Goal: Information Seeking & Learning: Learn about a topic

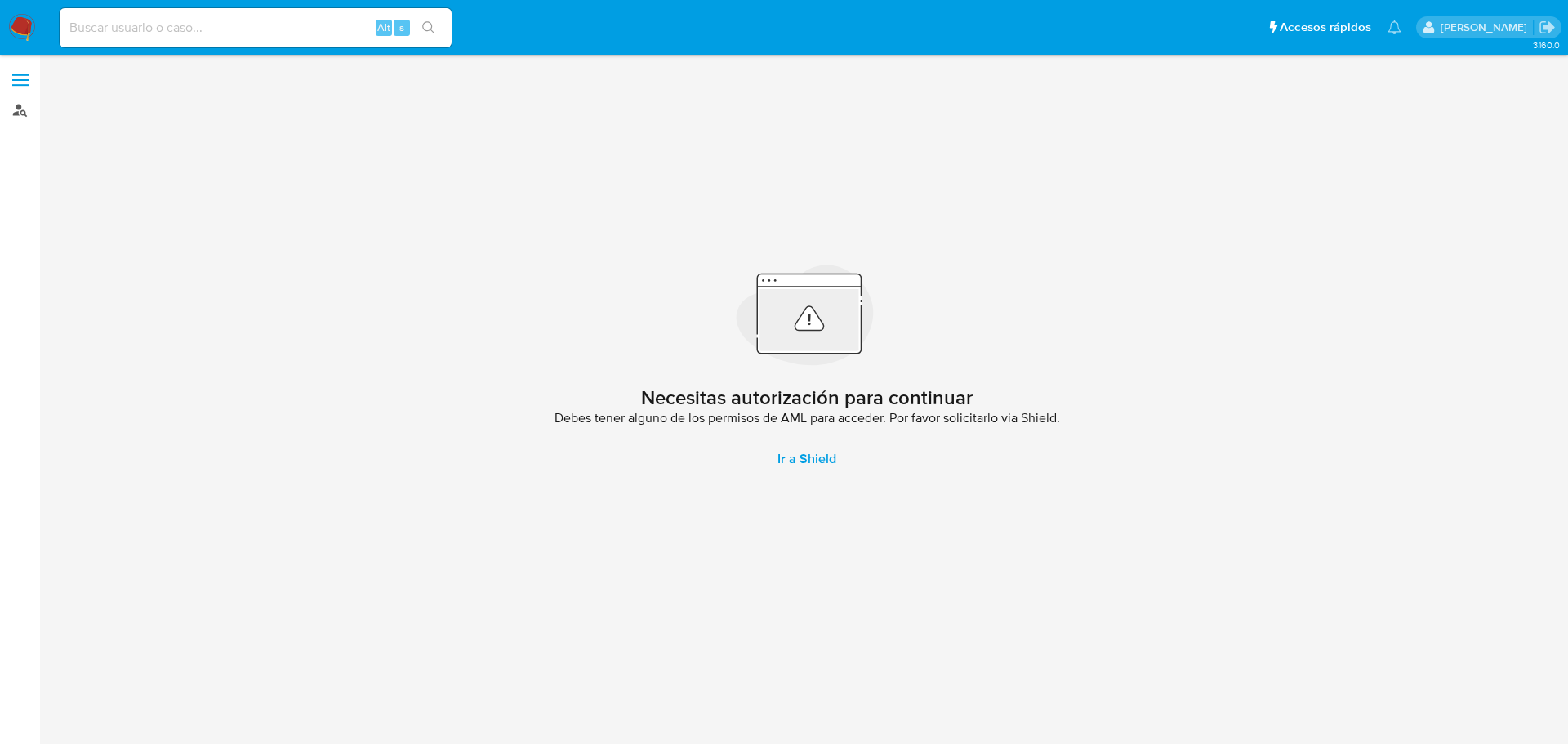
click at [17, 111] on link "Buscador de personas" at bounding box center [97, 109] width 195 height 25
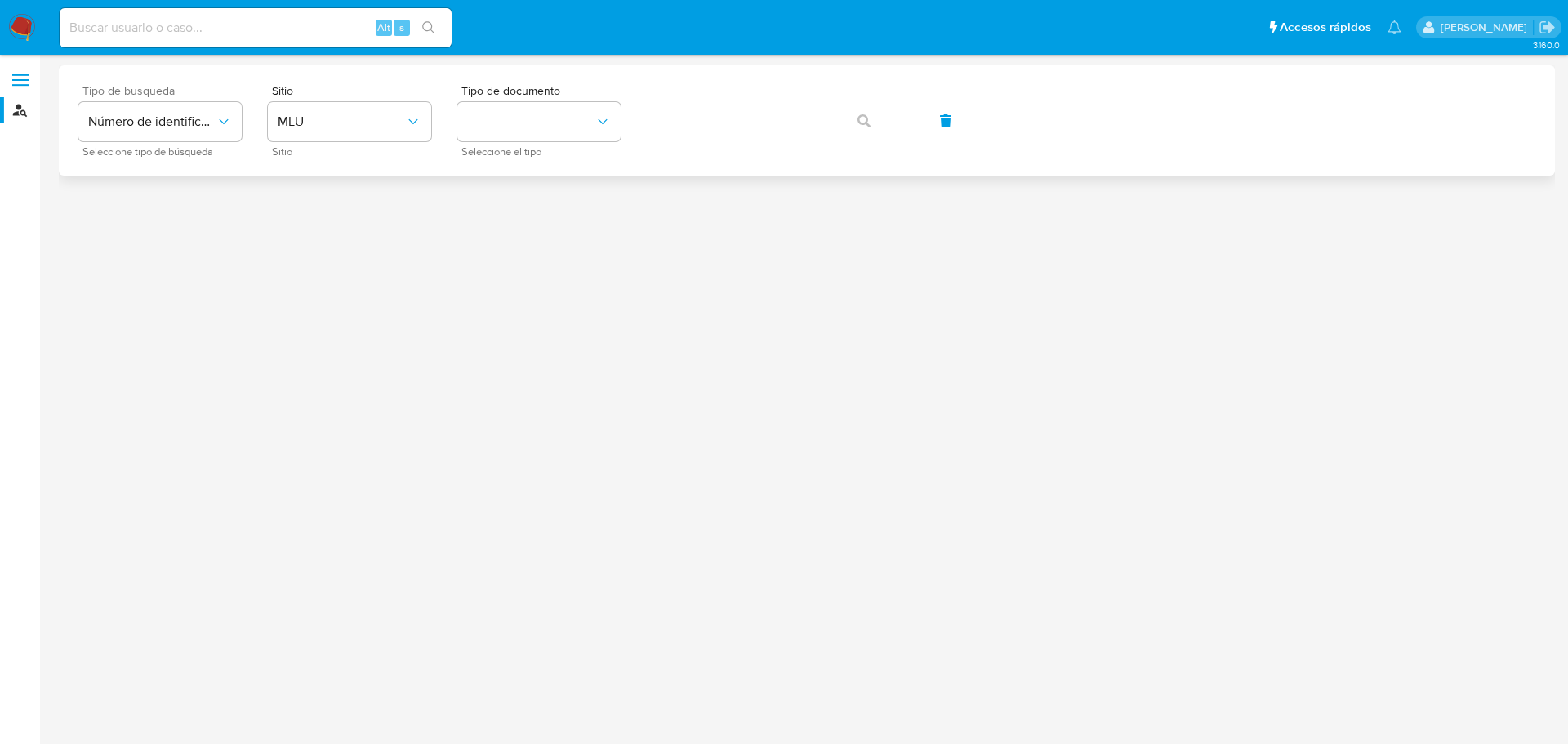
click at [176, 143] on div "Tipo de busqueda Número de identificación Seleccione tipo de búsqueda" at bounding box center [160, 120] width 163 height 71
click at [179, 124] on span "Número de identificación" at bounding box center [152, 121] width 128 height 17
click at [160, 221] on div "User ID" at bounding box center [155, 221] width 134 height 39
click at [197, 125] on span "User ID" at bounding box center [152, 121] width 128 height 17
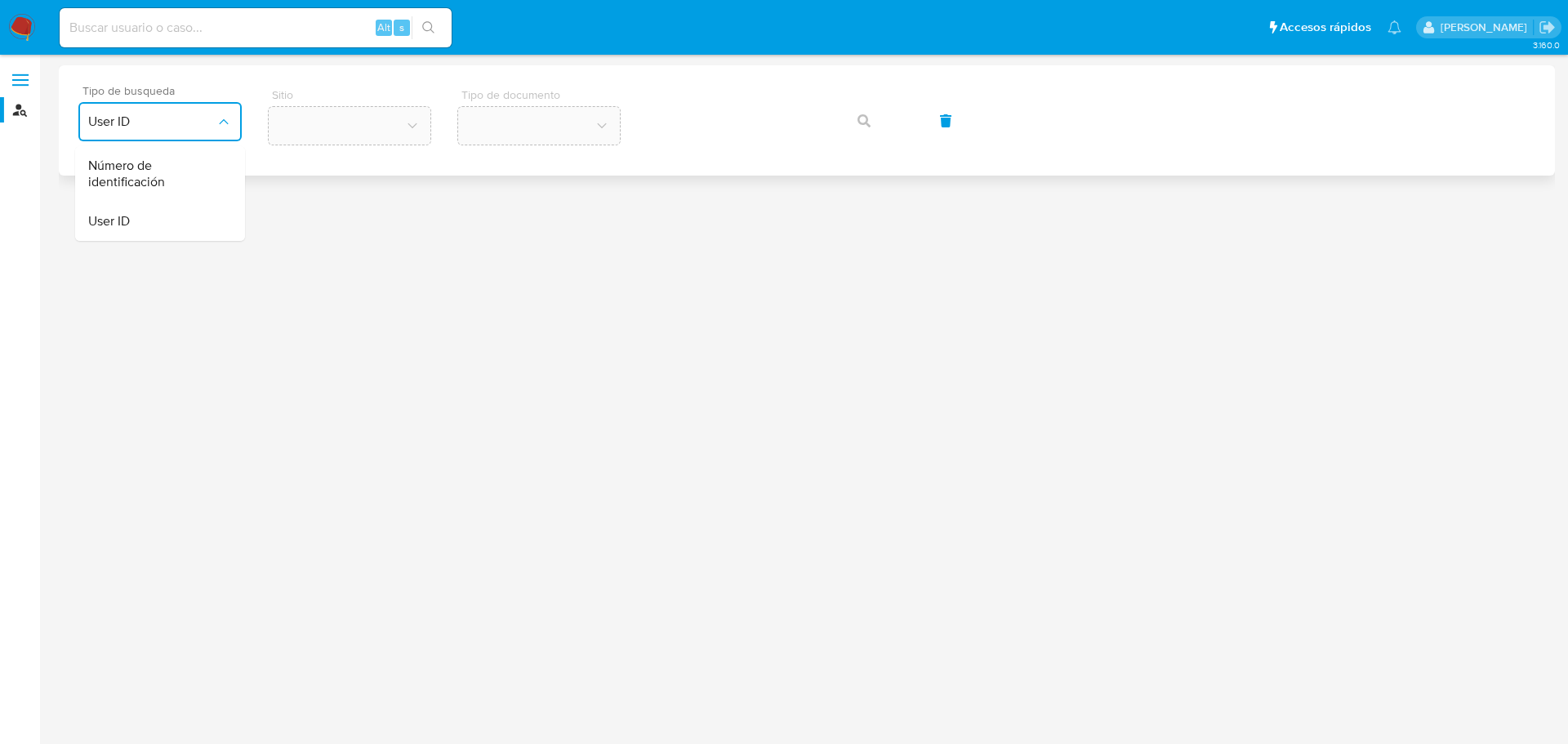
click at [205, 173] on span "Número de identificación" at bounding box center [155, 173] width 134 height 32
click at [370, 129] on button "site_id" at bounding box center [349, 121] width 163 height 39
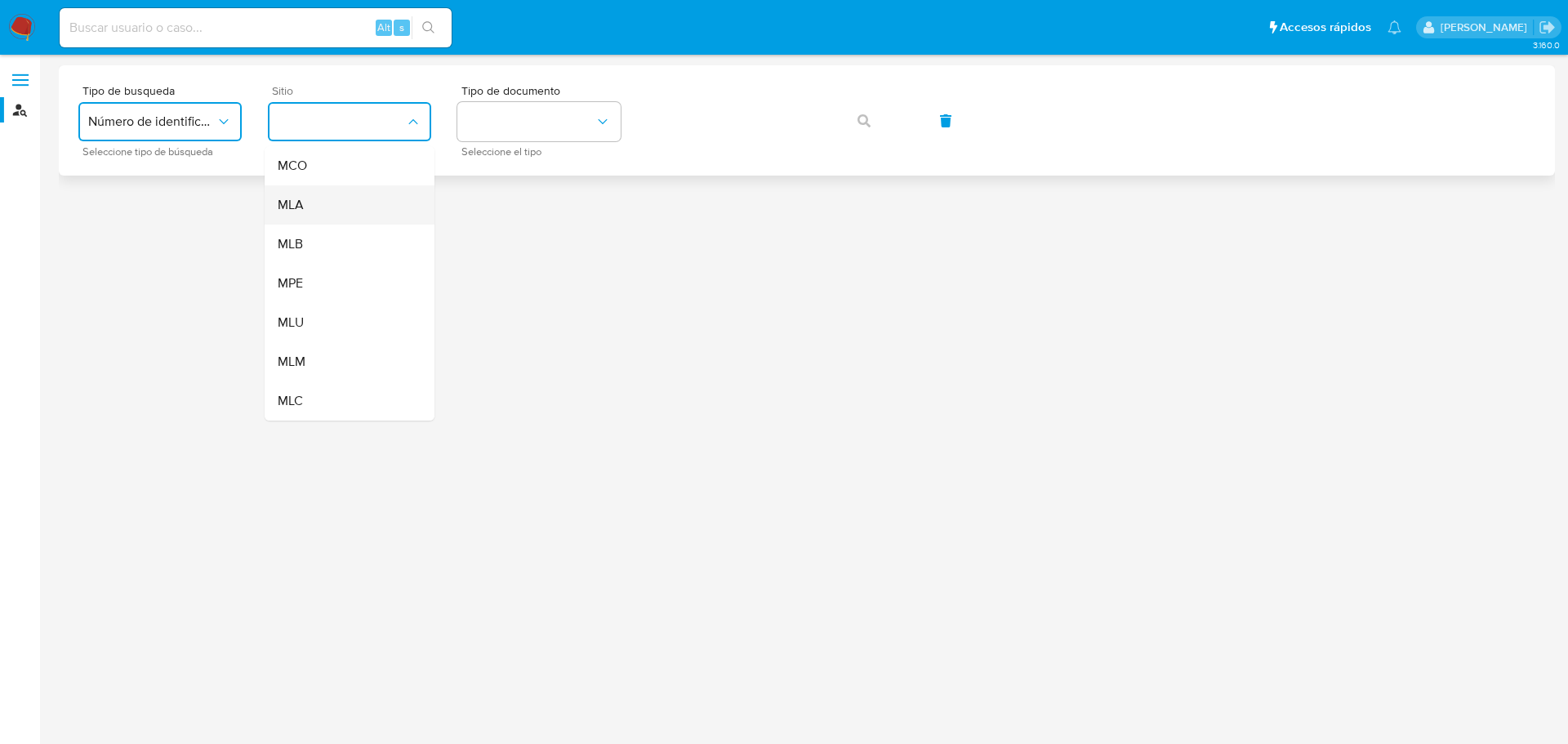
click at [342, 218] on div "MLA" at bounding box center [344, 204] width 134 height 39
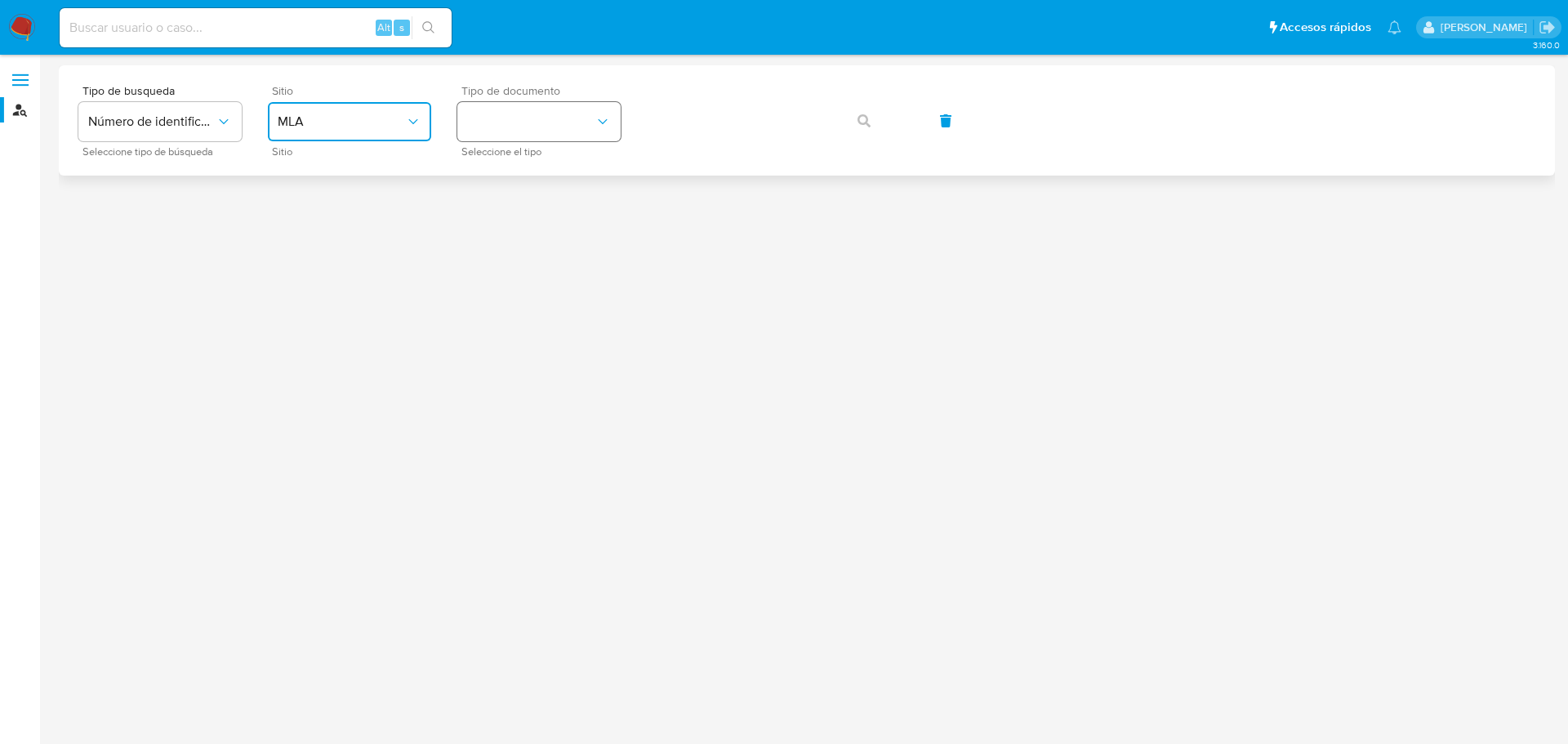
click at [536, 118] on button "identificationType" at bounding box center [539, 121] width 163 height 39
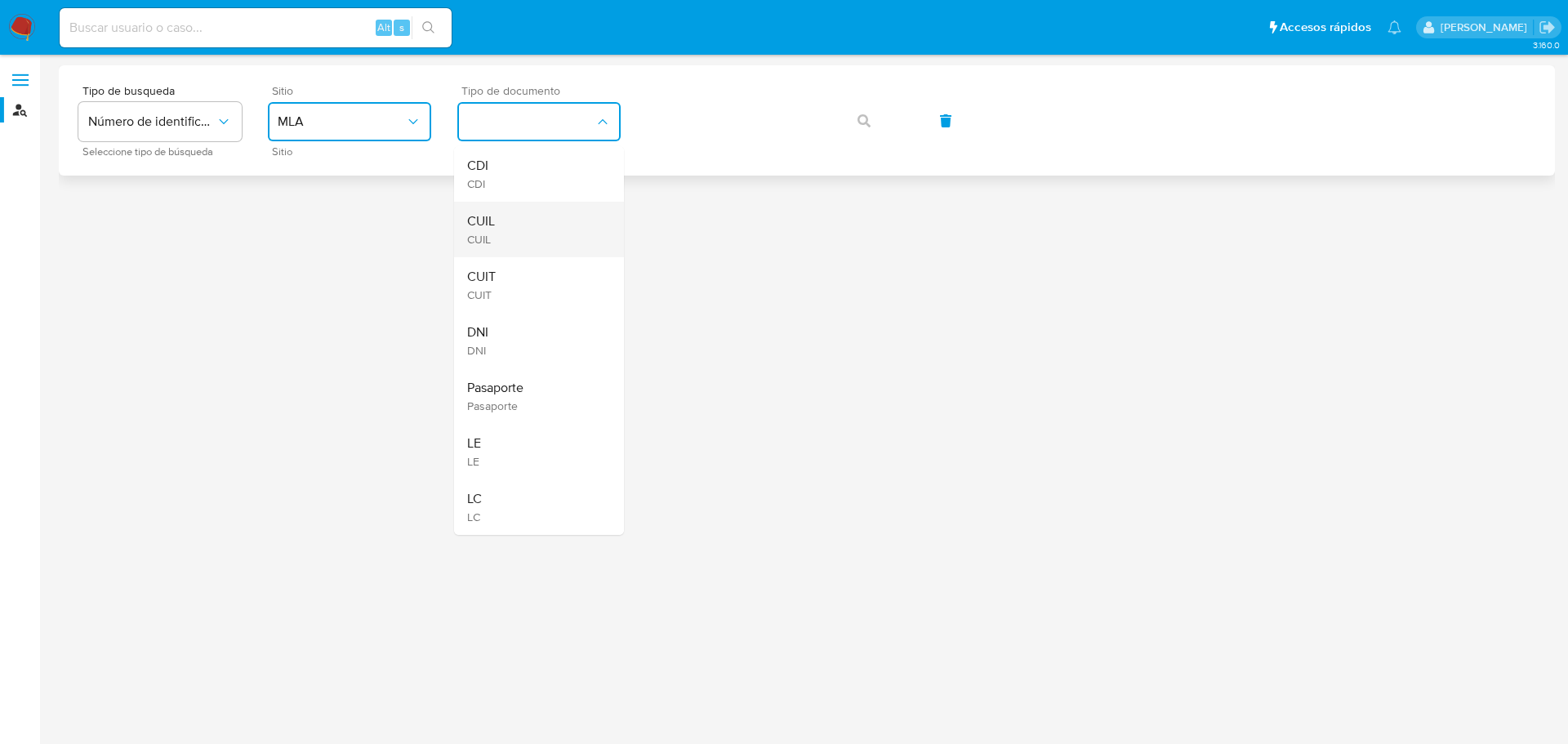
click at [521, 225] on div "CUIL CUIL" at bounding box center [534, 230] width 134 height 56
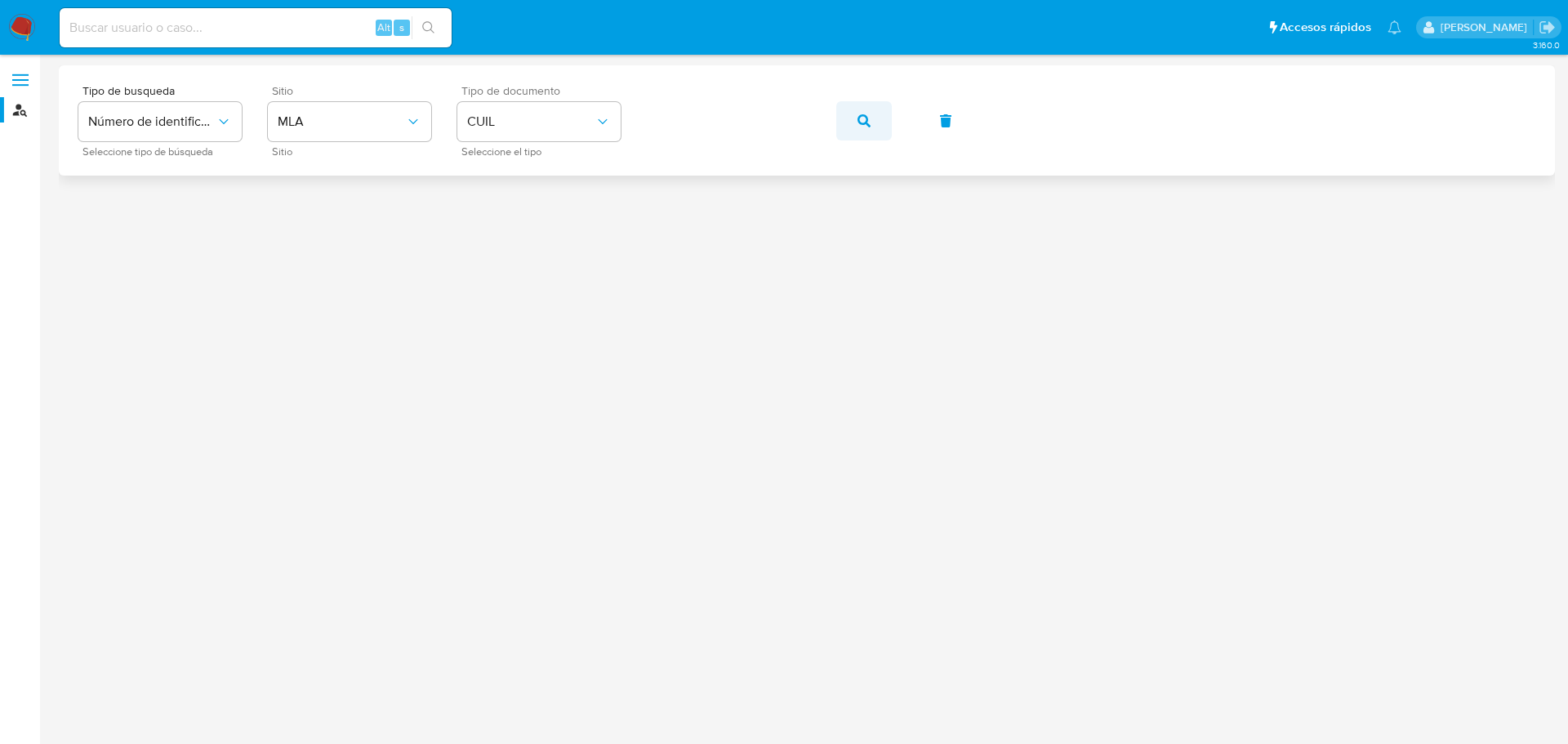
click at [854, 123] on button "button" at bounding box center [864, 121] width 56 height 39
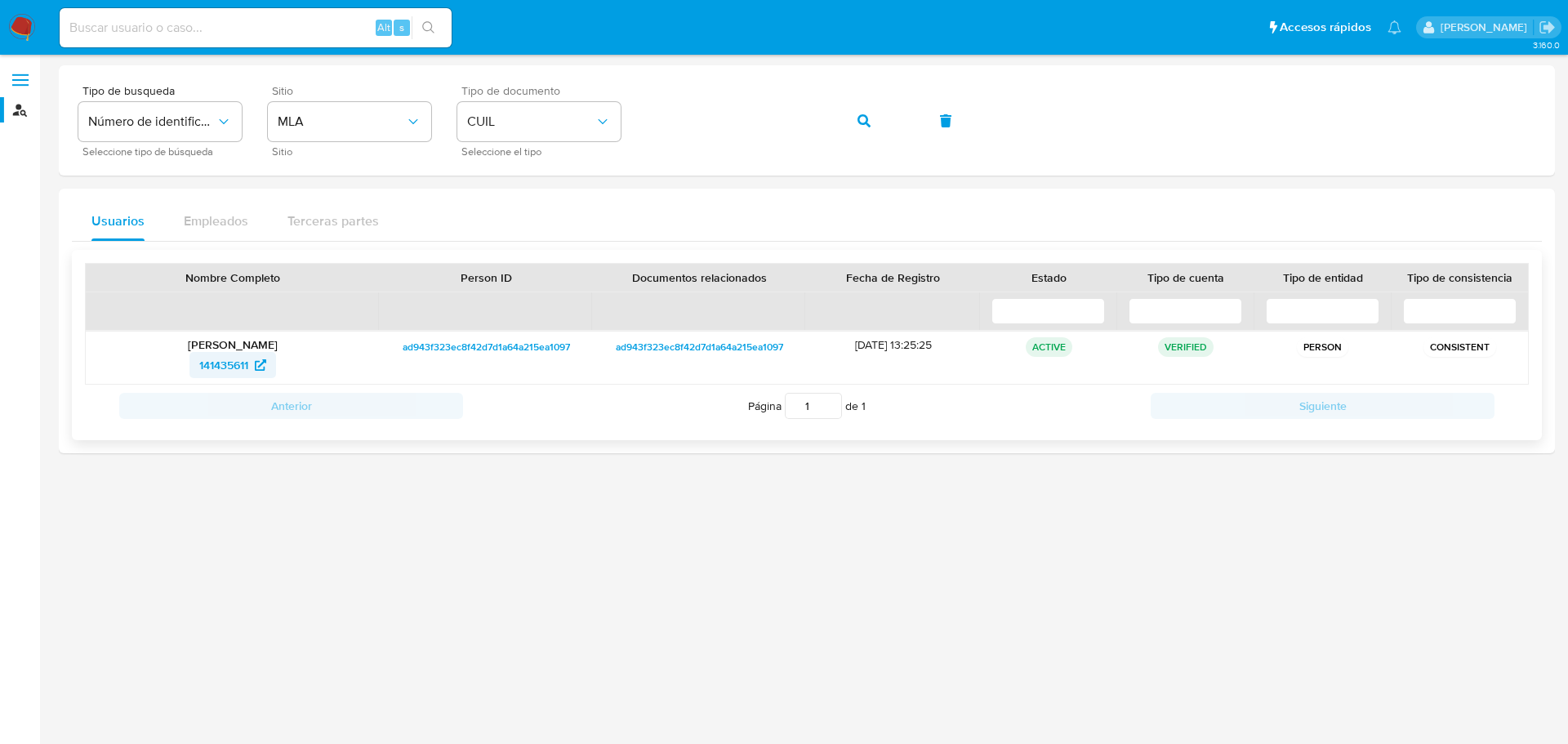
click at [257, 367] on icon at bounding box center [260, 364] width 11 height 11
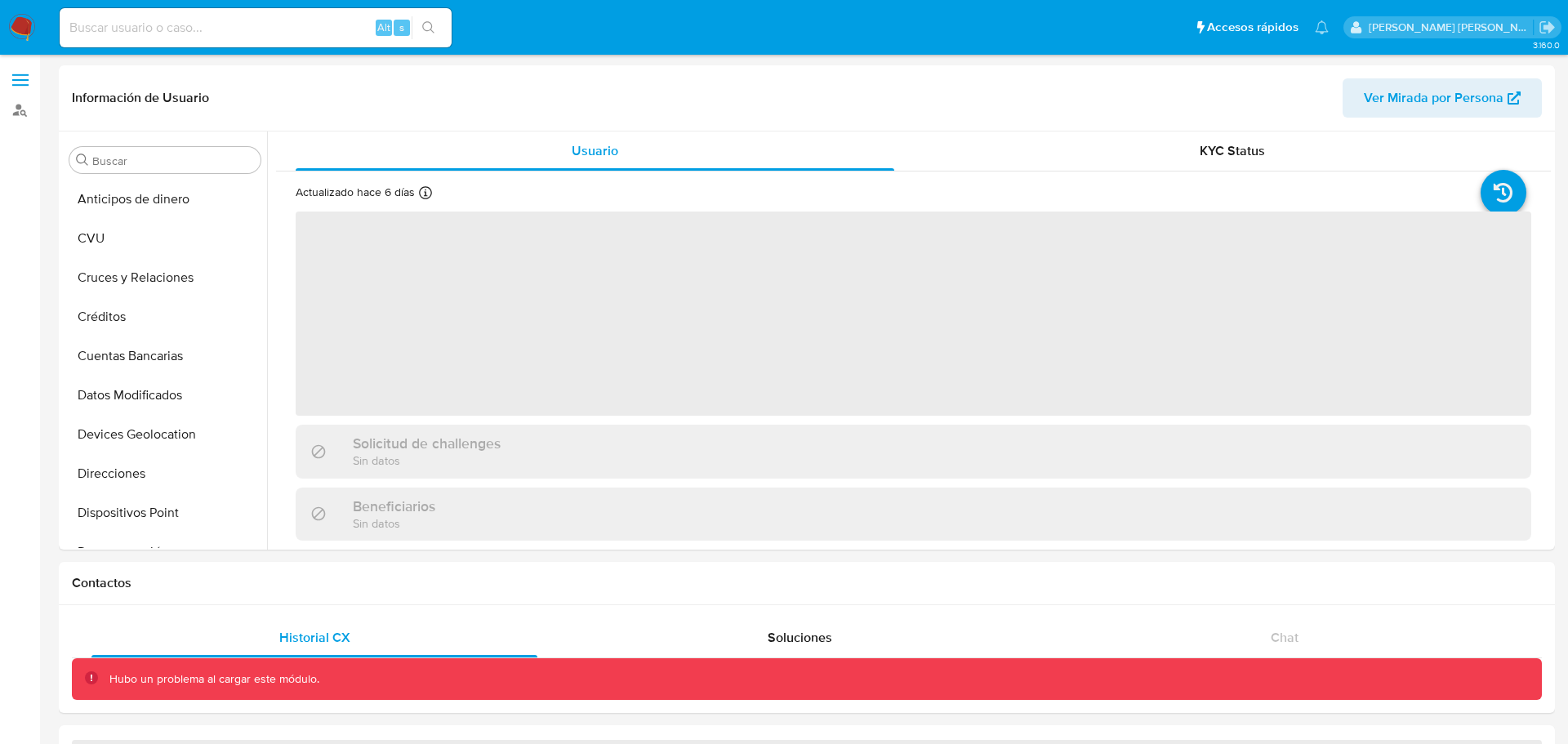
select select "10"
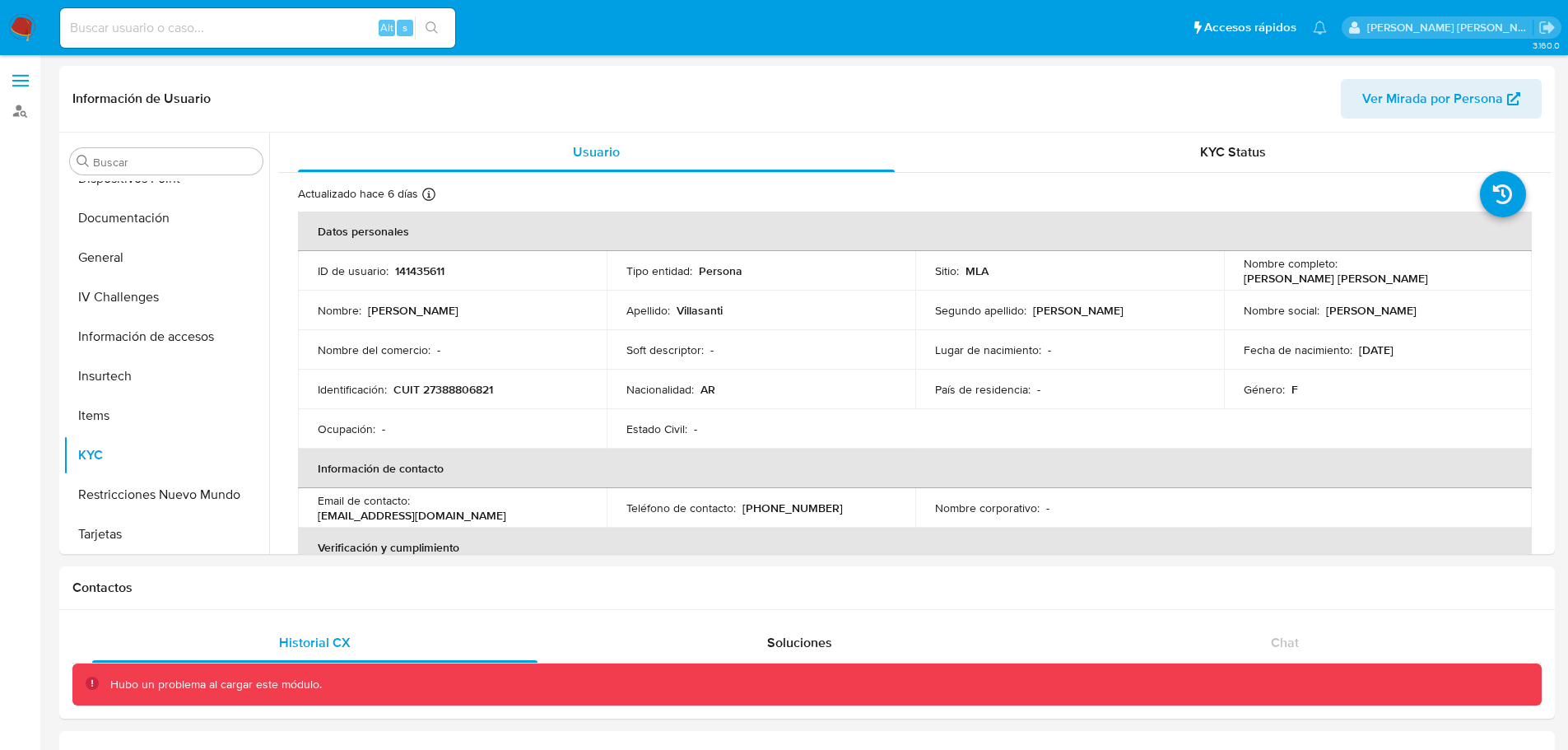
scroll to position [340, 0]
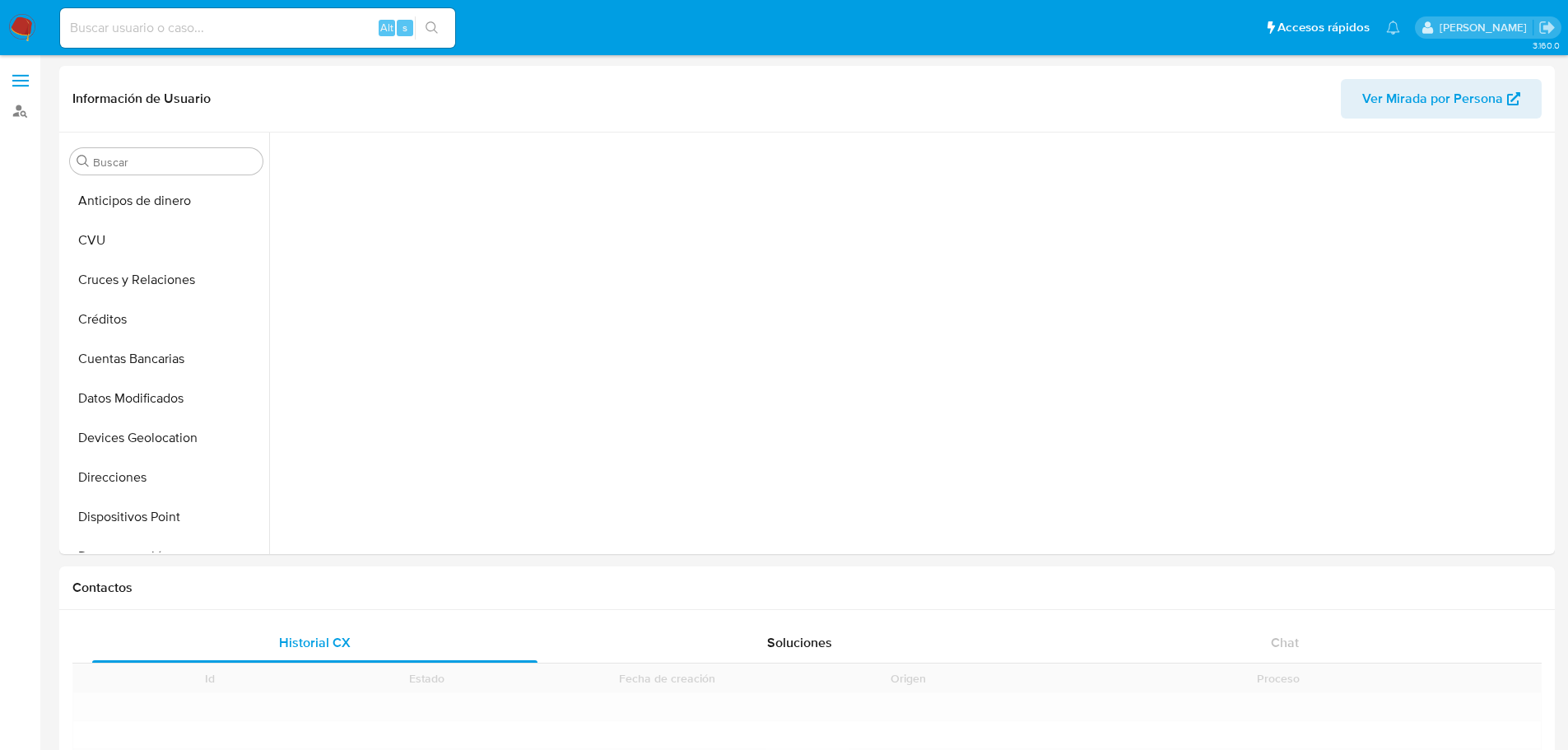
scroll to position [340, 0]
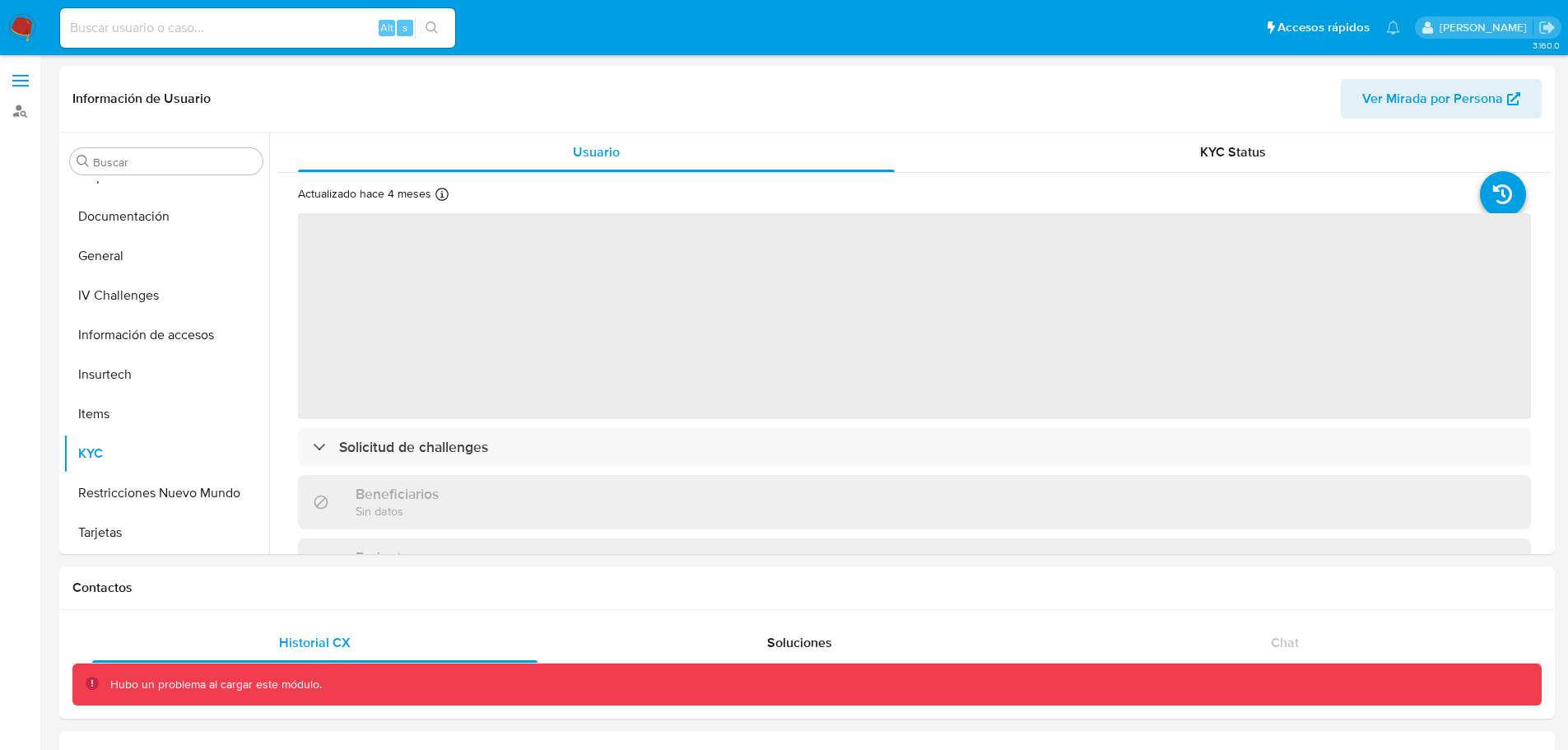
select select "10"
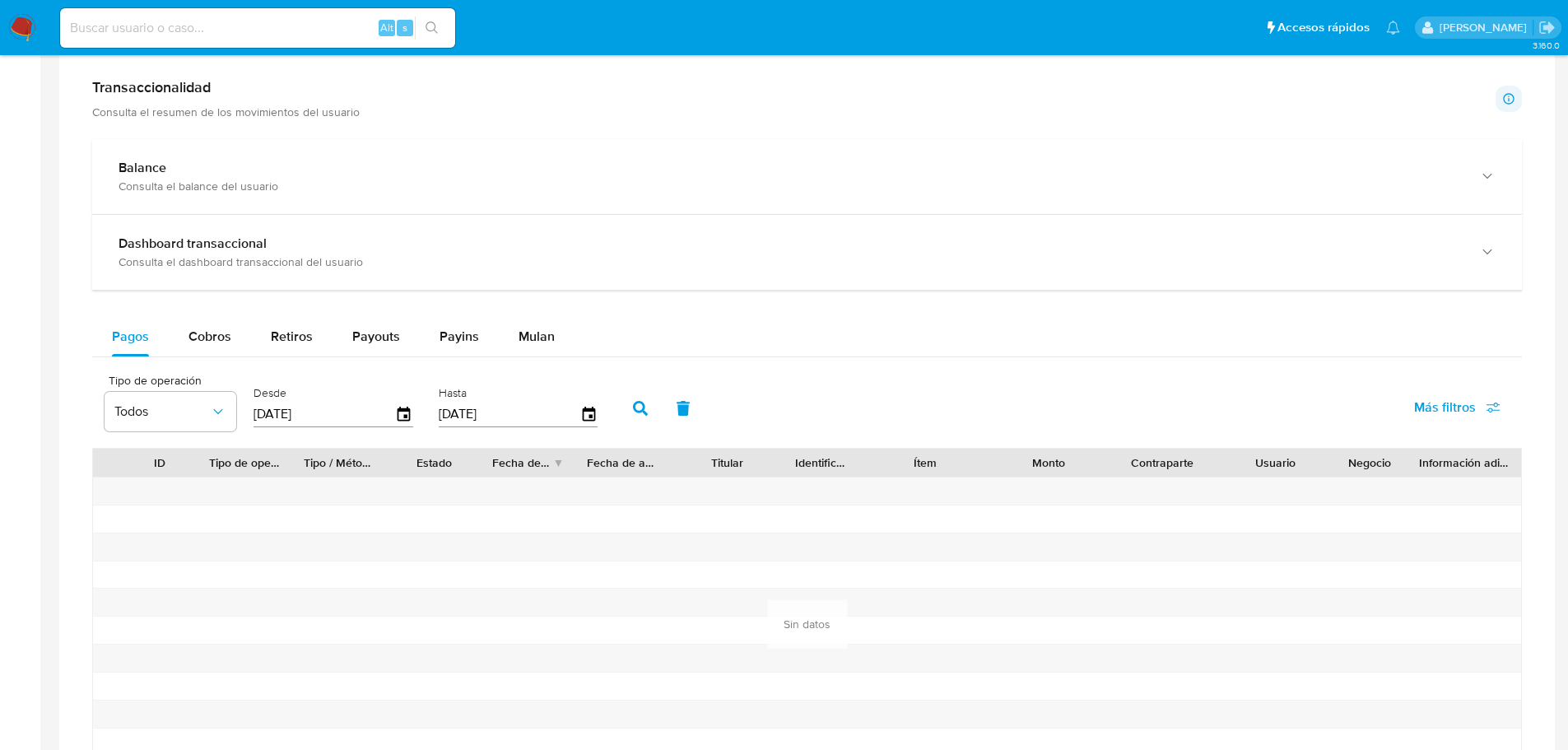
scroll to position [185, 0]
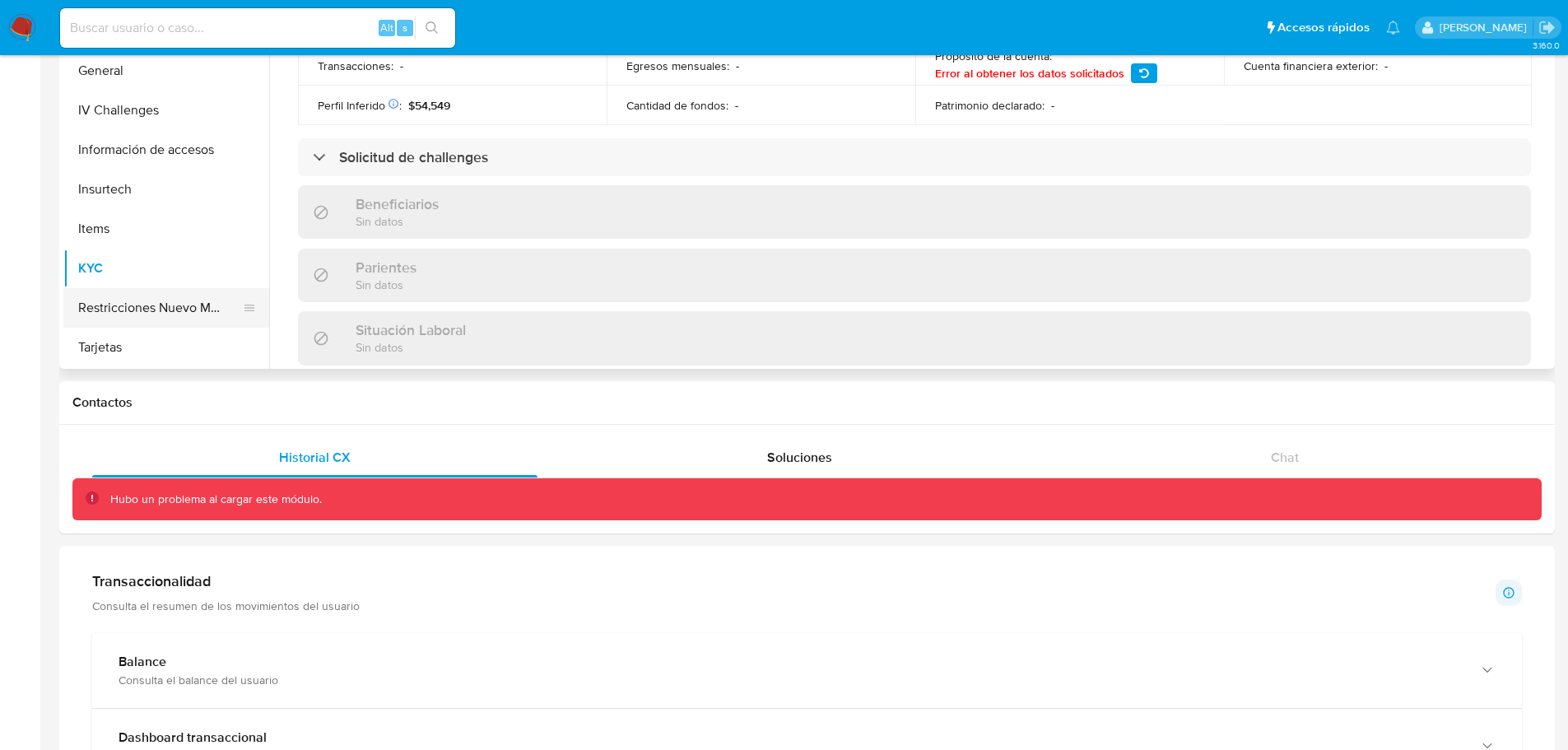
click at [145, 296] on button "Restricciones Nuevo Mundo" at bounding box center [159, 307] width 193 height 40
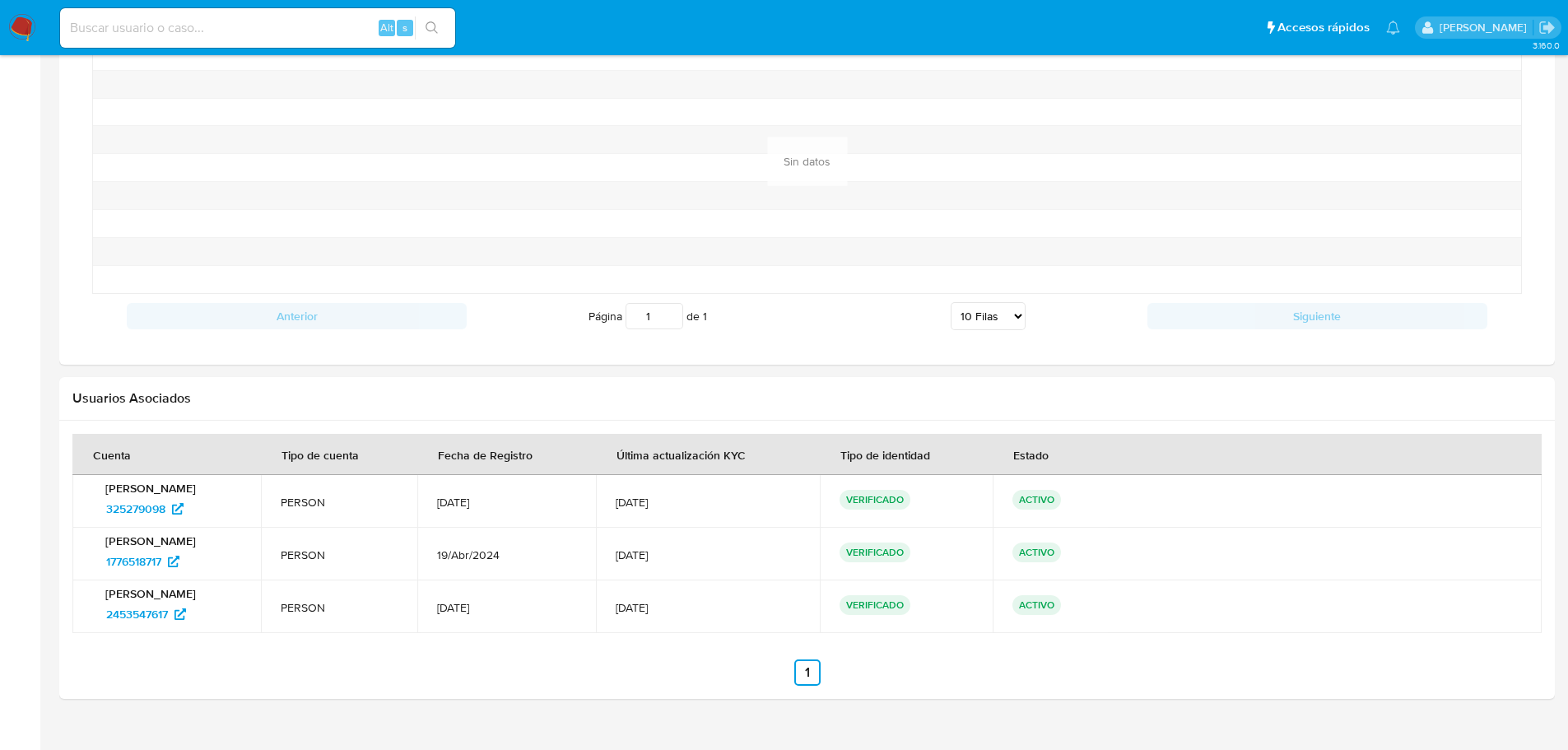
scroll to position [1173, 0]
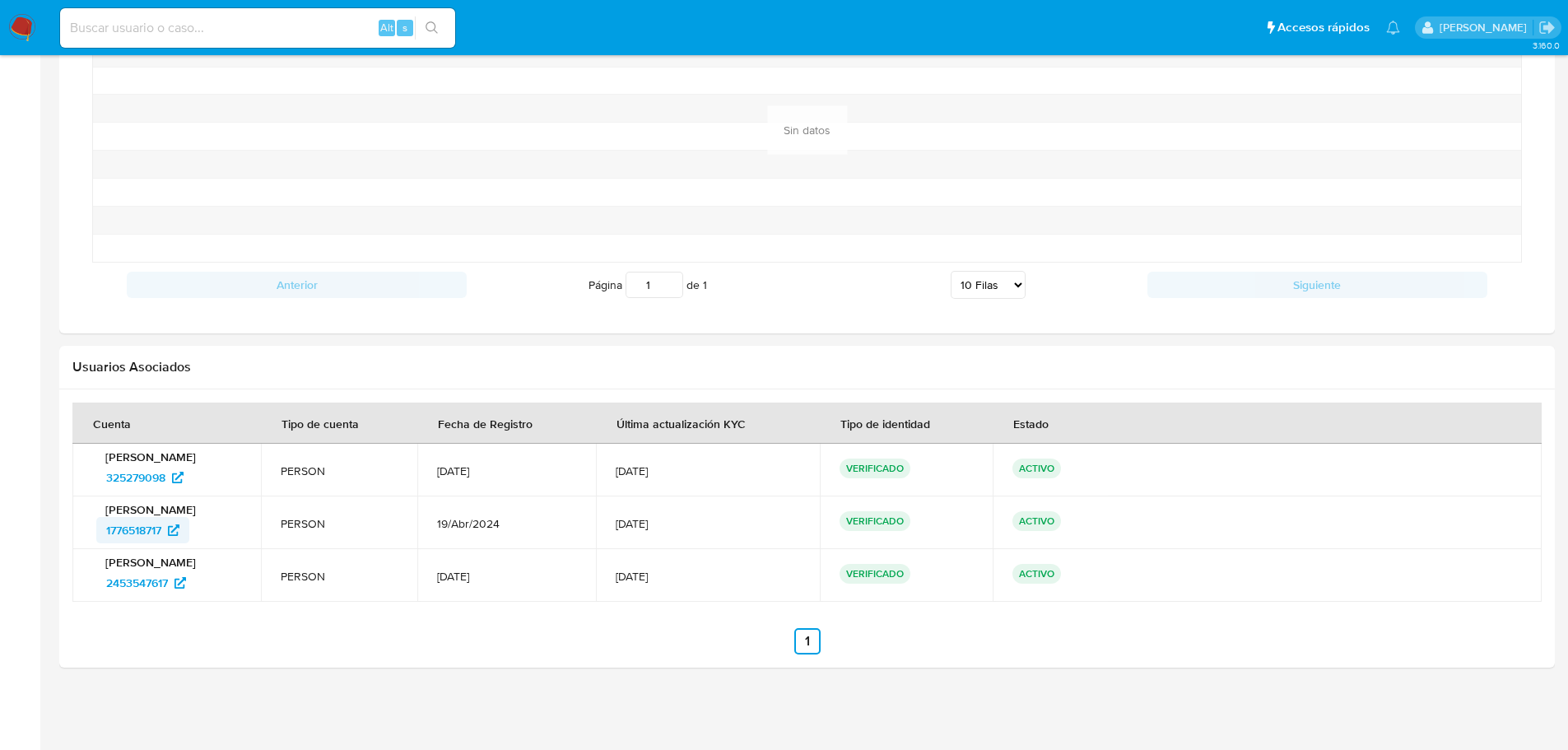
click at [168, 528] on span "1776518717" at bounding box center [143, 530] width 73 height 26
click at [152, 585] on span "2453547617" at bounding box center [137, 583] width 62 height 26
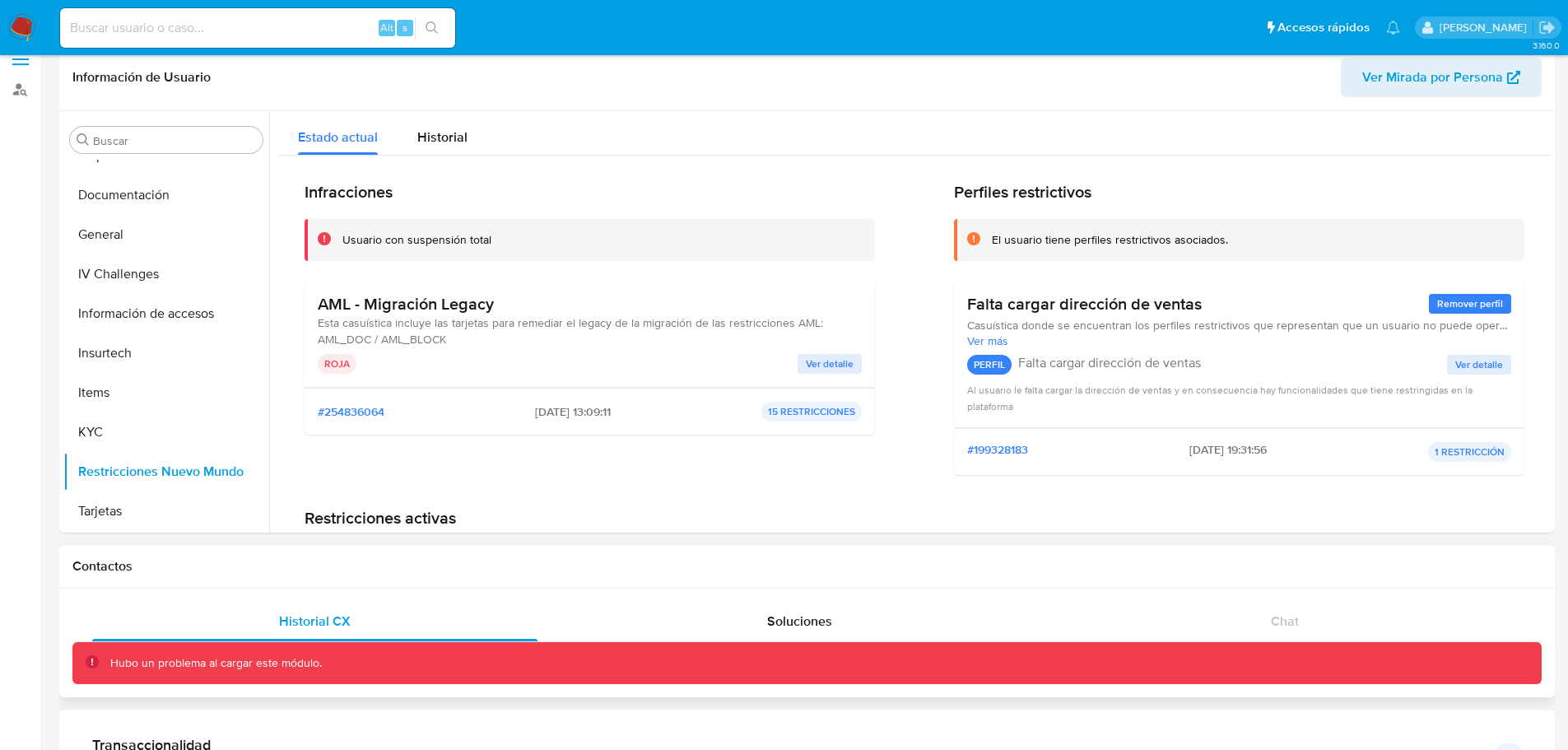
scroll to position [20, 0]
click at [392, 304] on h3 "AML - Migración Legacy" at bounding box center [590, 305] width 544 height 20
click at [496, 481] on div "Infracciones Usuario con suspensión total AML - Migración Legacy Esta casuístic…" at bounding box center [590, 336] width 571 height 306
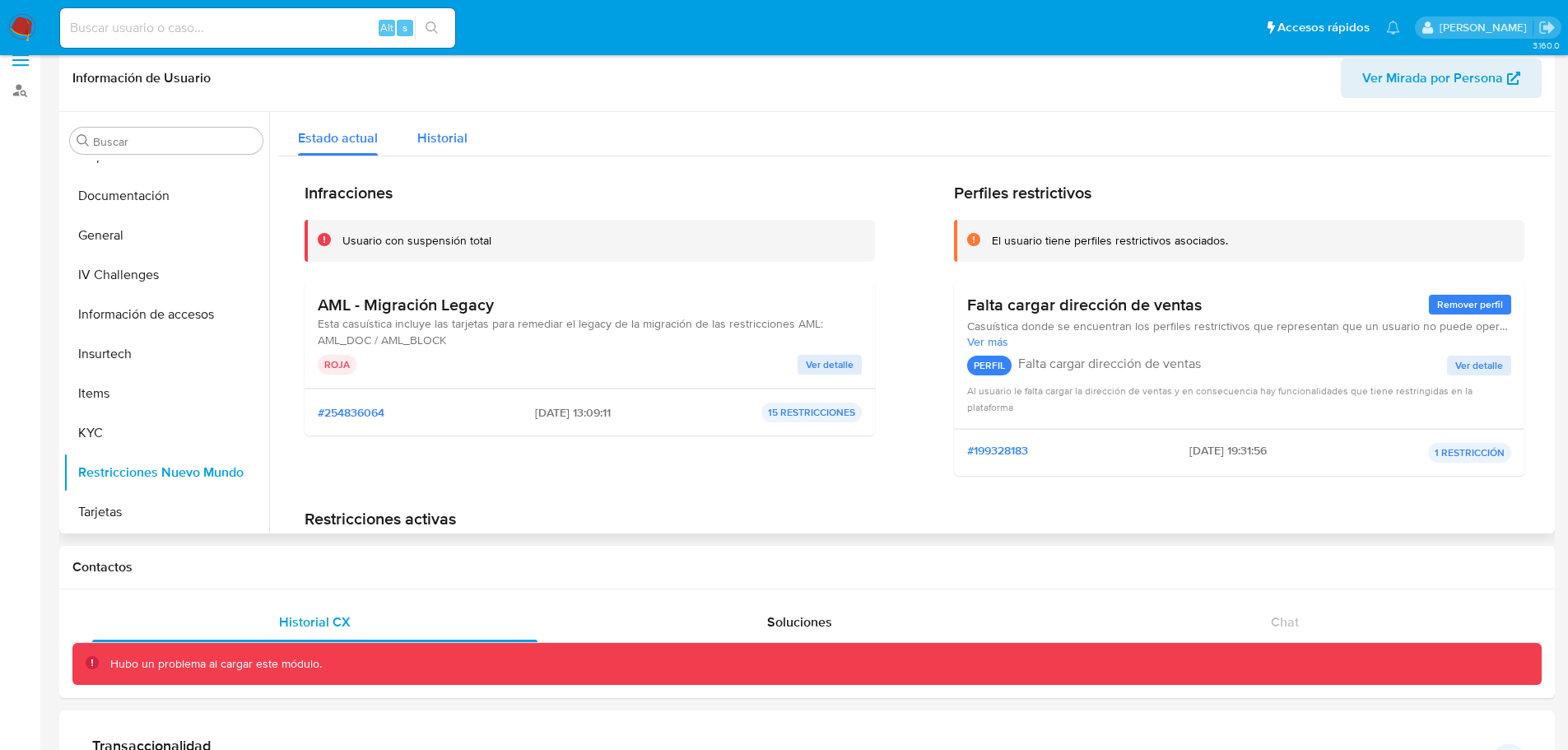
click at [446, 136] on span "Historial" at bounding box center [442, 138] width 50 height 19
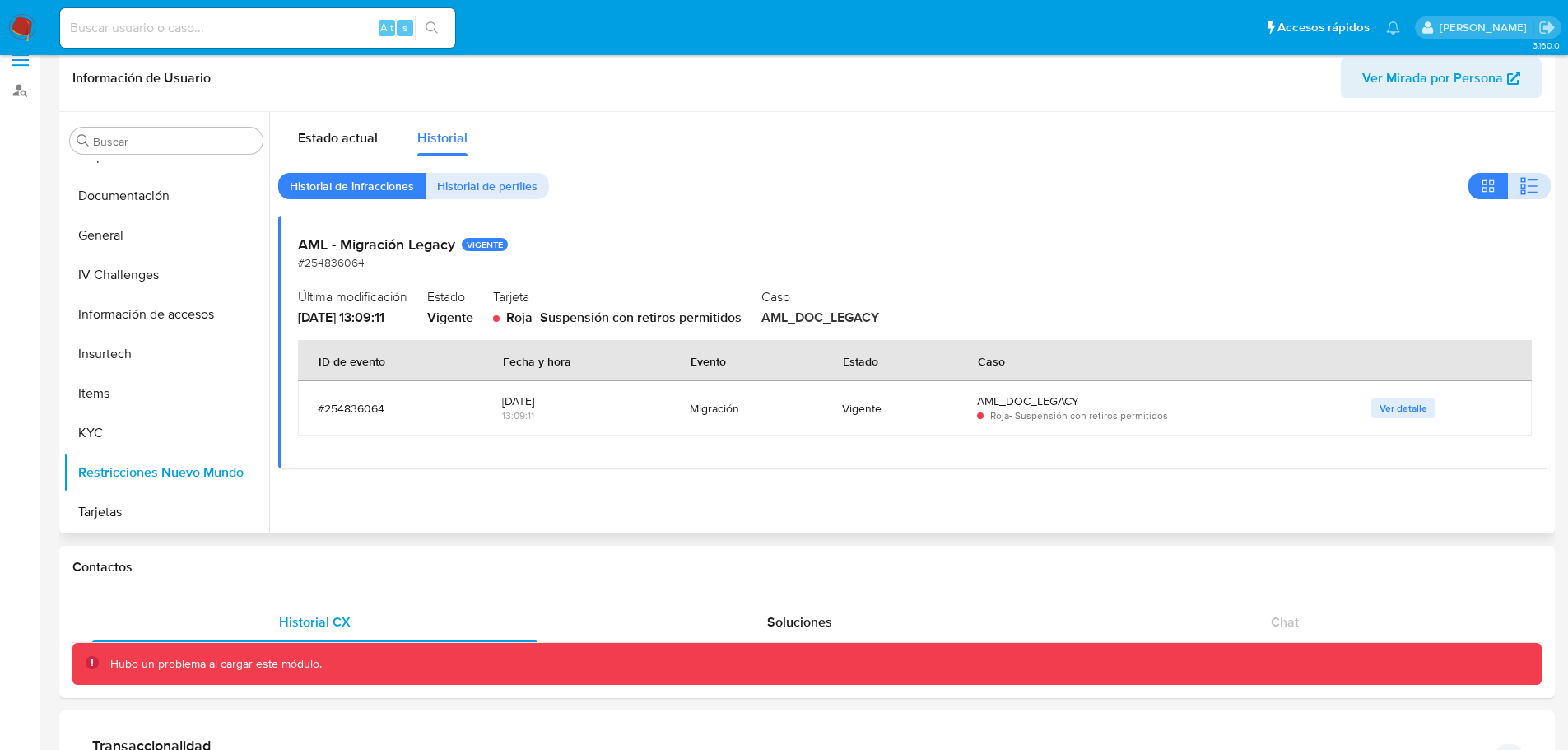
click at [1528, 190] on icon "button" at bounding box center [1529, 186] width 19 height 19
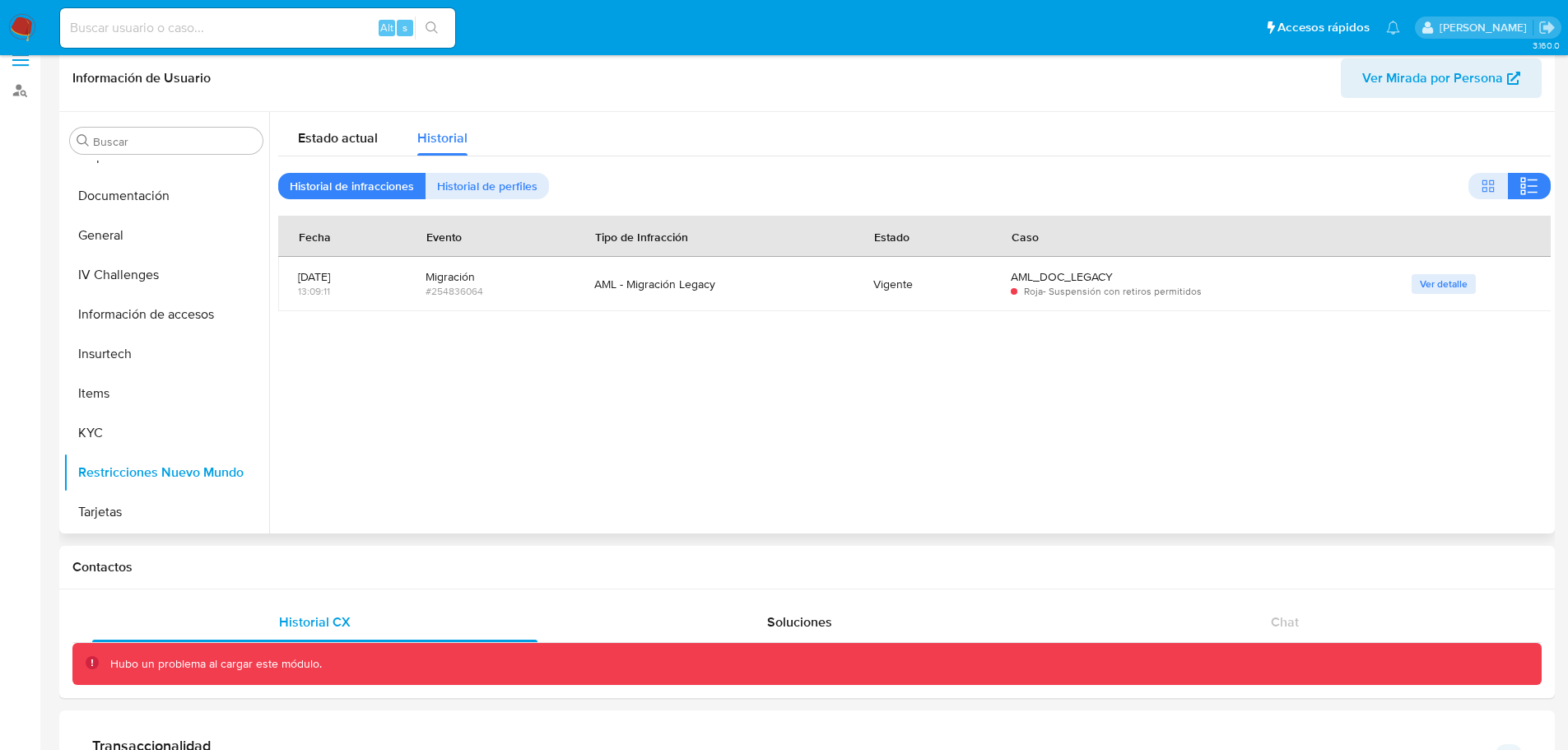
click at [705, 289] on div "AML - Migración Legacy" at bounding box center [714, 283] width 239 height 15
click at [925, 284] on div "Vigente" at bounding box center [922, 283] width 98 height 15
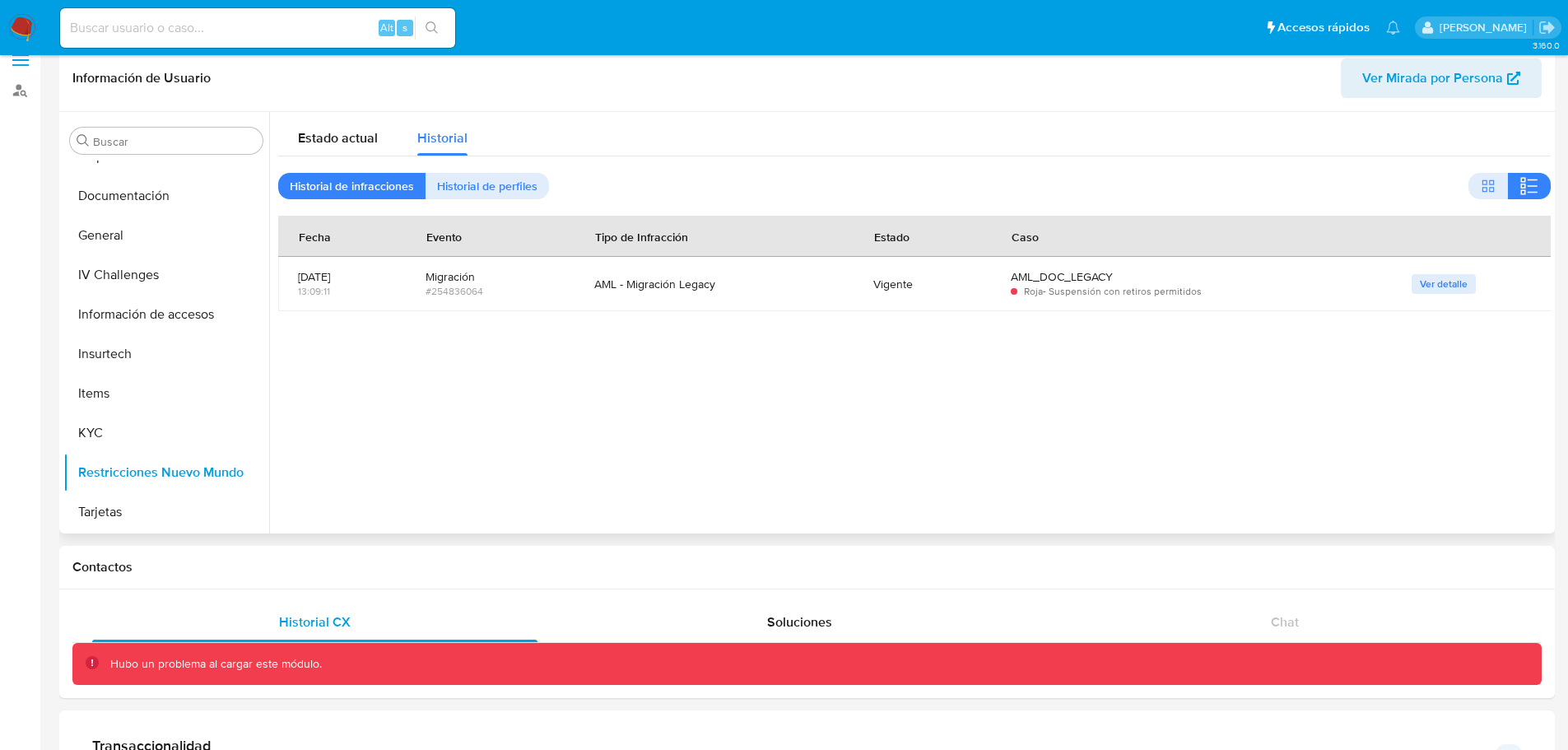
click at [925, 284] on div "Vigente" at bounding box center [922, 283] width 98 height 15
click at [139, 423] on button "KYC" at bounding box center [159, 432] width 193 height 40
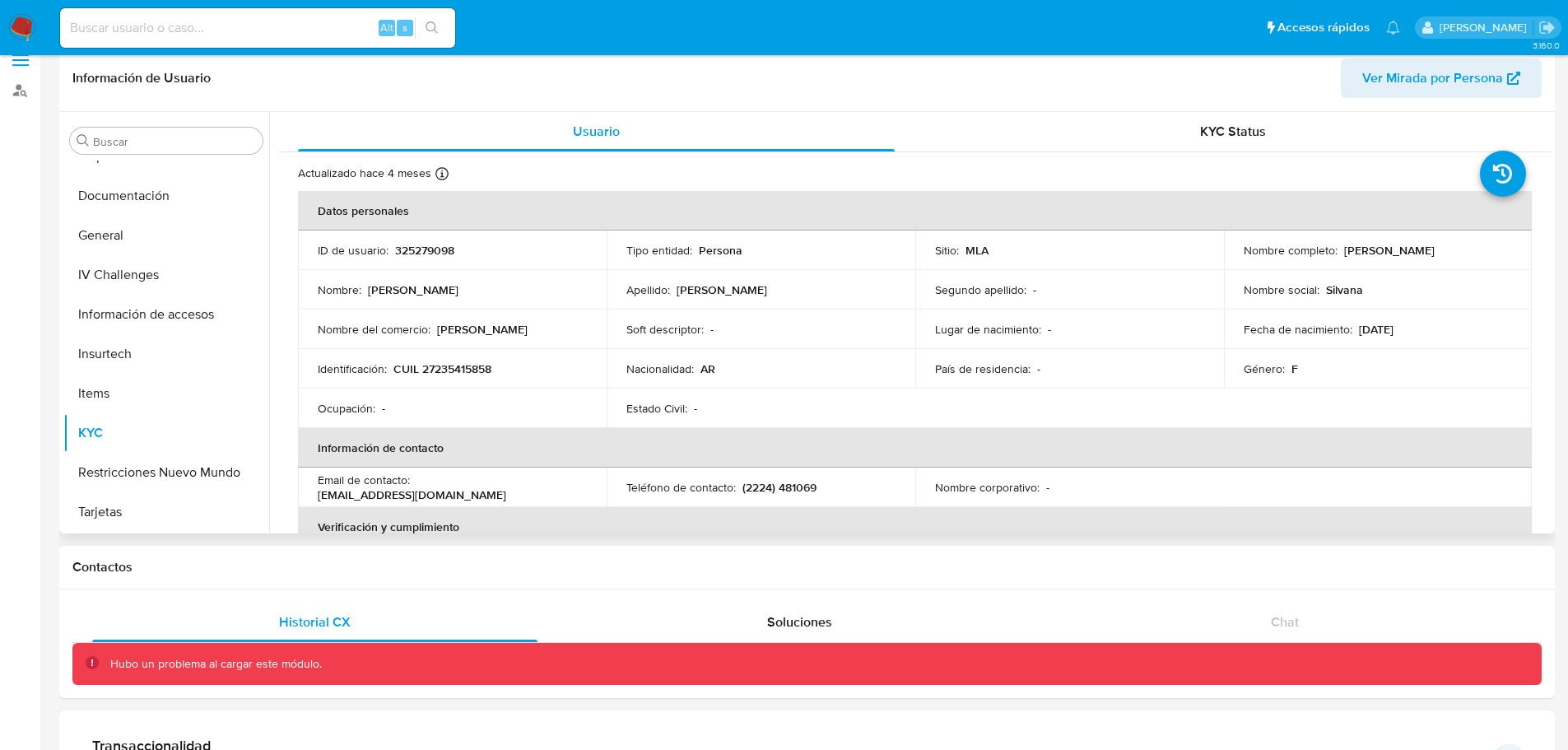
click at [1351, 246] on p "[PERSON_NAME]" at bounding box center [1389, 250] width 91 height 15
click at [1415, 239] on td "Nombre completo : Silvana Carola Muller" at bounding box center [1378, 250] width 309 height 40
click at [1419, 246] on p "[PERSON_NAME]" at bounding box center [1389, 250] width 91 height 15
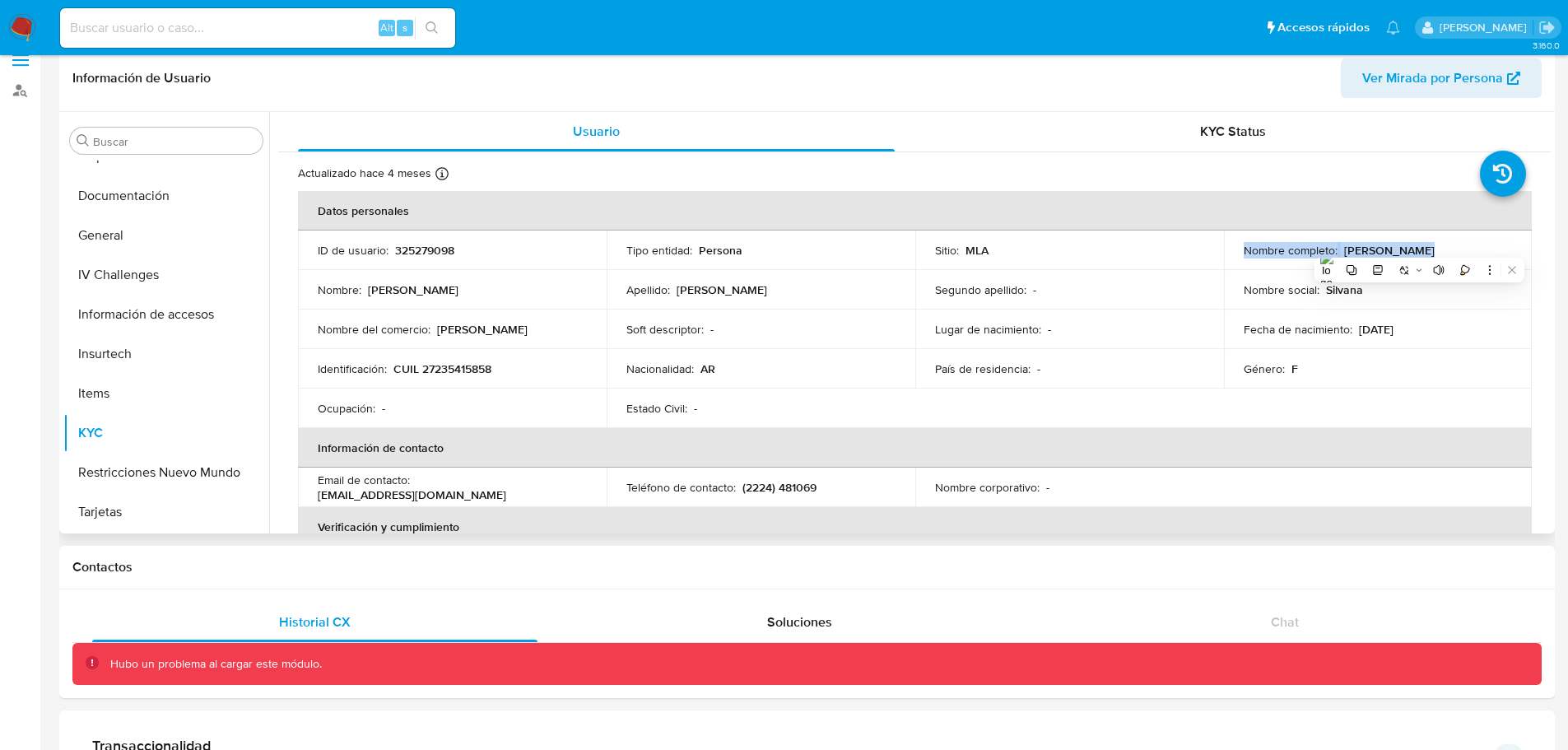
click at [1418, 246] on p "[PERSON_NAME]" at bounding box center [1389, 250] width 91 height 15
click at [394, 291] on p "[PERSON_NAME]" at bounding box center [413, 290] width 91 height 15
click at [395, 291] on p "[PERSON_NAME]" at bounding box center [413, 290] width 91 height 15
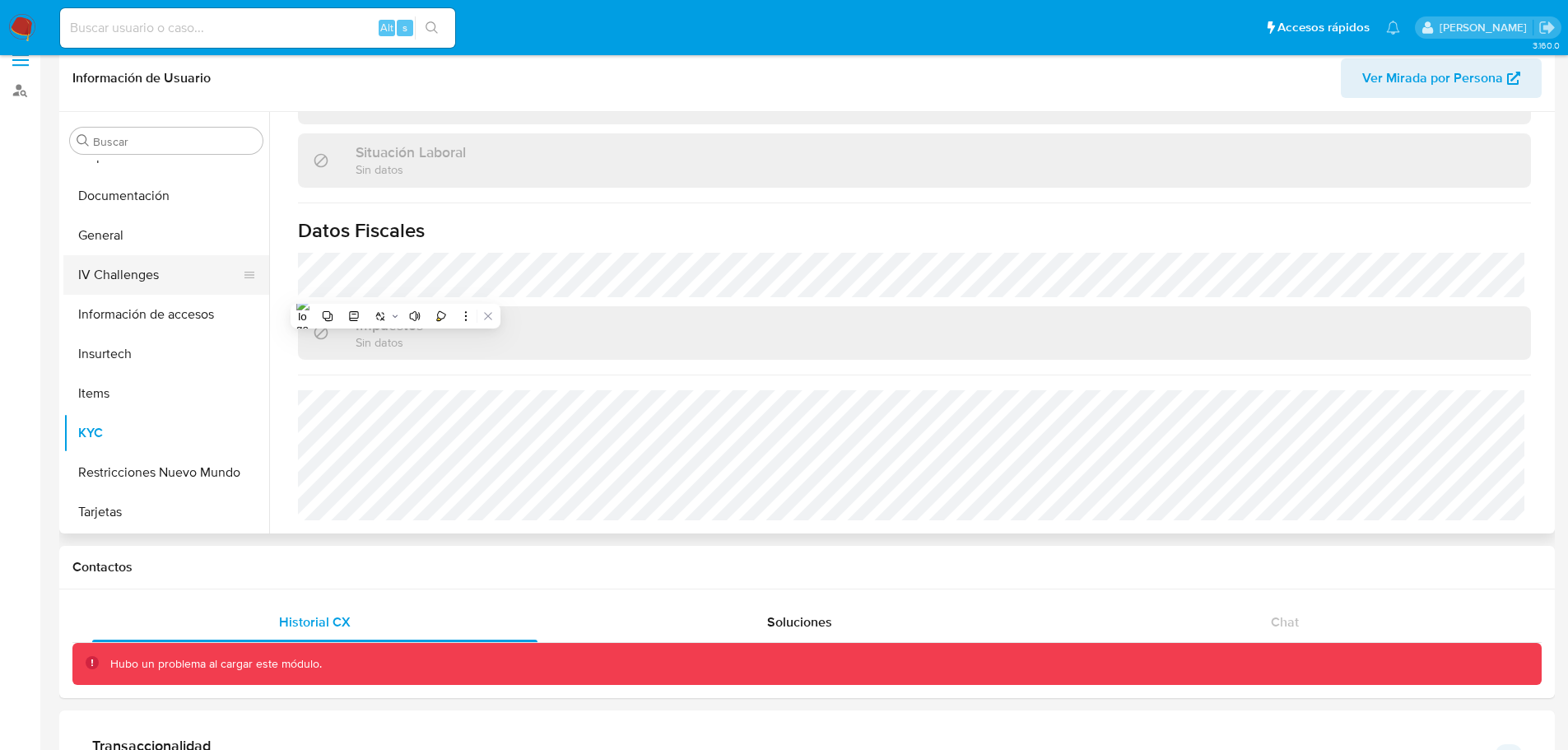
click at [166, 278] on button "IV Challenges" at bounding box center [159, 275] width 193 height 40
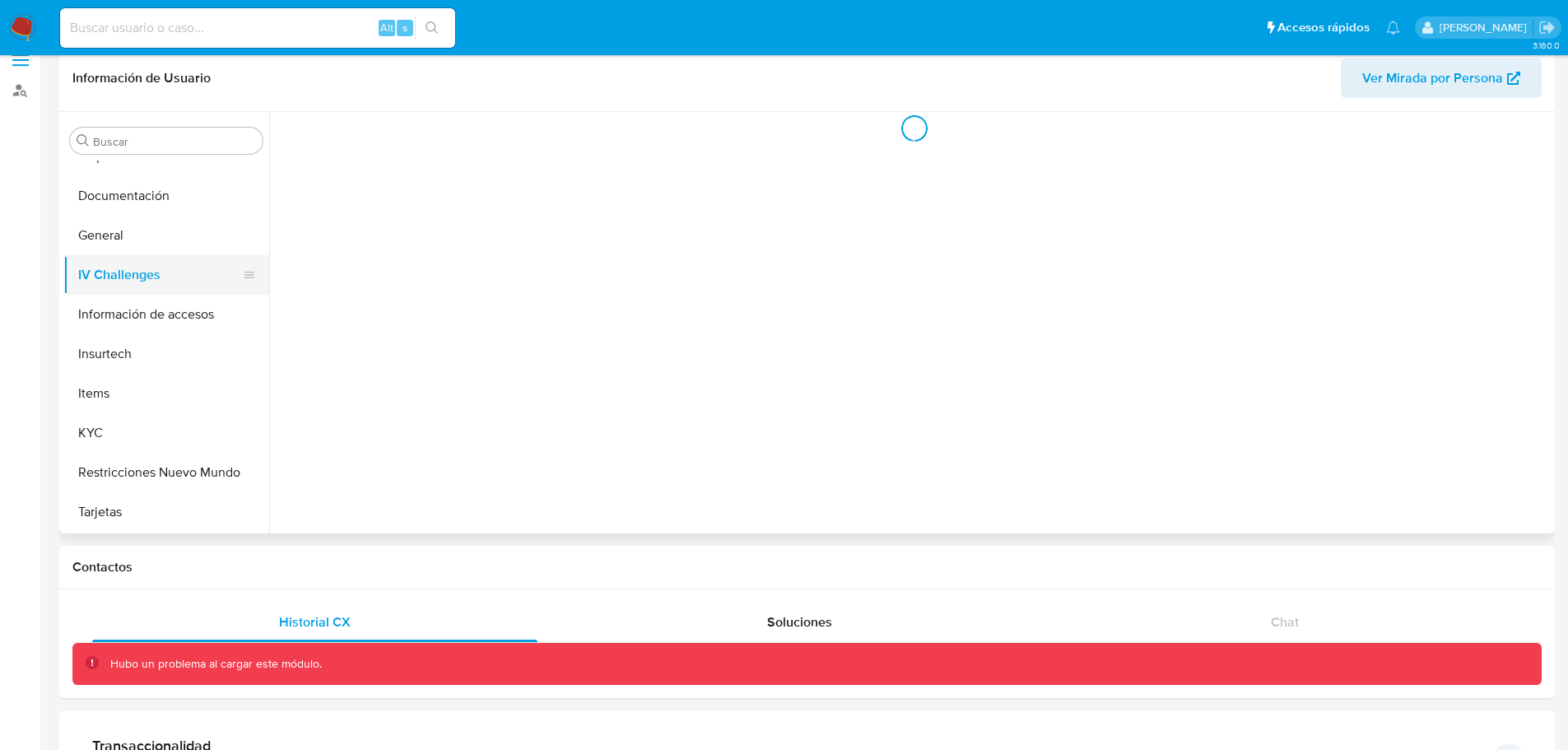
scroll to position [0, 0]
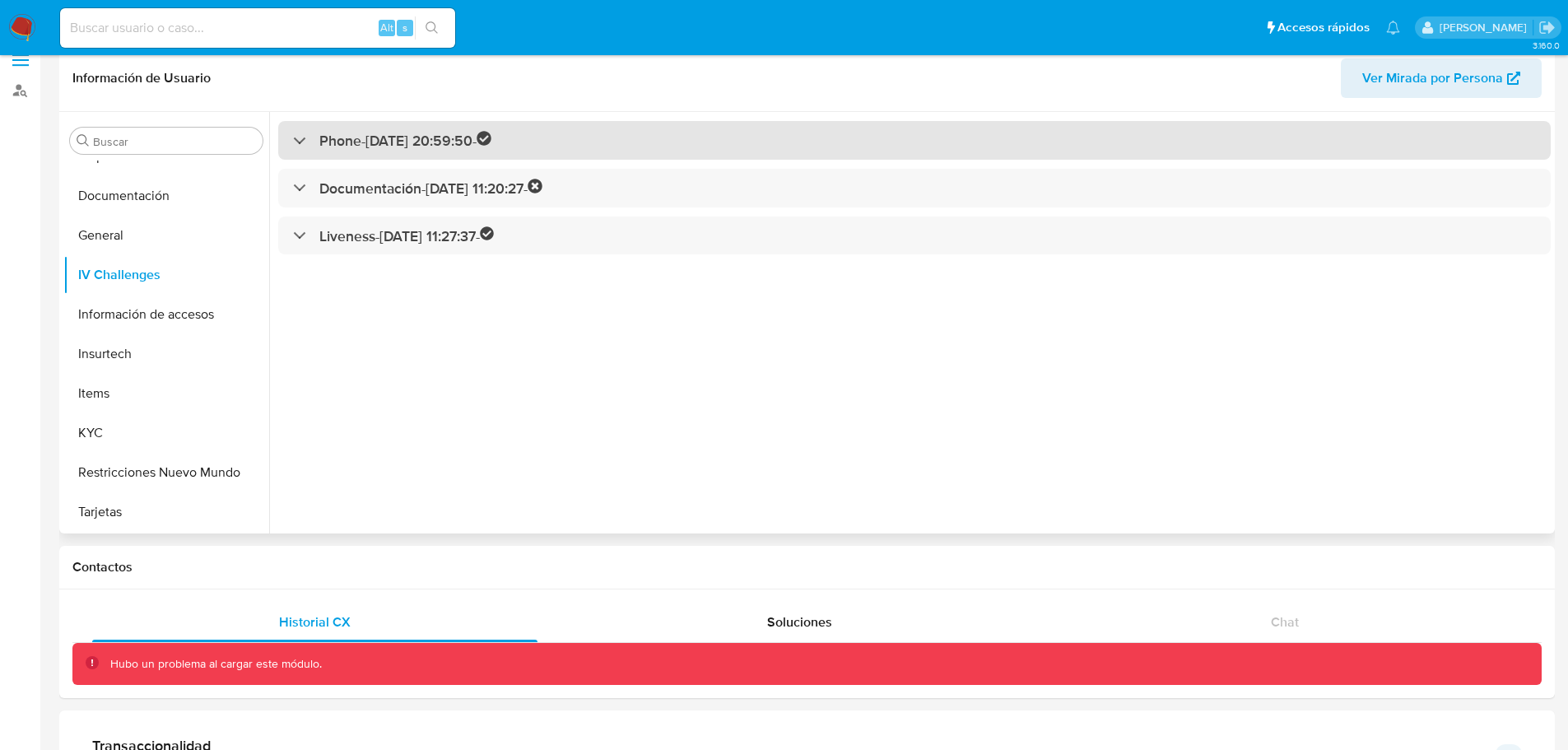
click at [373, 140] on h3 "Phone - 10/07/2020 20:59:50 -" at bounding box center [405, 141] width 172 height 19
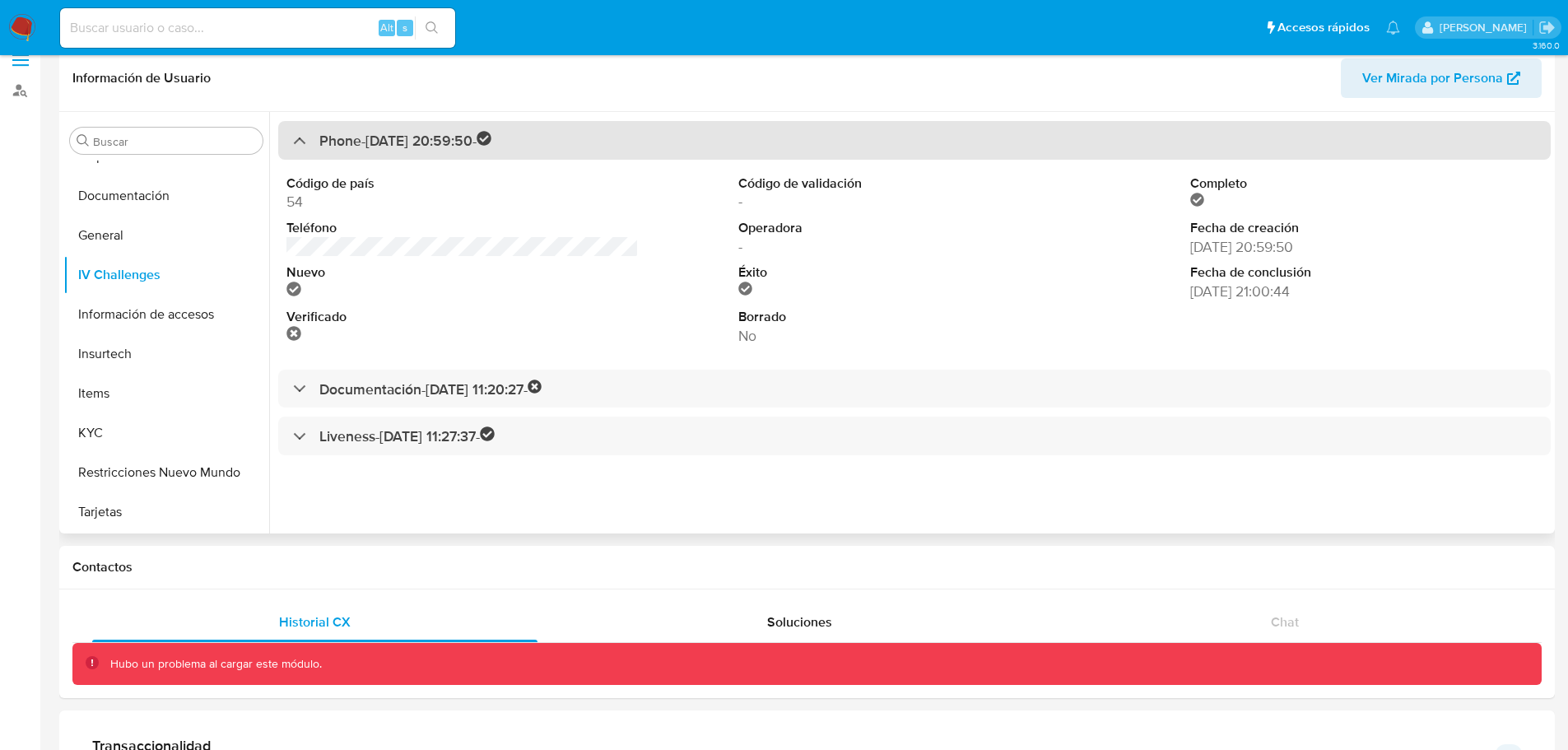
click at [375, 149] on h3 "Phone - 10/07/2020 20:59:50 -" at bounding box center [405, 141] width 172 height 19
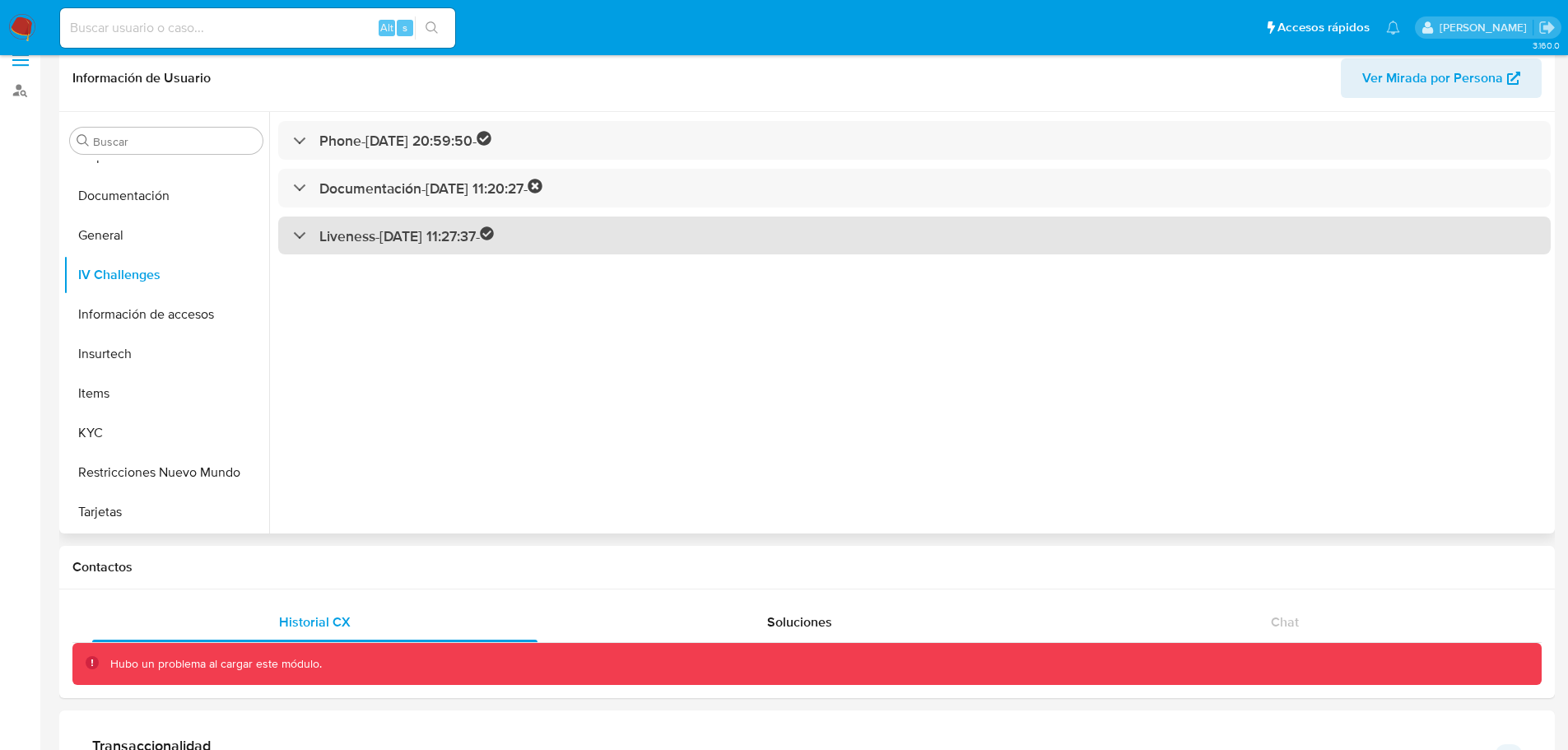
click at [421, 234] on h3 "Liveness - 24/08/2022 11:27:37 -" at bounding box center [407, 236] width 175 height 19
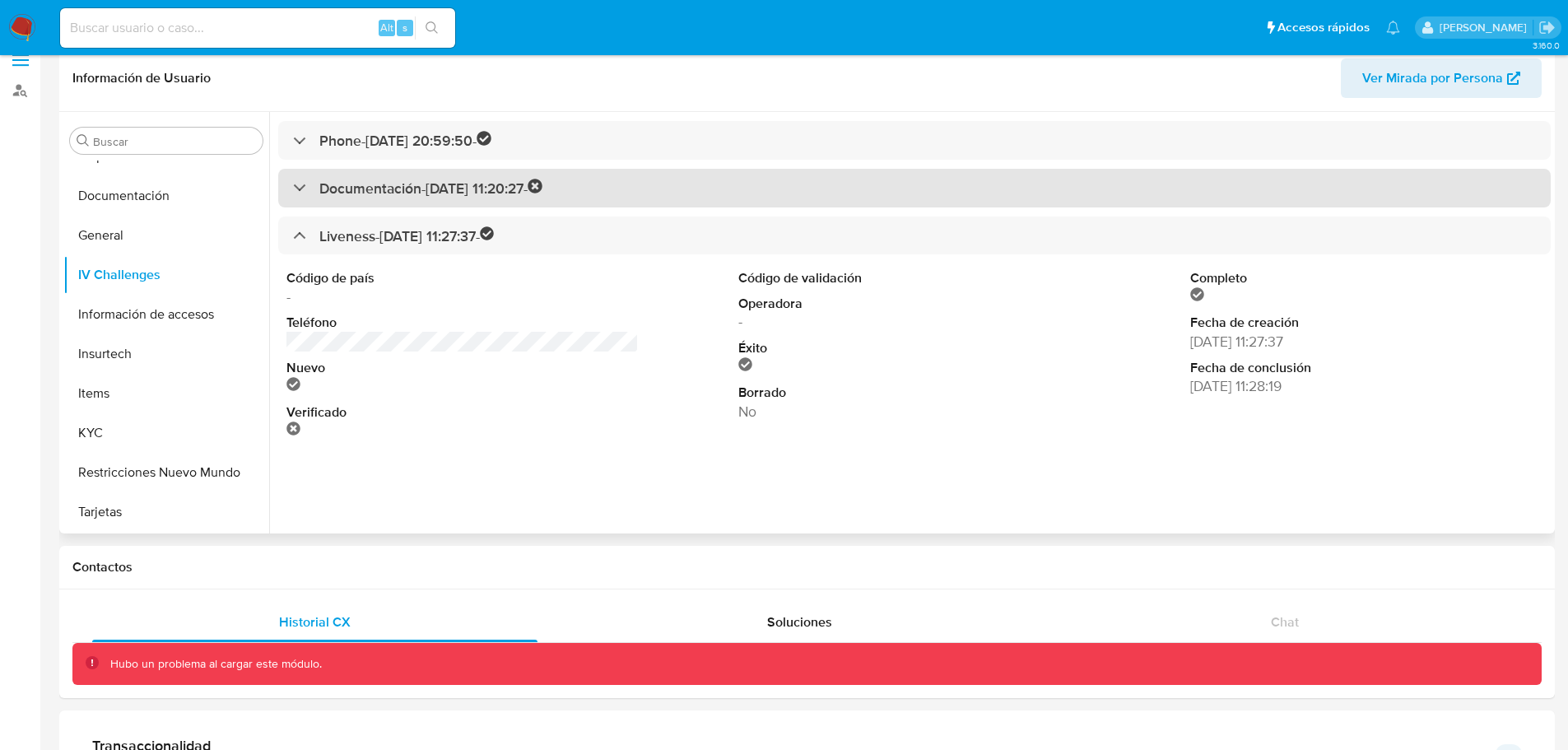
click at [411, 197] on h3 "Documentación - 24/08/2022 11:20:27 -" at bounding box center [431, 188] width 223 height 19
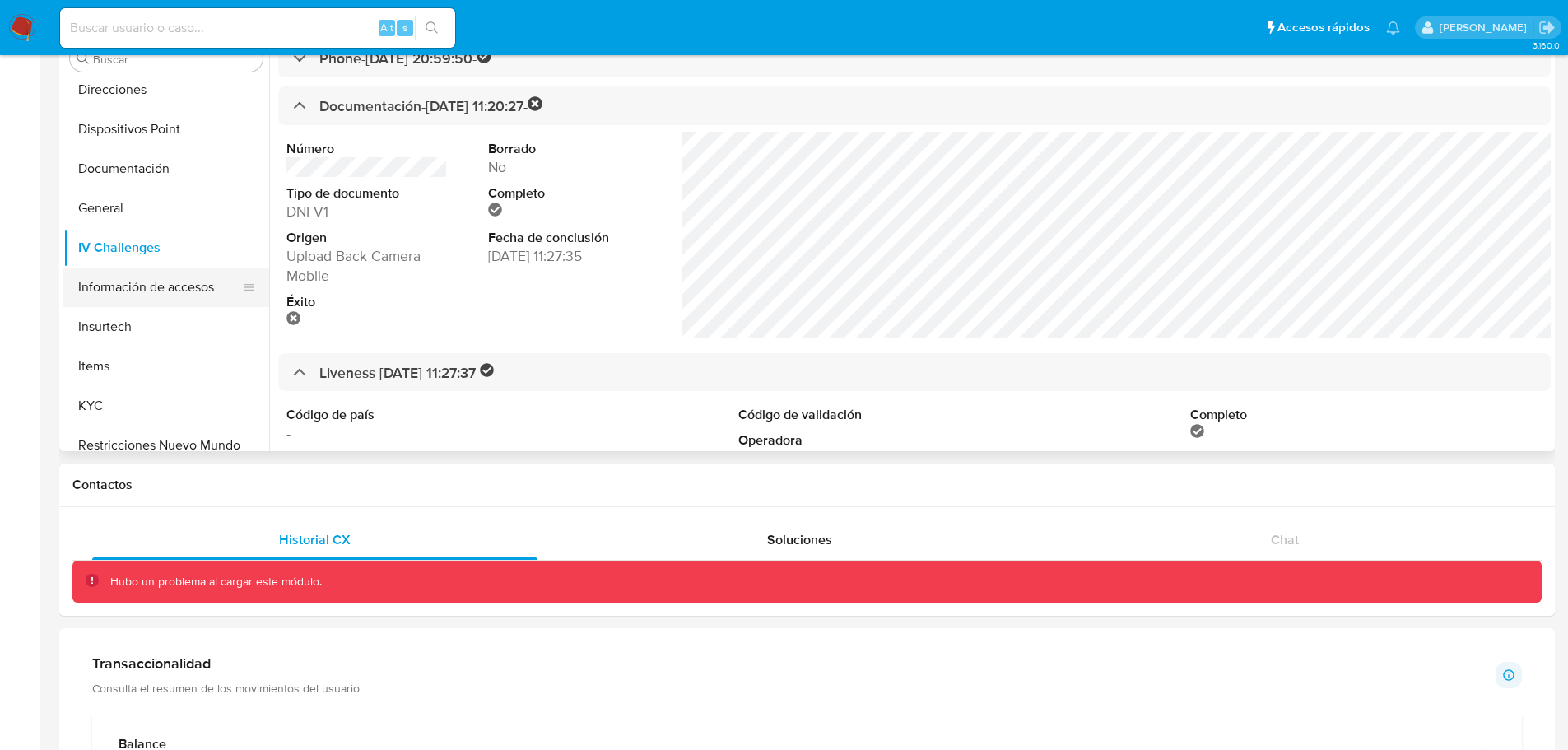
scroll to position [258, 0]
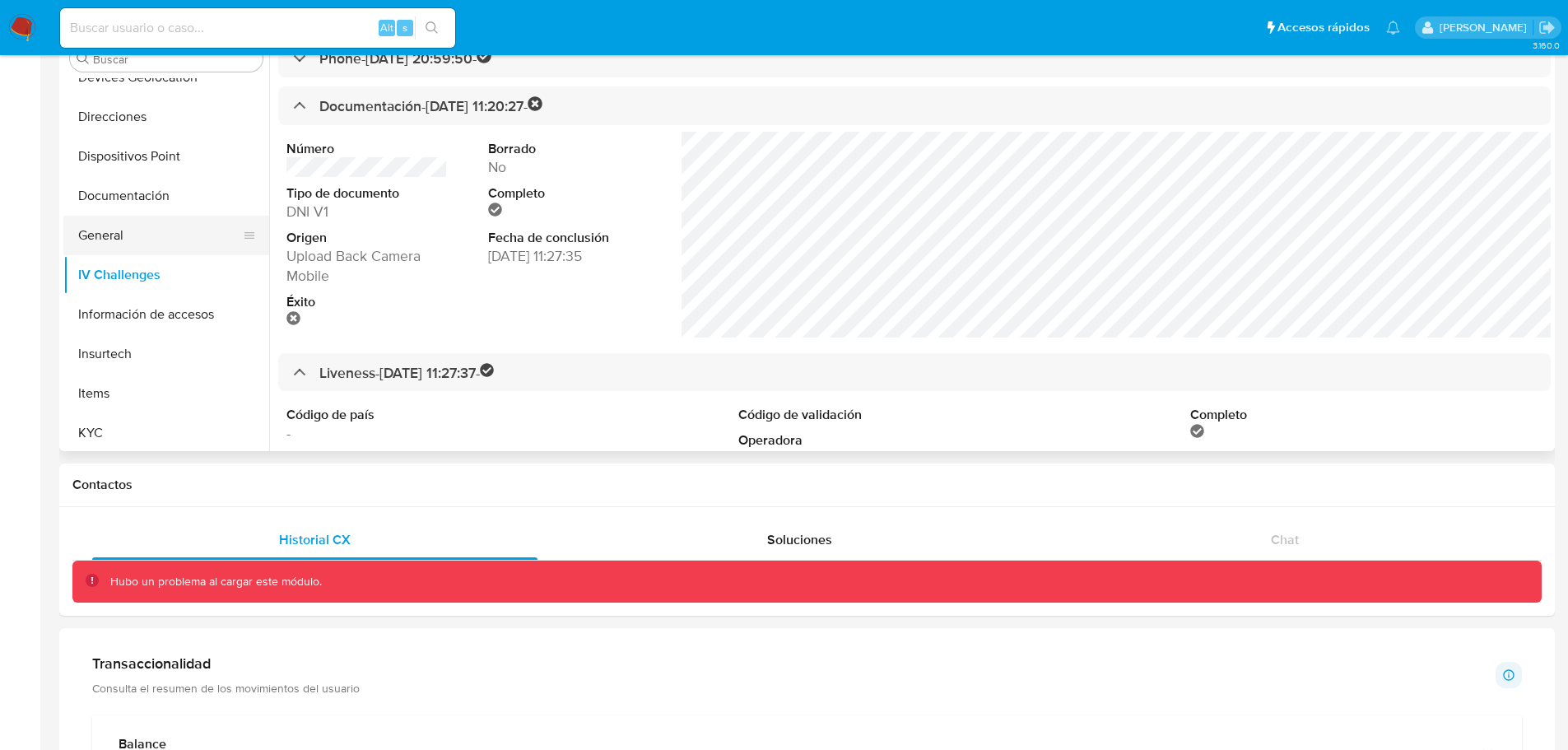
click at [125, 229] on button "General" at bounding box center [159, 235] width 193 height 40
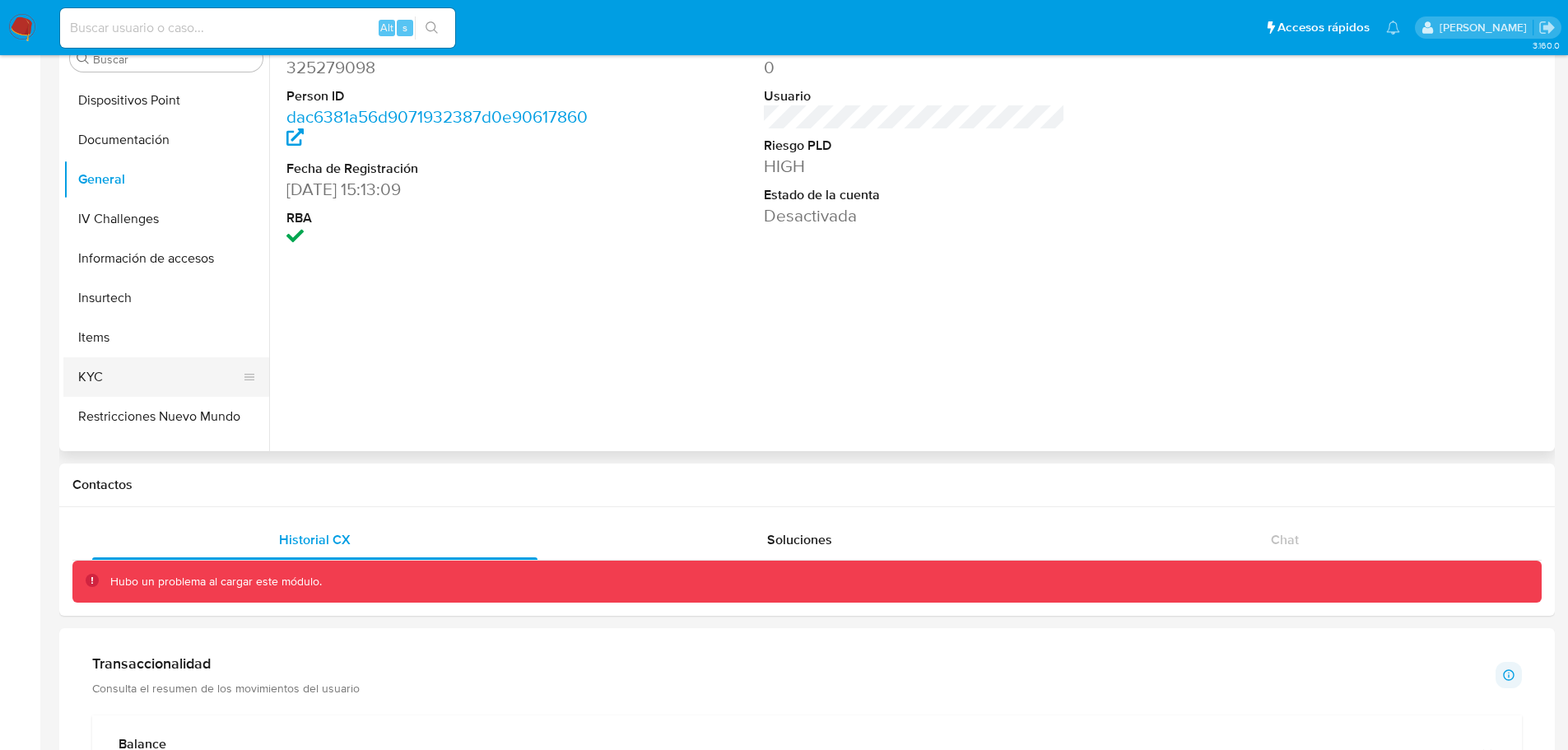
scroll to position [340, 0]
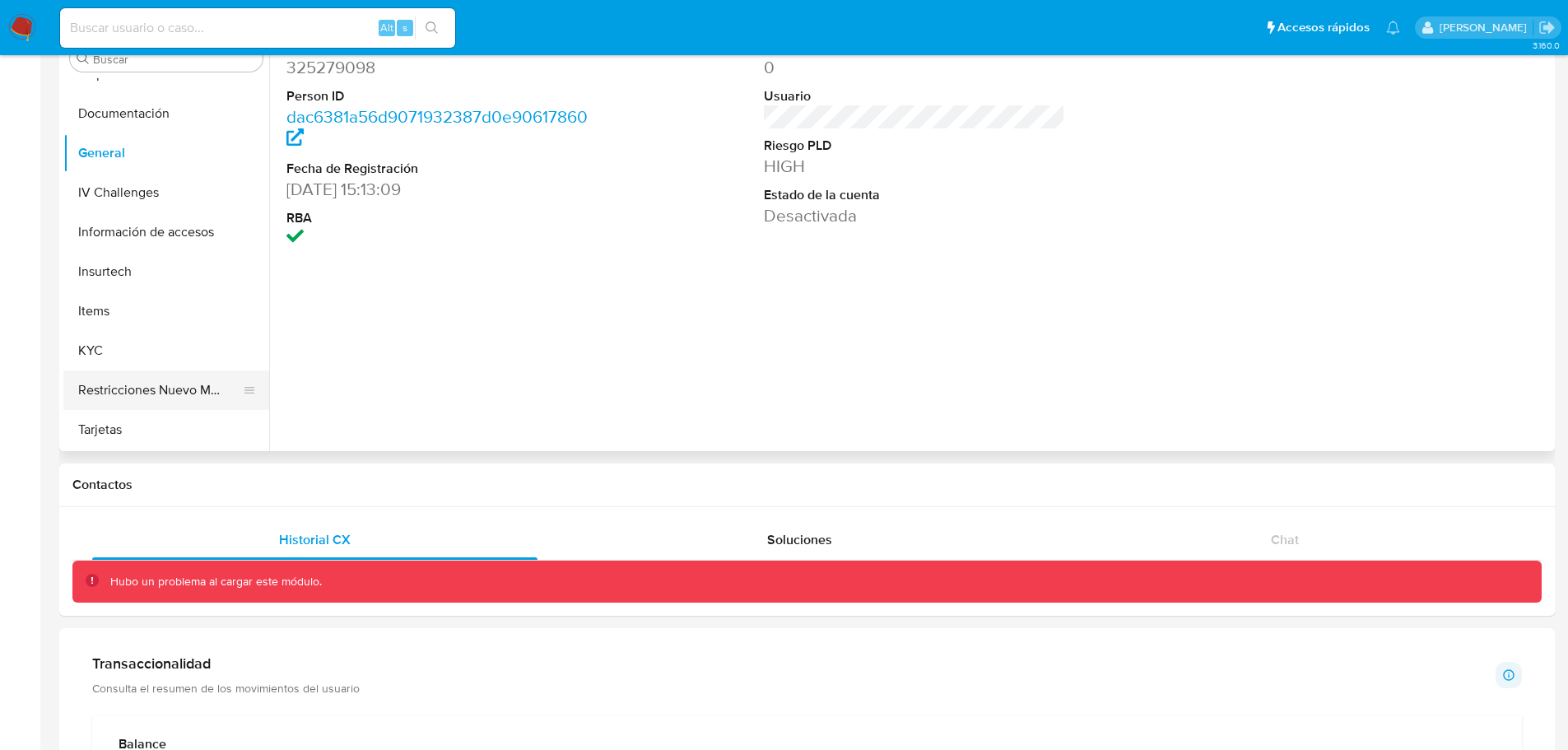
click at [167, 401] on button "Restricciones Nuevo Mundo" at bounding box center [159, 390] width 193 height 40
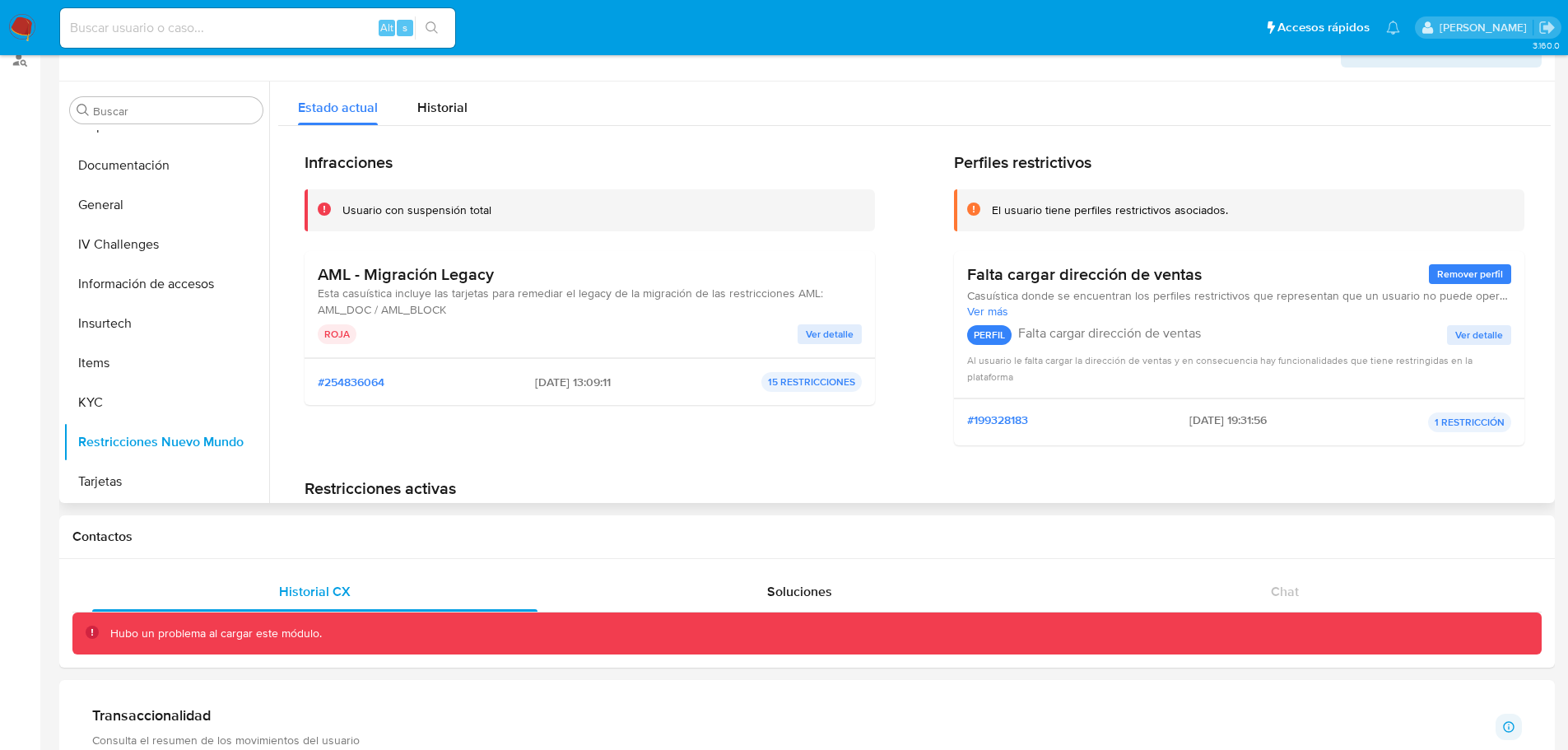
scroll to position [0, 0]
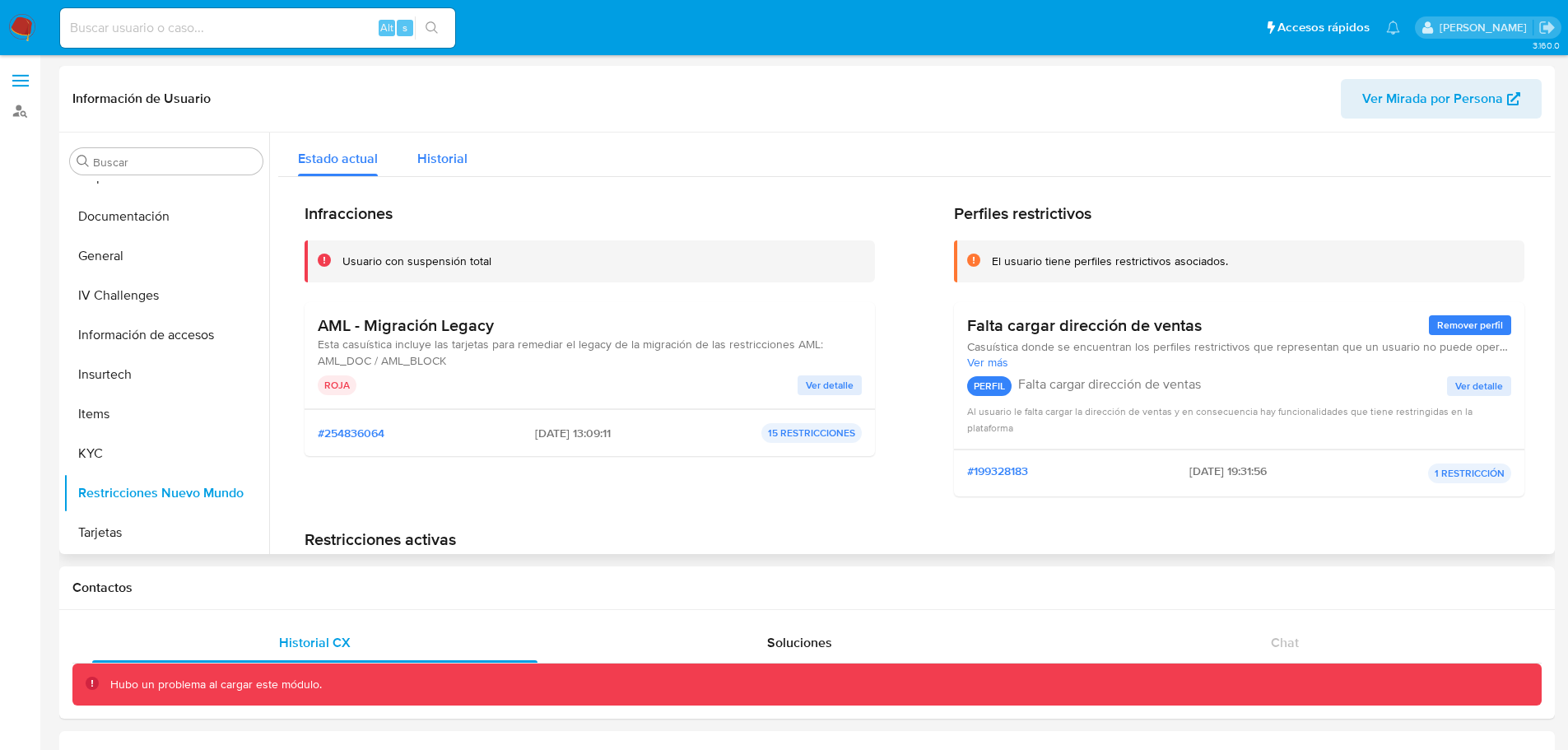
click at [434, 143] on div "Historial" at bounding box center [442, 155] width 50 height 44
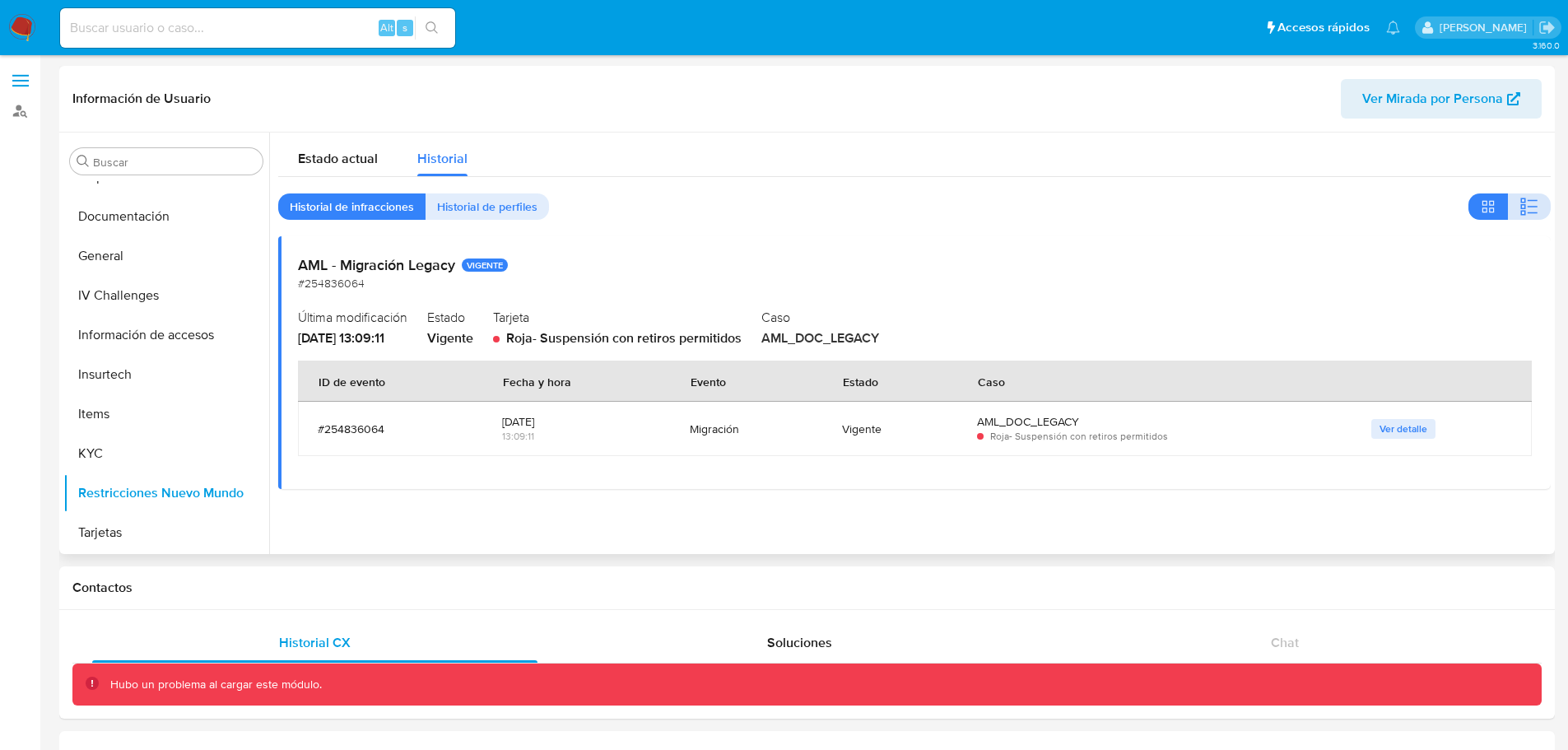
click at [1536, 196] on button "button" at bounding box center [1529, 207] width 43 height 26
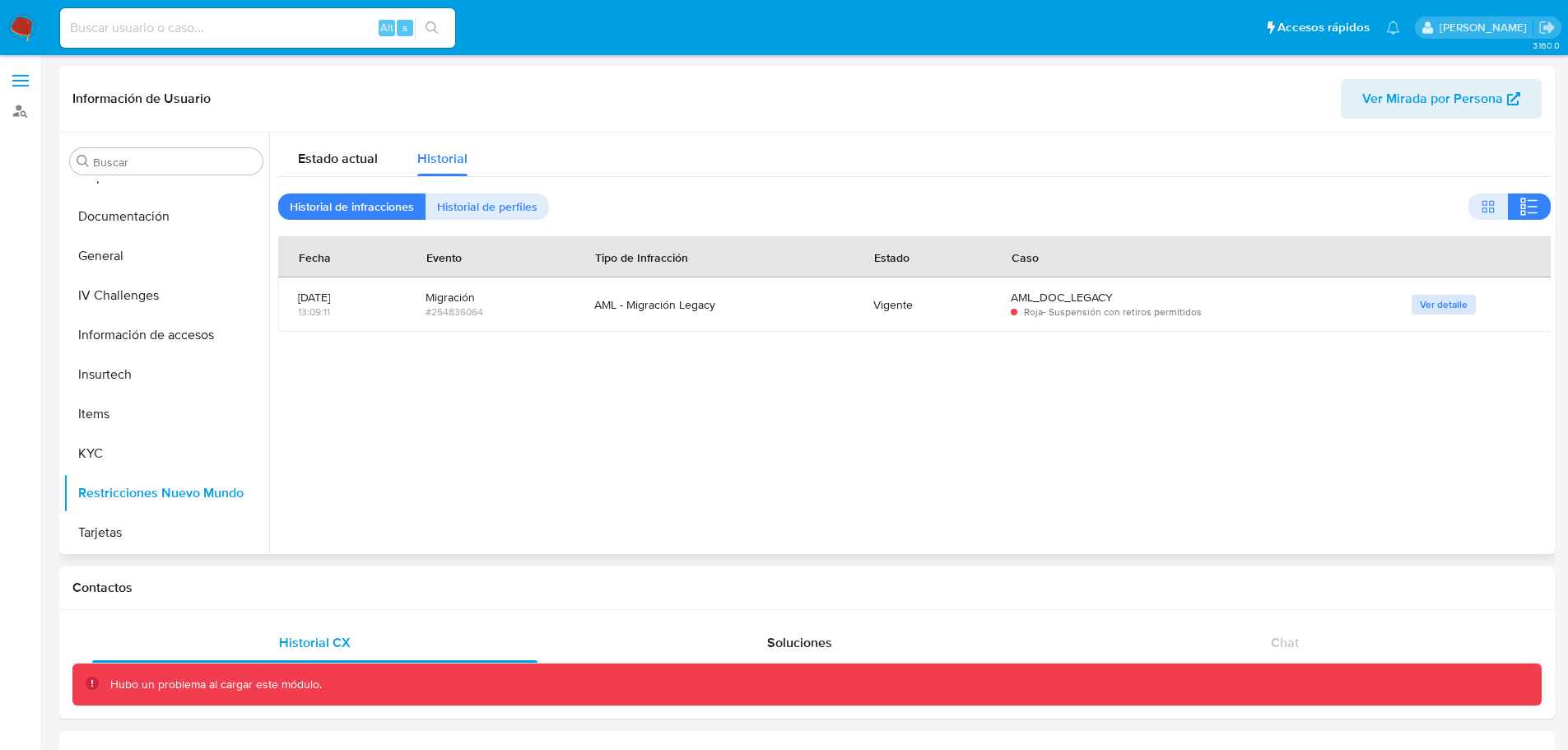
click at [1457, 302] on span "Ver detalle" at bounding box center [1444, 305] width 48 height 17
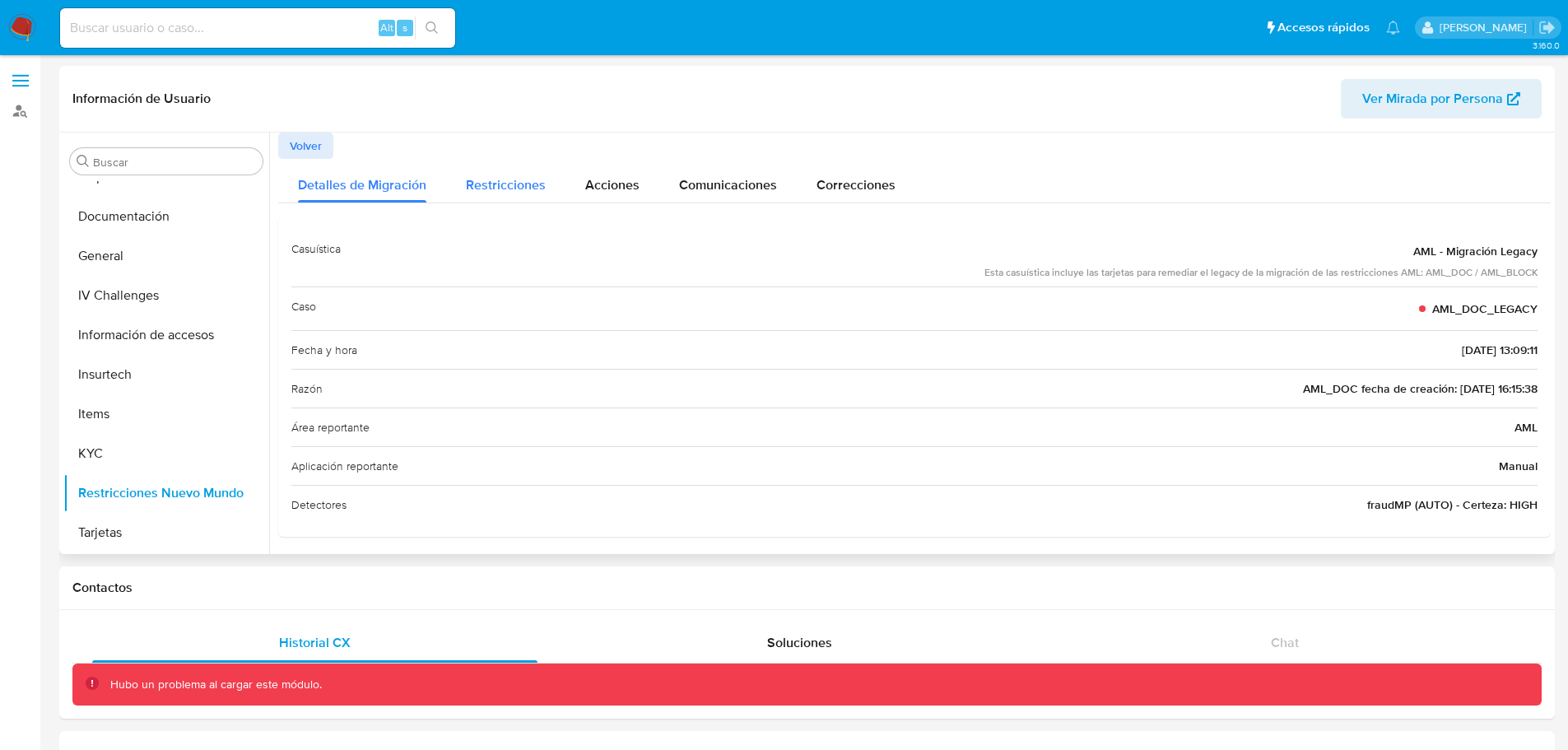
click at [492, 190] on span "Restricciones" at bounding box center [505, 185] width 80 height 19
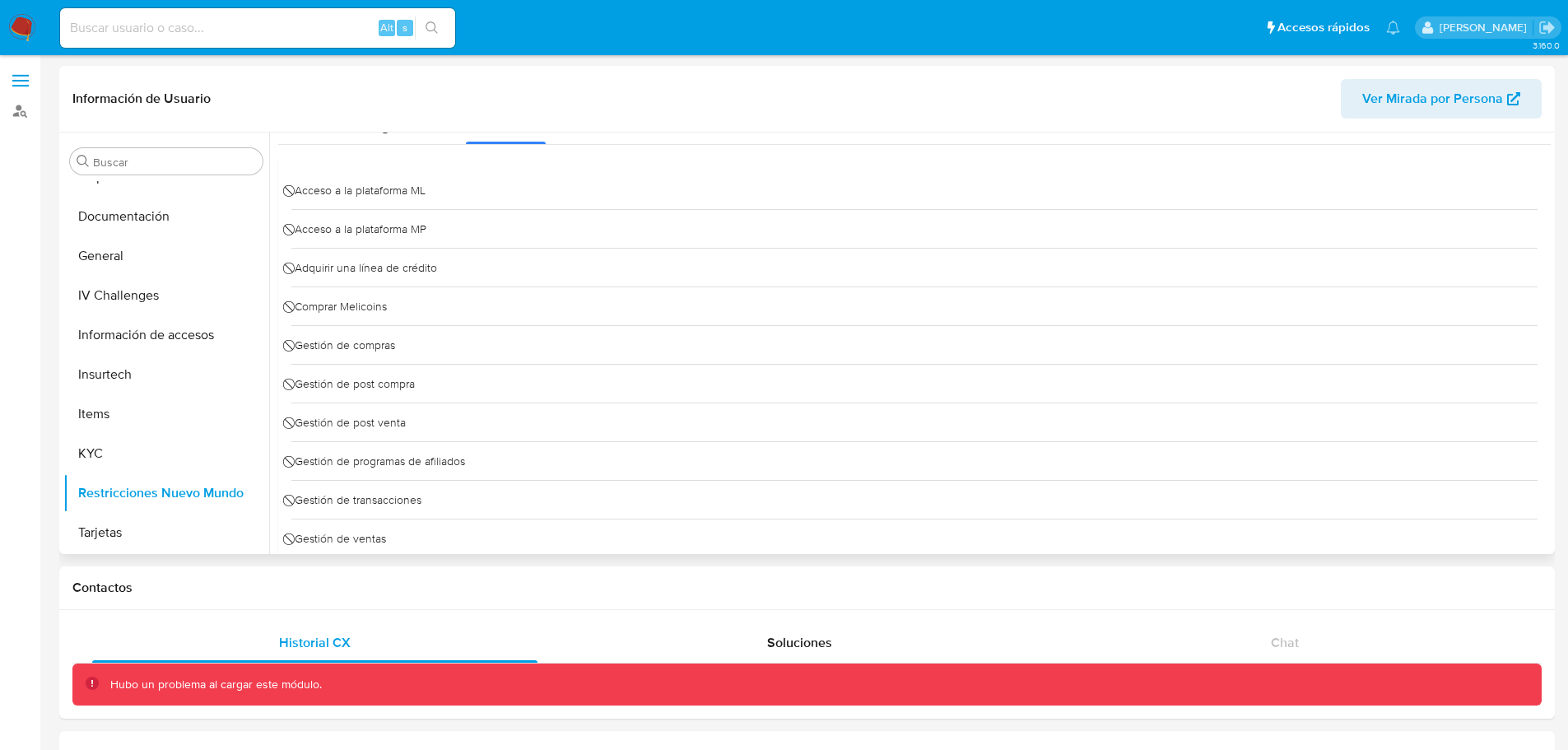
scroll to position [290, 0]
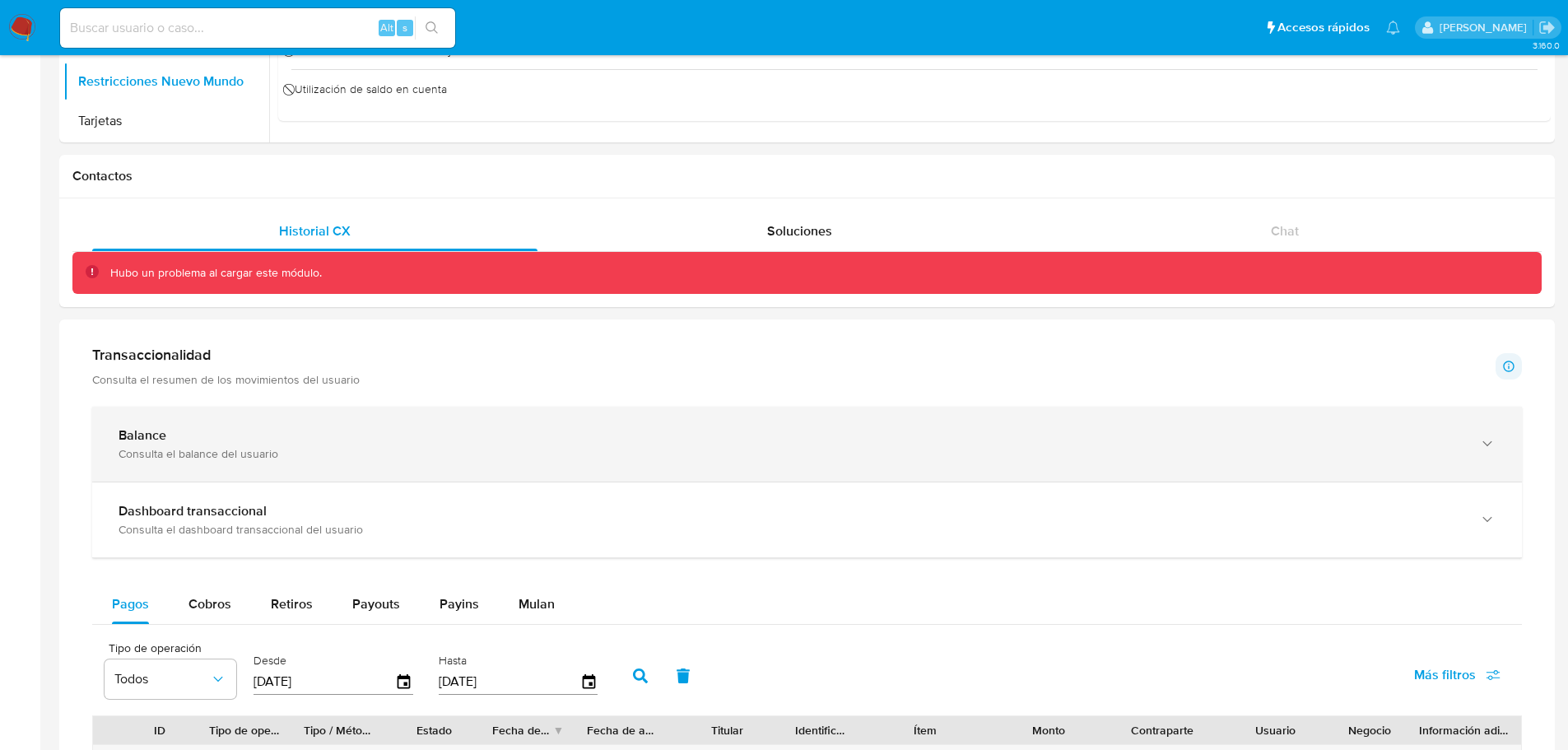
drag, startPoint x: 283, startPoint y: 249, endPoint x: 444, endPoint y: 438, distance: 248.3
click at [444, 438] on div "Información de Usuario Ver Mirada por Persona Buscar Anticipos de dinero CVU Cr…" at bounding box center [806, 541] width 1496 height 1775
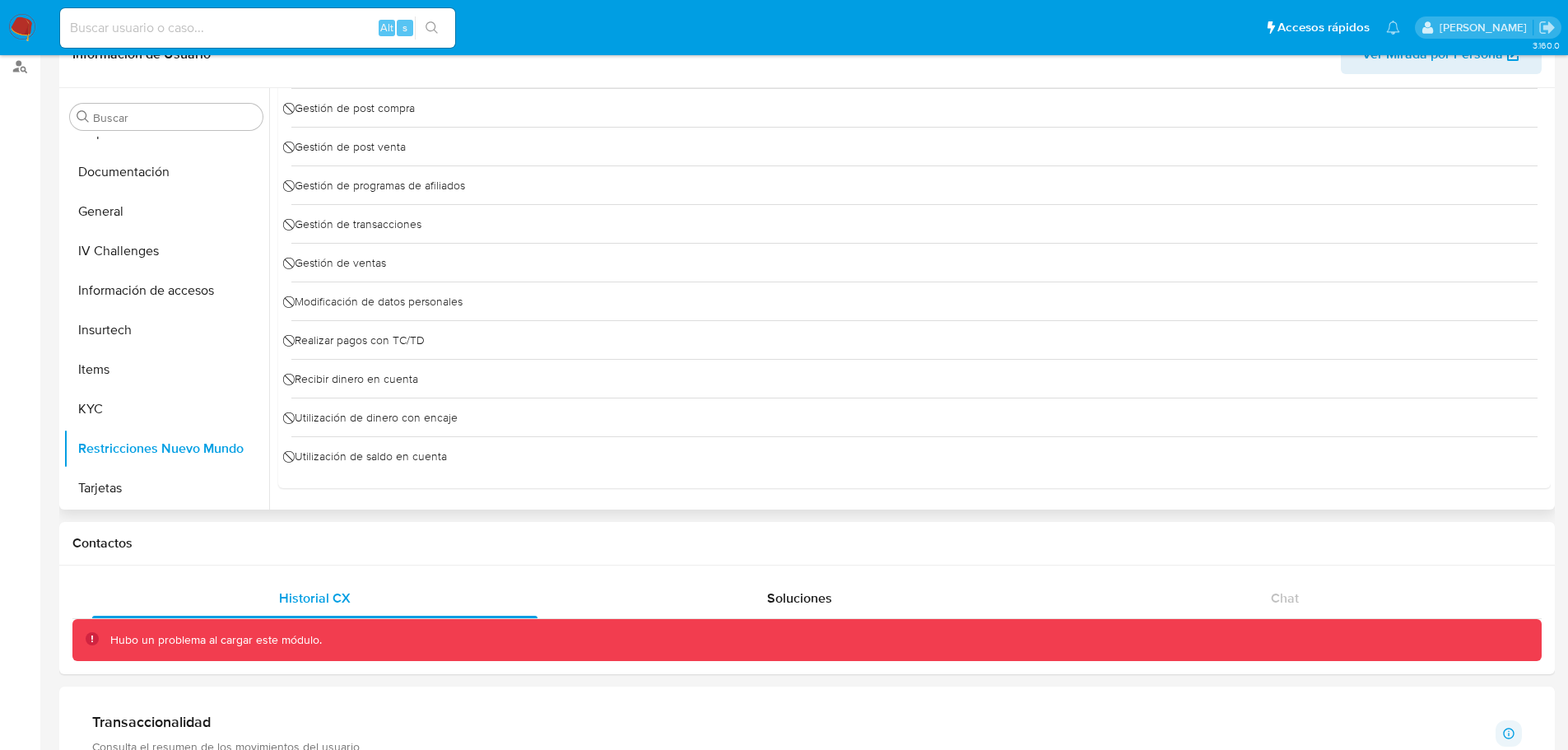
scroll to position [0, 0]
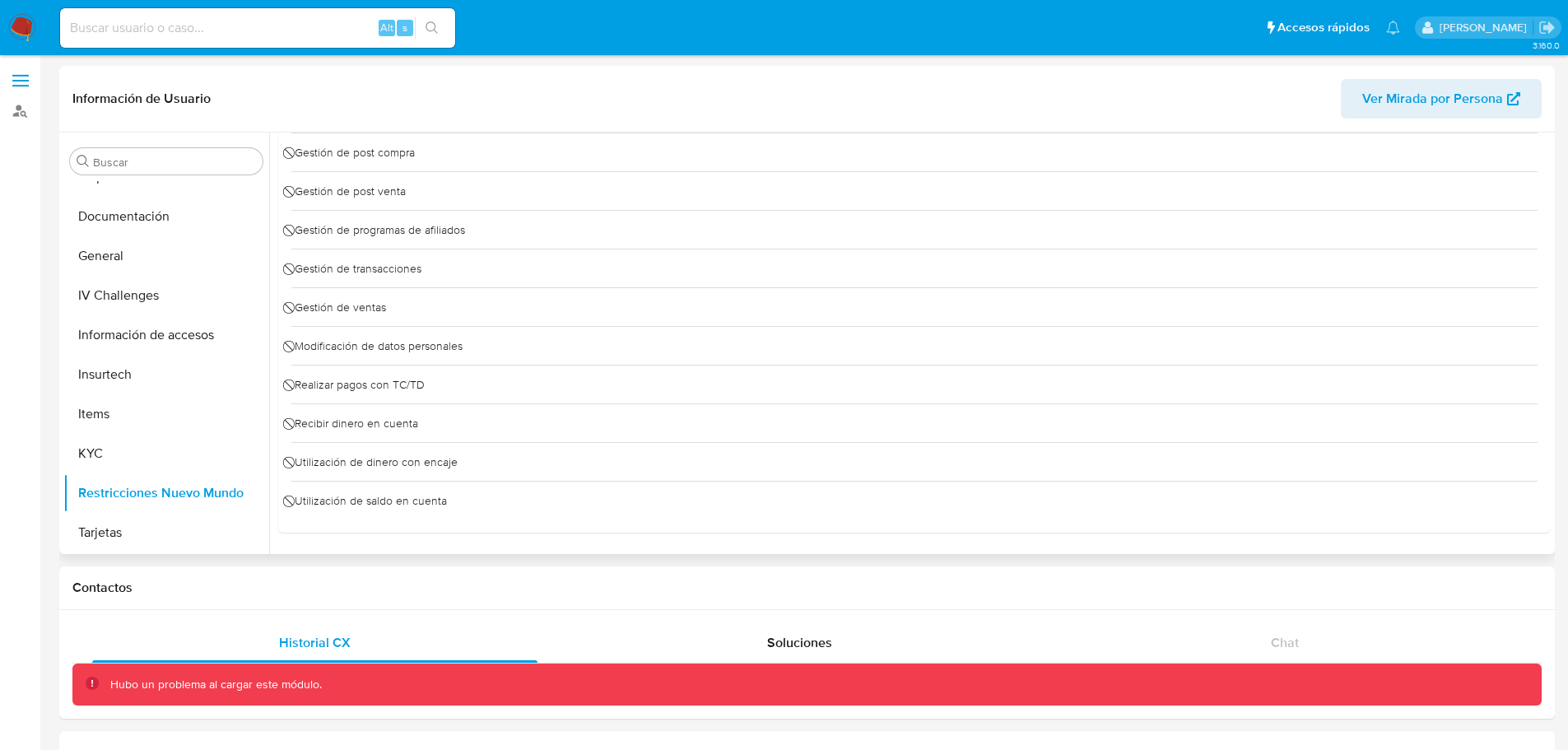
click at [524, 463] on div "⃠ Utilización de dinero con encaje" at bounding box center [914, 461] width 1246 height 39
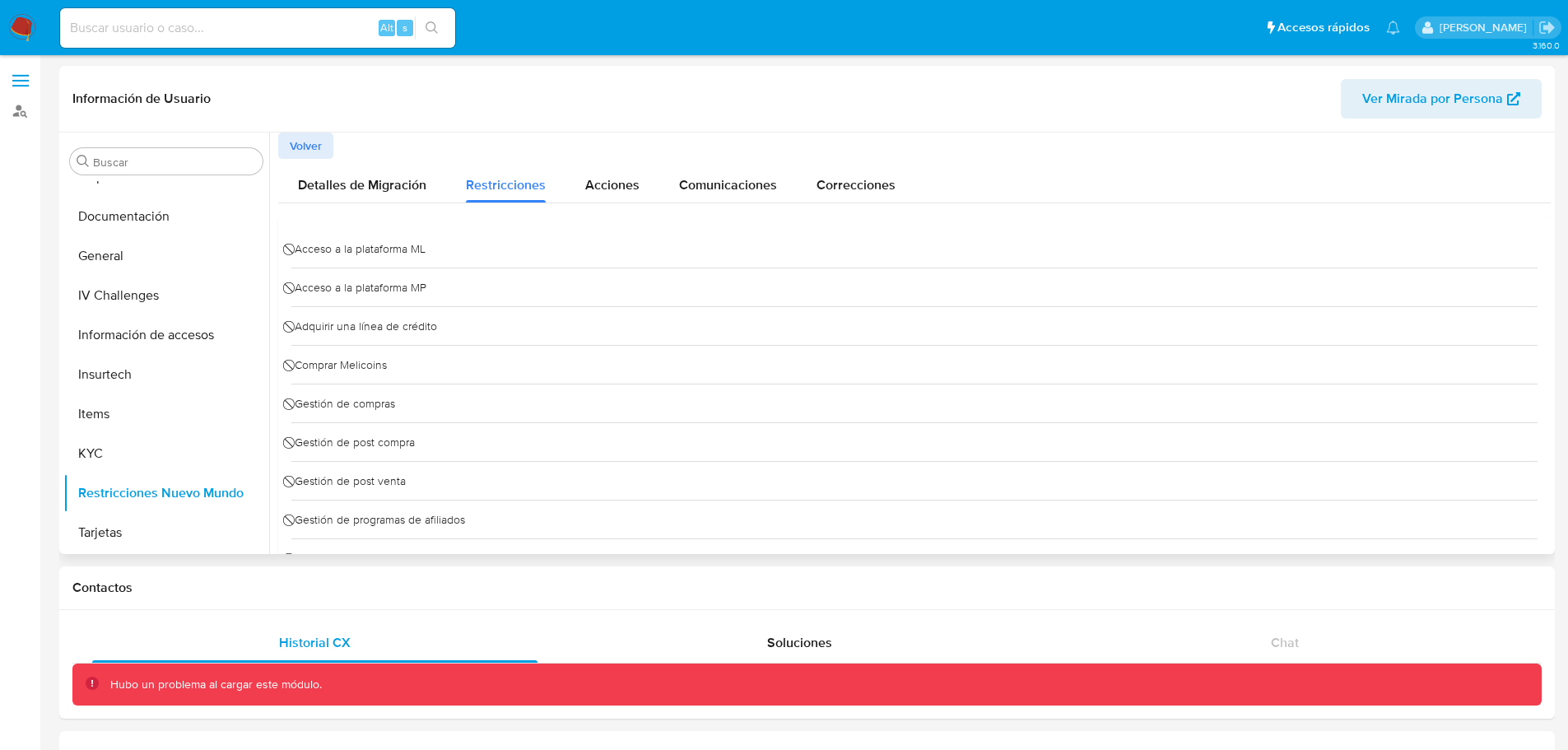
click at [315, 151] on span "Volver" at bounding box center [306, 145] width 32 height 23
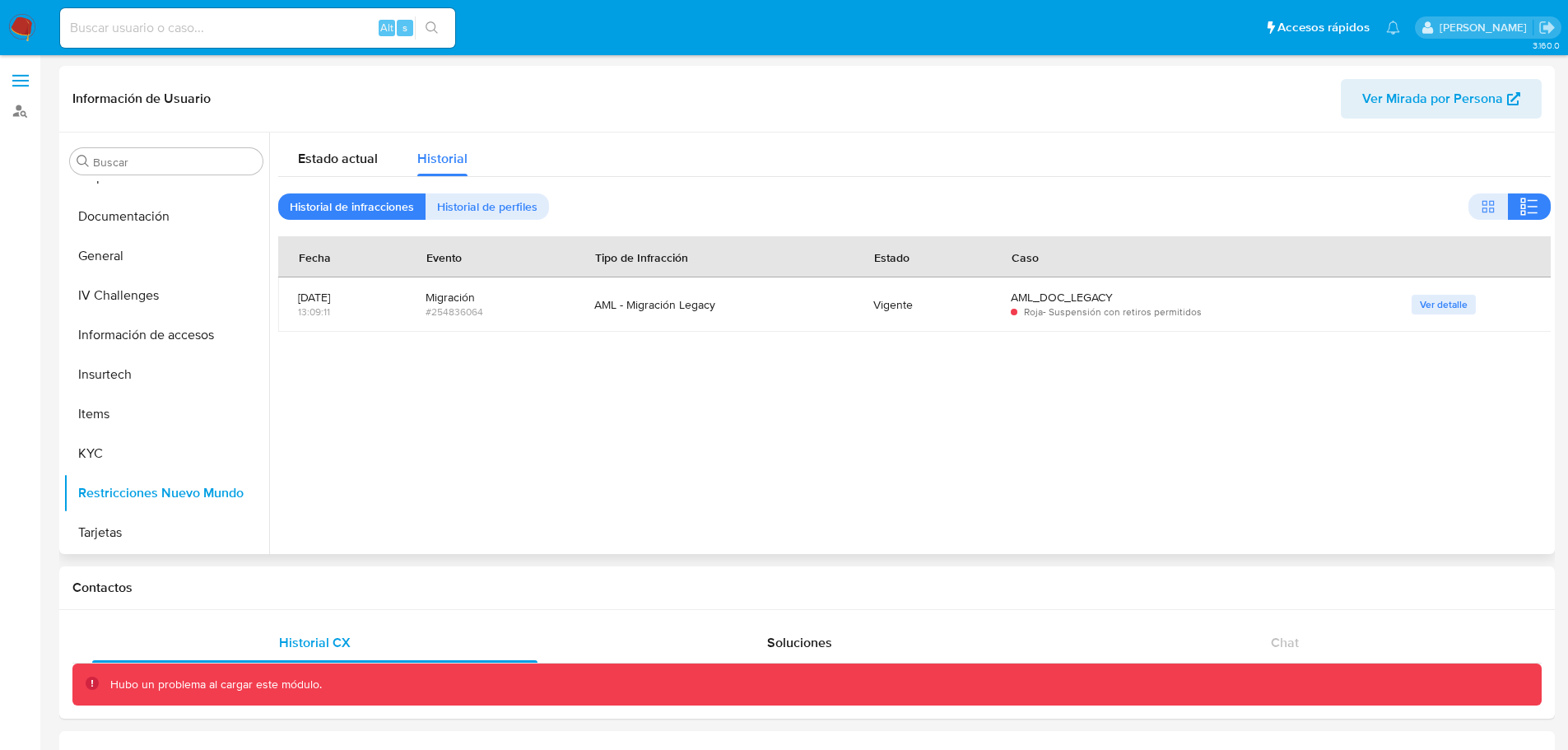
click at [681, 285] on div "AML - Migración Legacy" at bounding box center [714, 304] width 239 height 40
click at [693, 299] on div at bounding box center [701, 310] width 21 height 21
click at [965, 373] on div at bounding box center [910, 343] width 1282 height 422
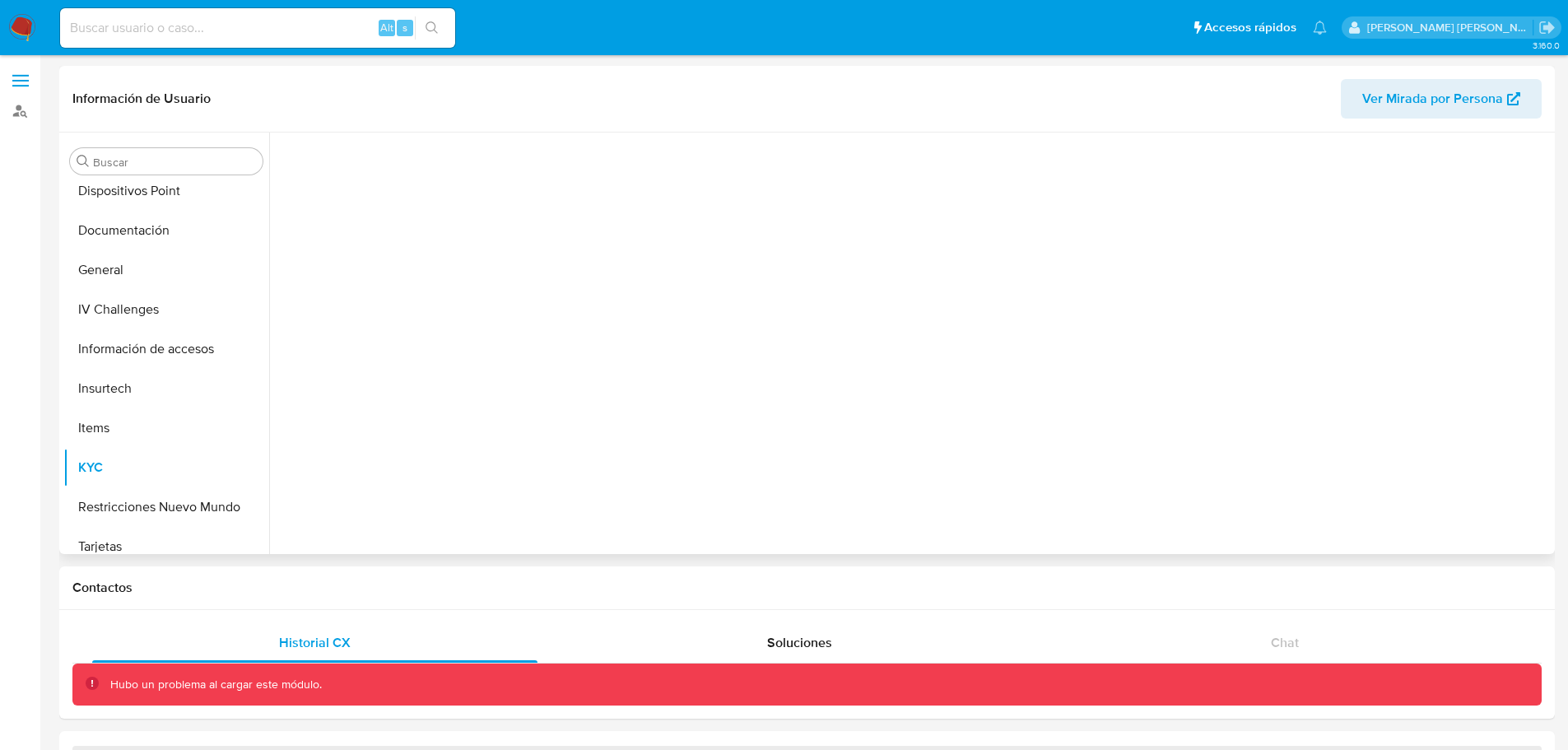
scroll to position [340, 0]
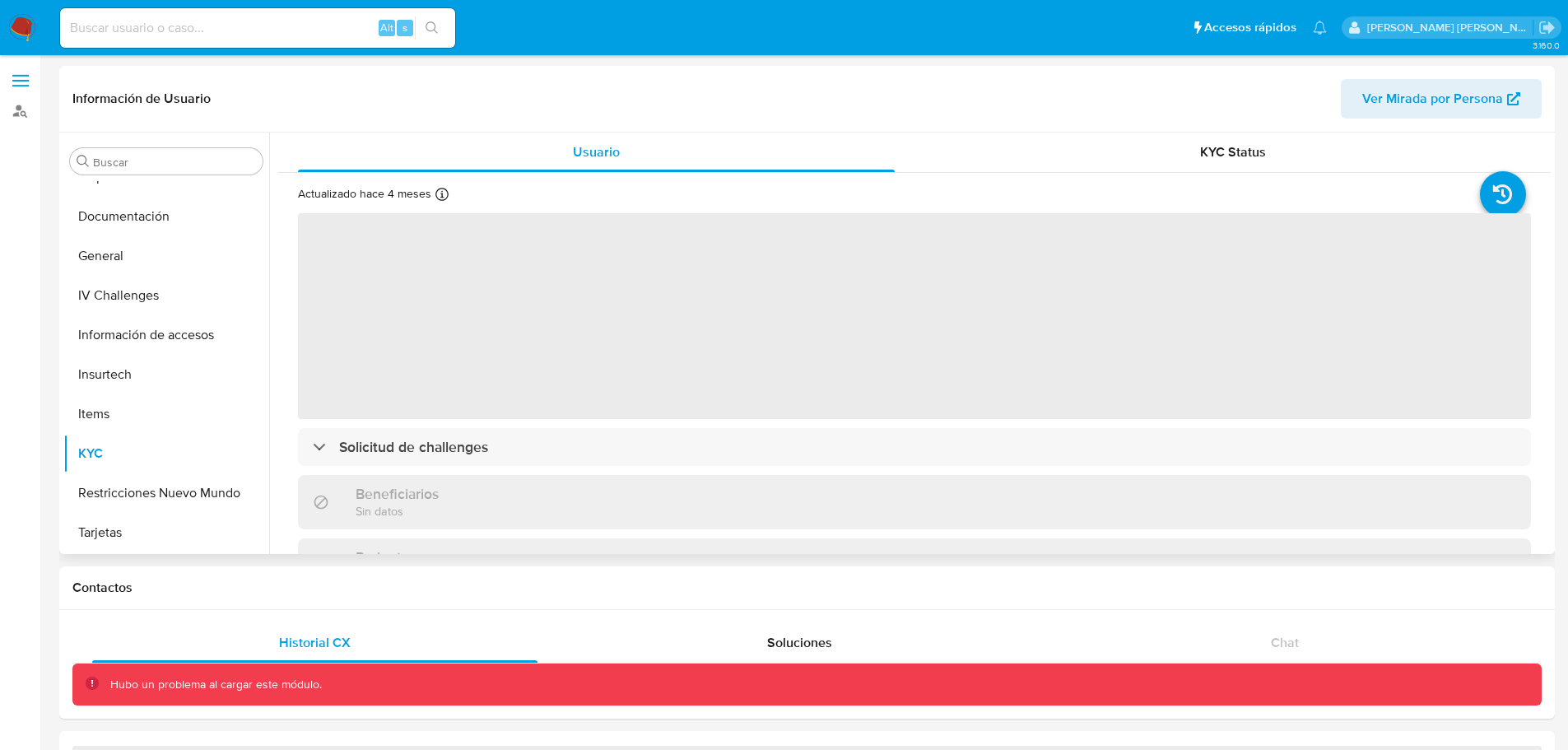
select select "10"
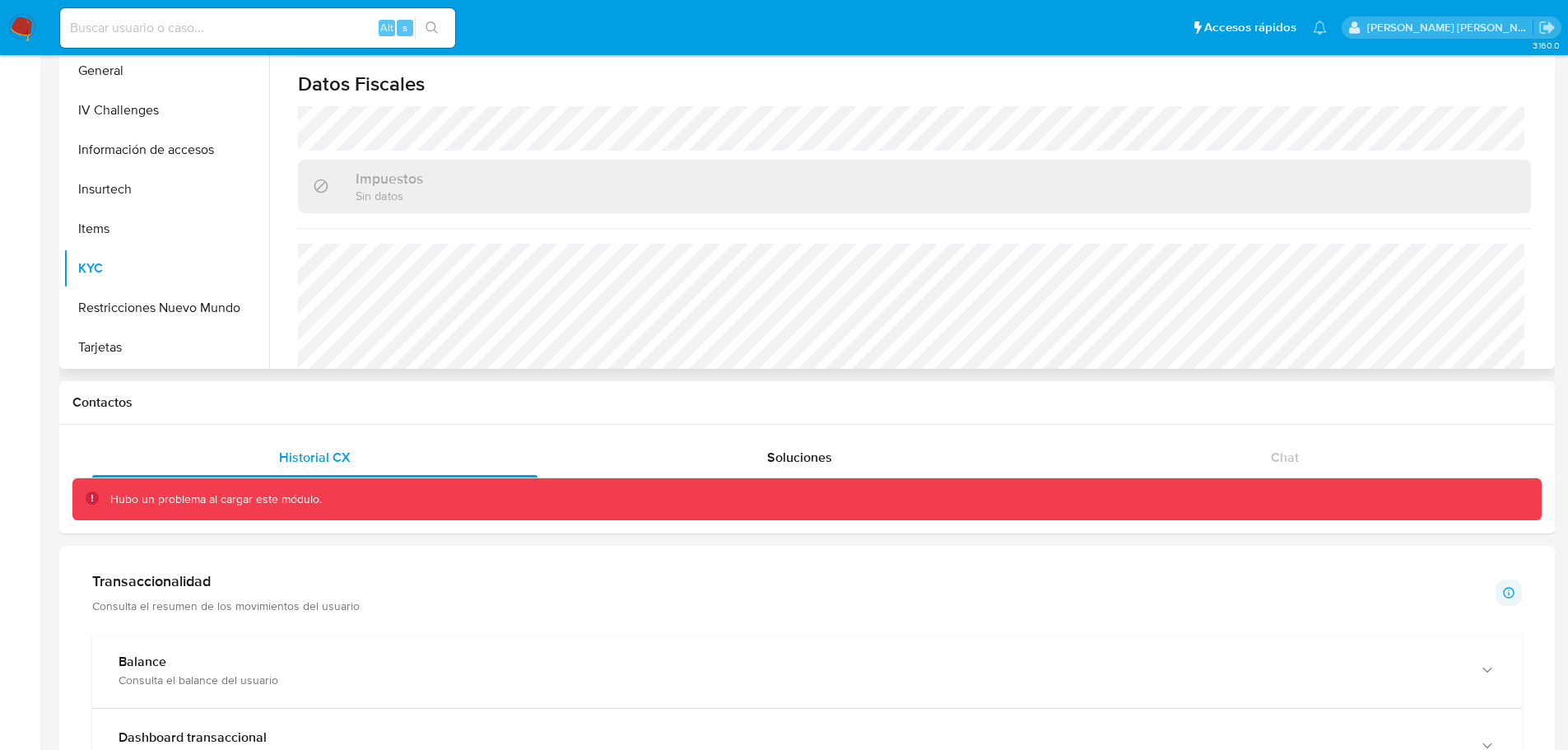
scroll to position [836, 0]
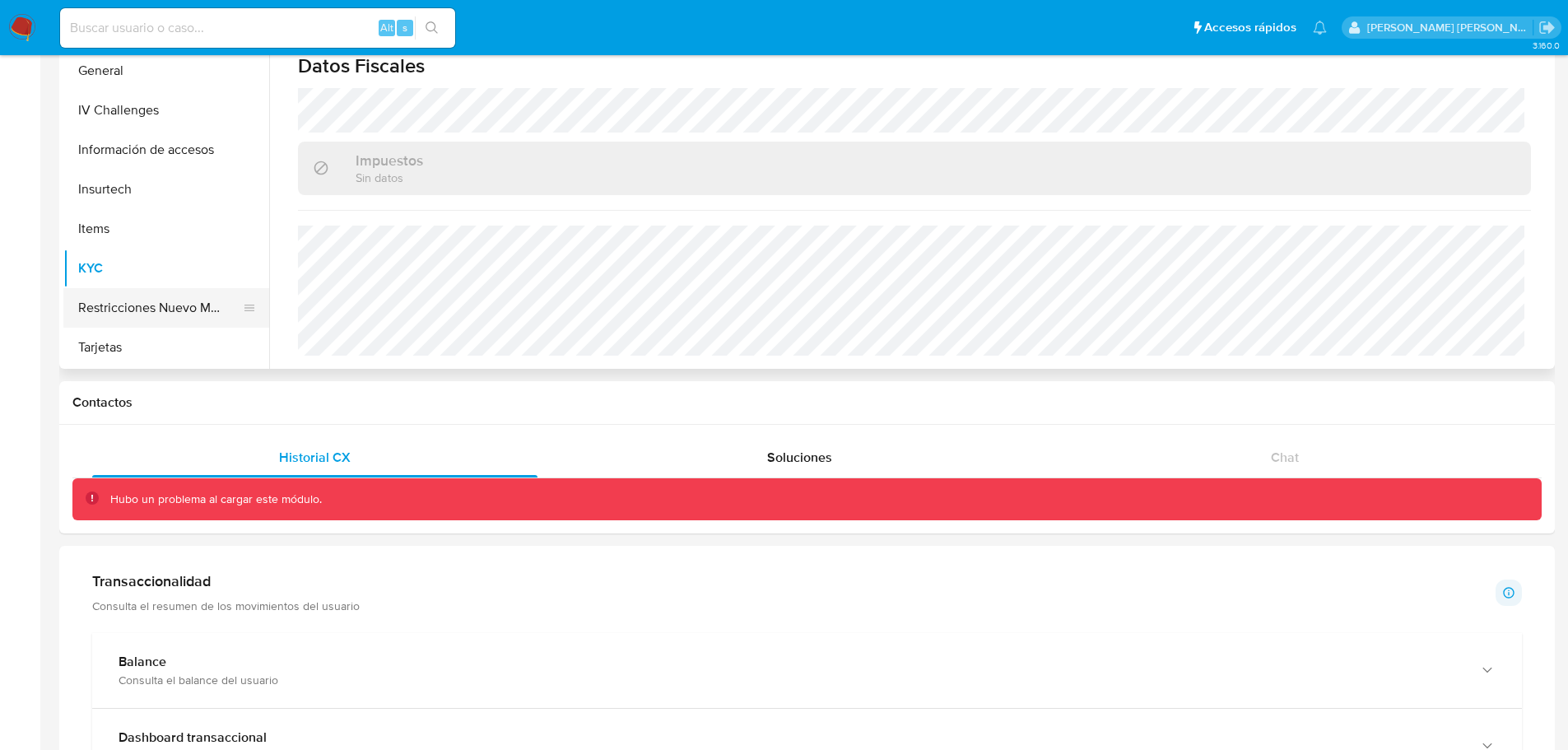
click at [167, 300] on button "Restricciones Nuevo Mundo" at bounding box center [159, 307] width 193 height 40
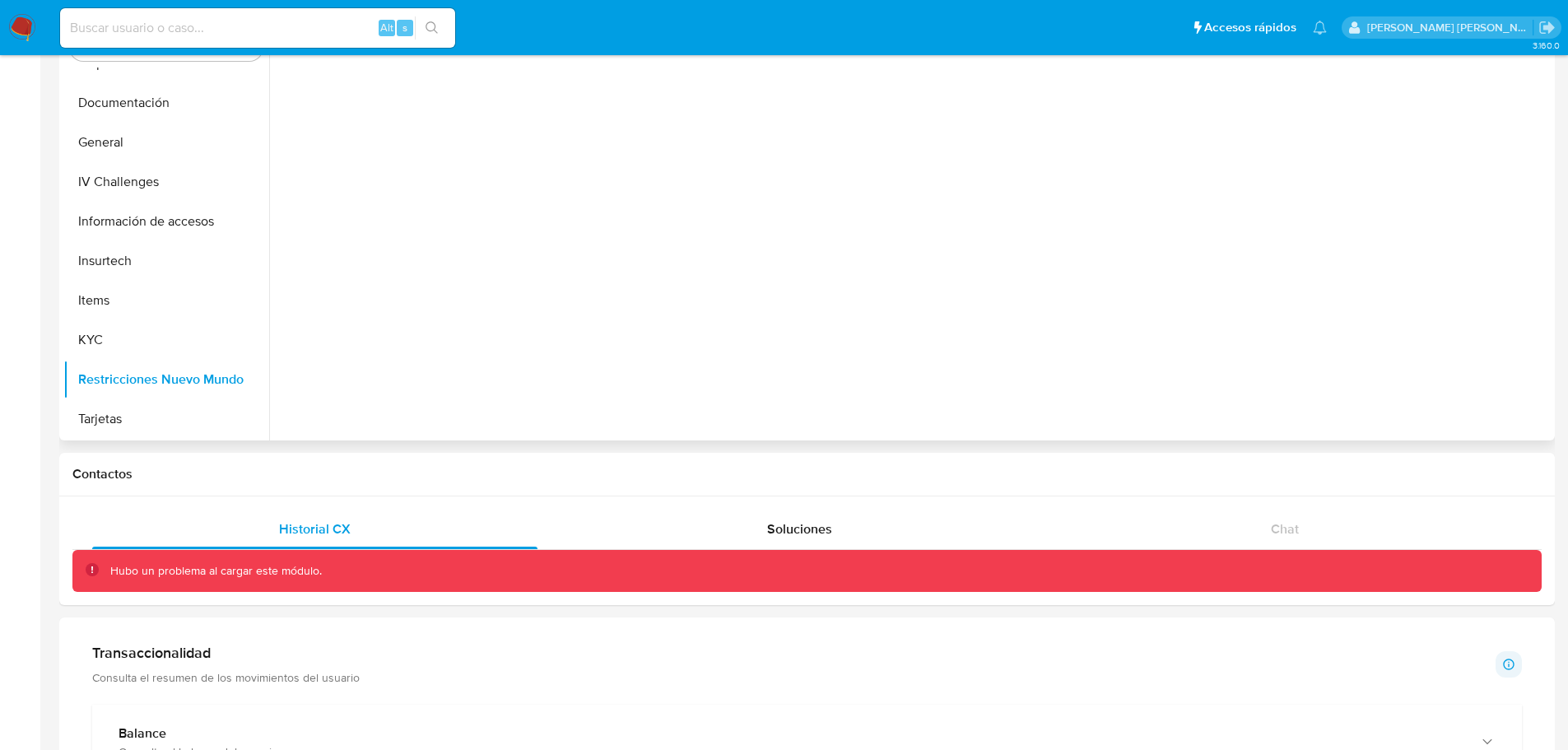
scroll to position [20, 0]
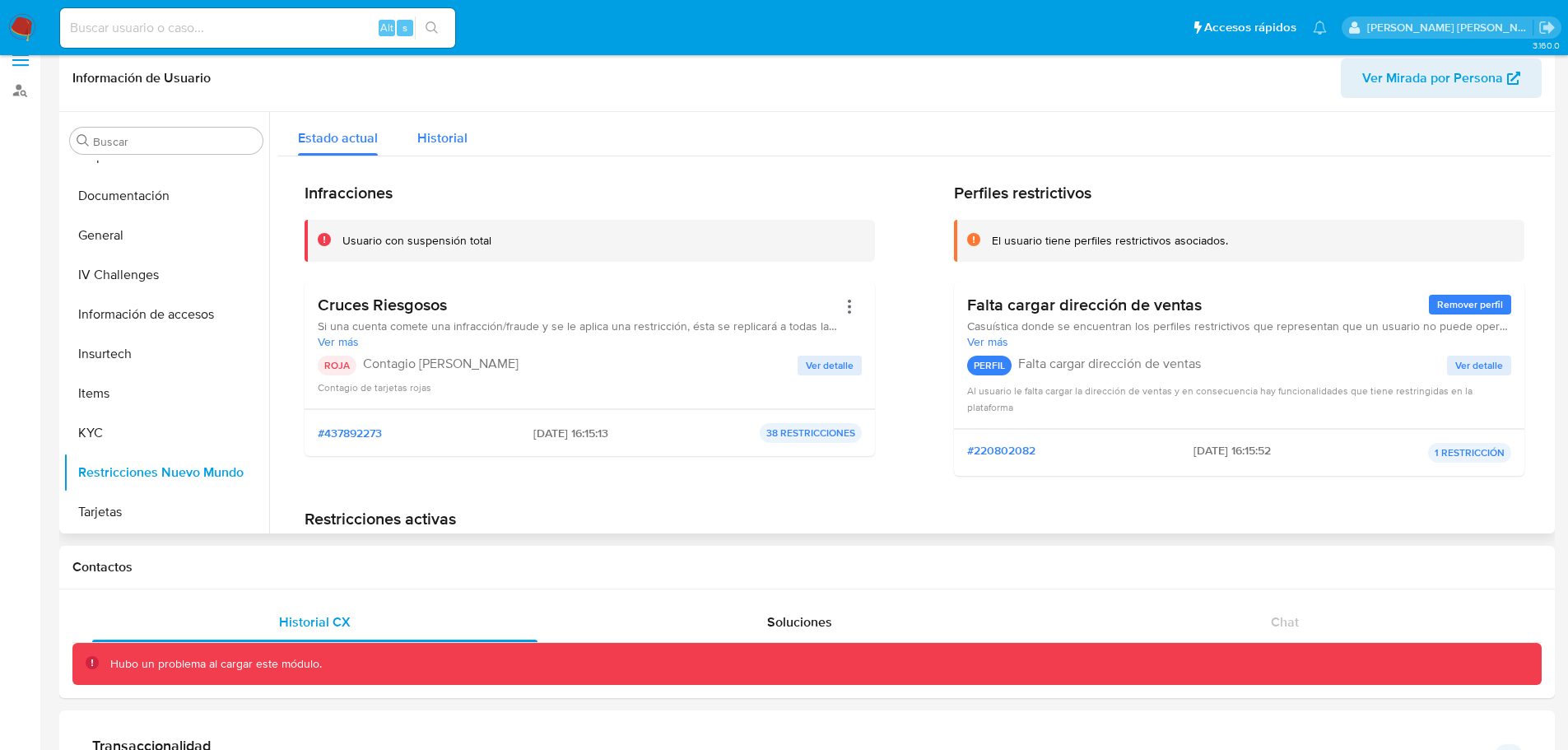
click at [452, 145] on span "Historial" at bounding box center [442, 138] width 50 height 19
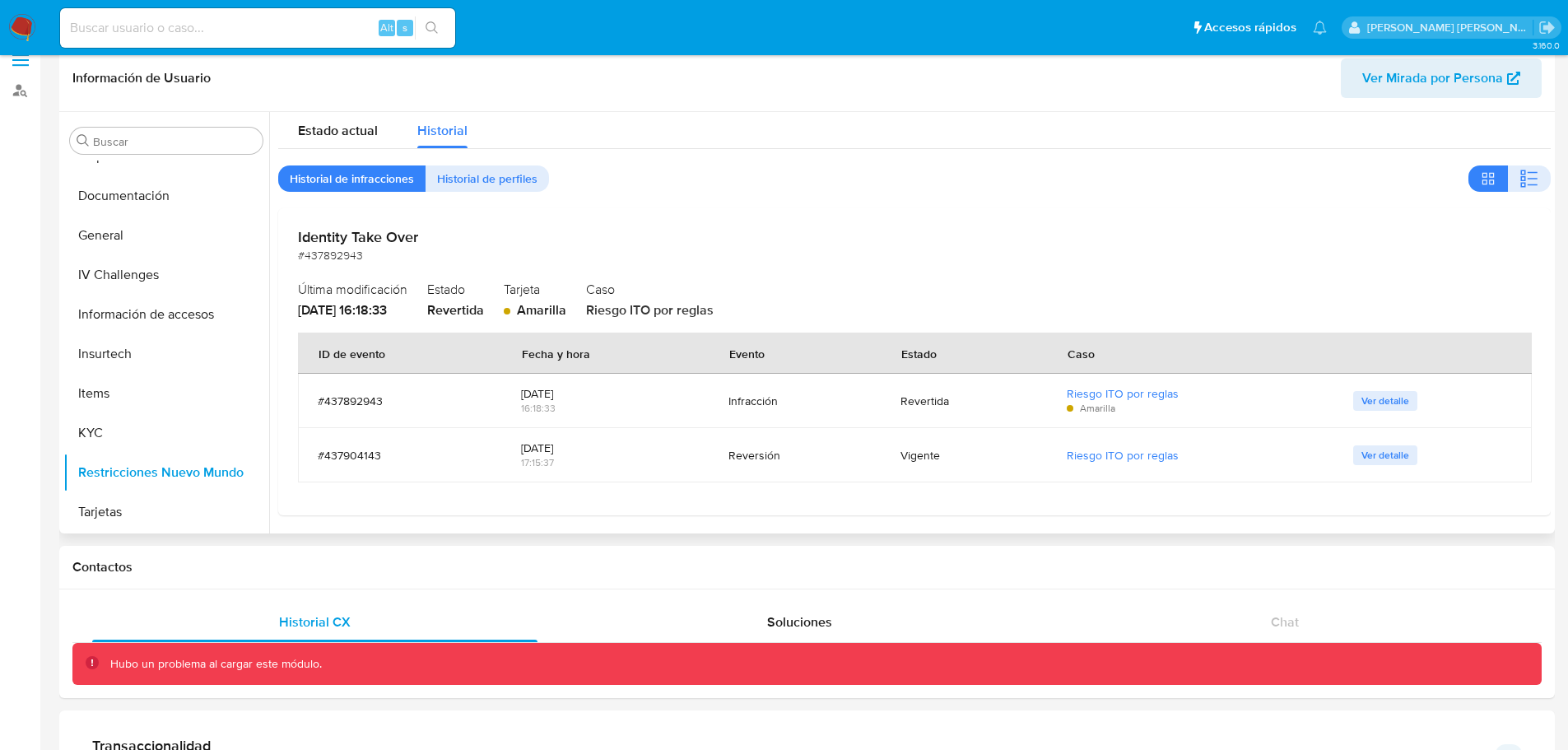
scroll to position [11, 0]
click at [1512, 181] on button "button" at bounding box center [1529, 175] width 43 height 26
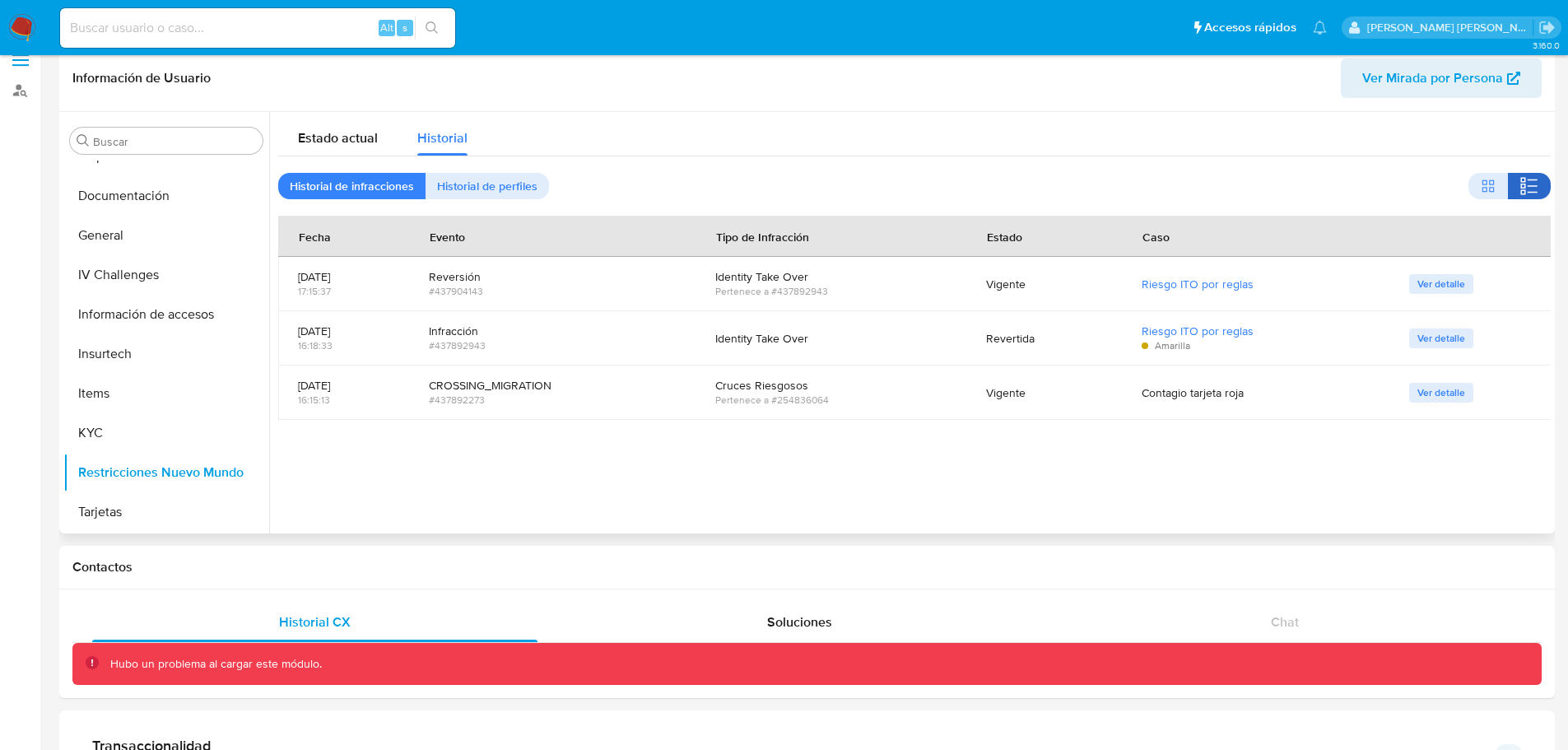
scroll to position [0, 0]
click at [536, 386] on div "CROSSING_MIGRATION" at bounding box center [552, 385] width 247 height 15
click at [1012, 384] on div "Vigente" at bounding box center [1044, 393] width 116 height 40
click at [554, 393] on div "#437892273" at bounding box center [552, 400] width 247 height 15
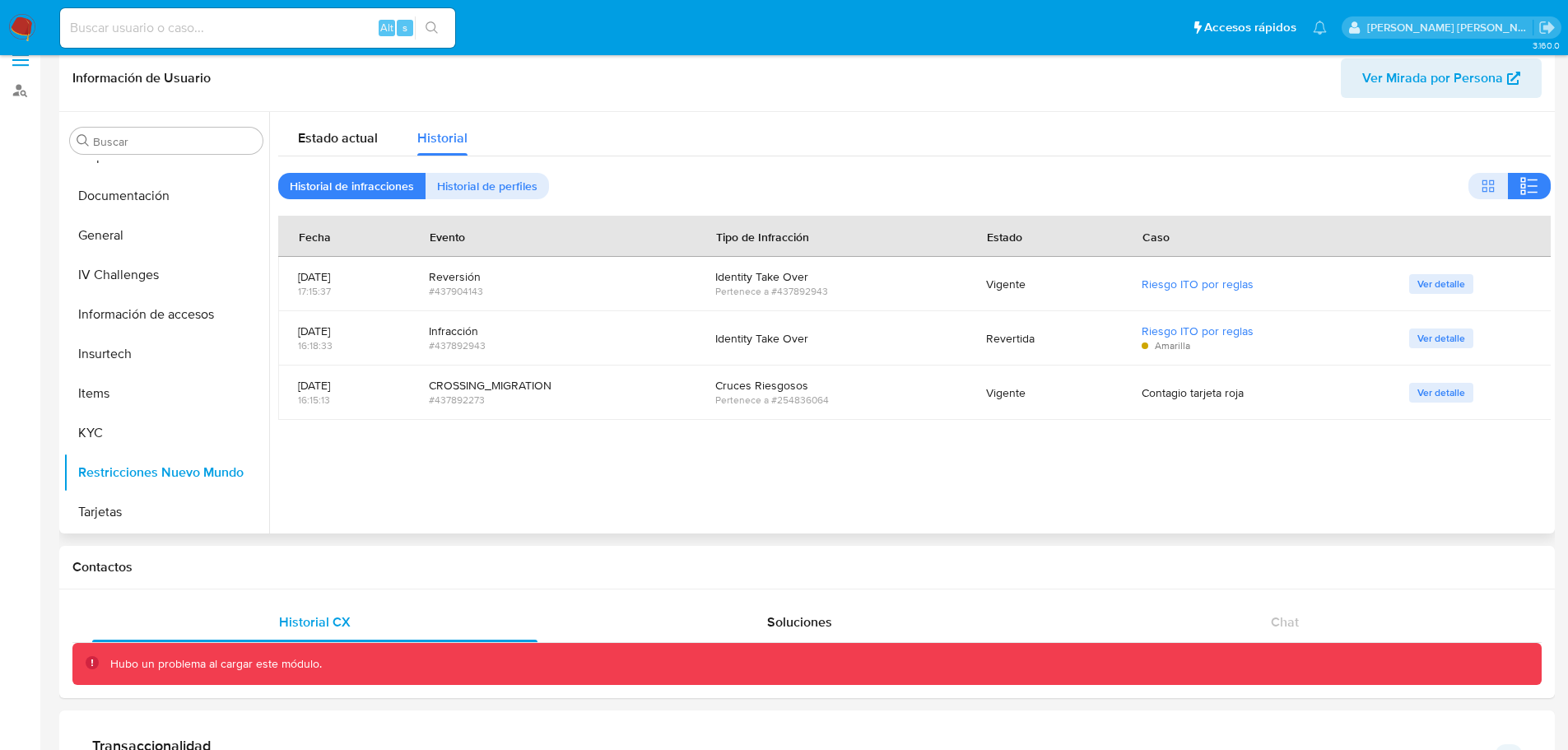
click at [554, 393] on div "#437892273" at bounding box center [552, 400] width 247 height 15
click at [818, 384] on div "Cruces Riesgosos" at bounding box center [830, 385] width 232 height 15
click at [1152, 460] on div at bounding box center [910, 322] width 1282 height 422
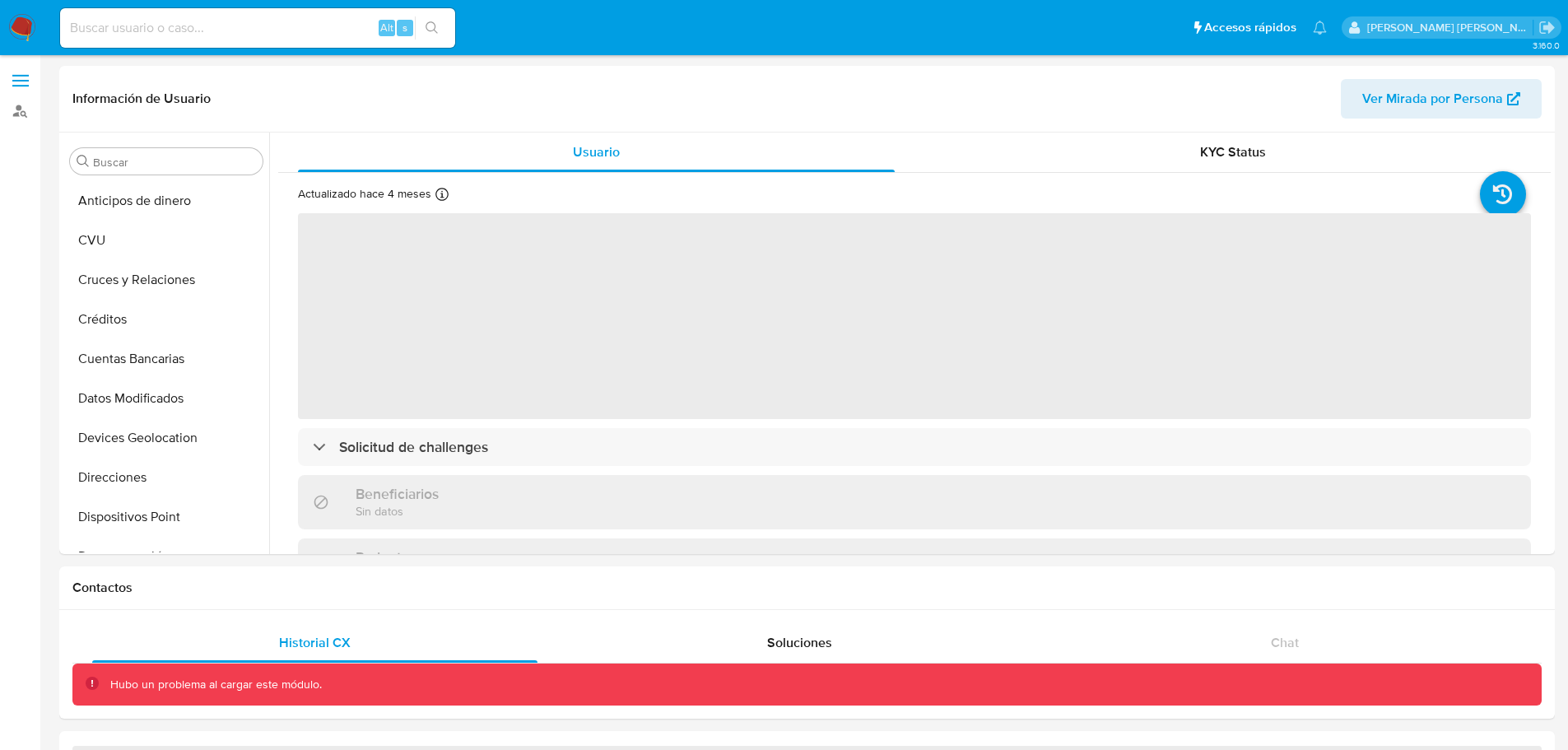
select select "10"
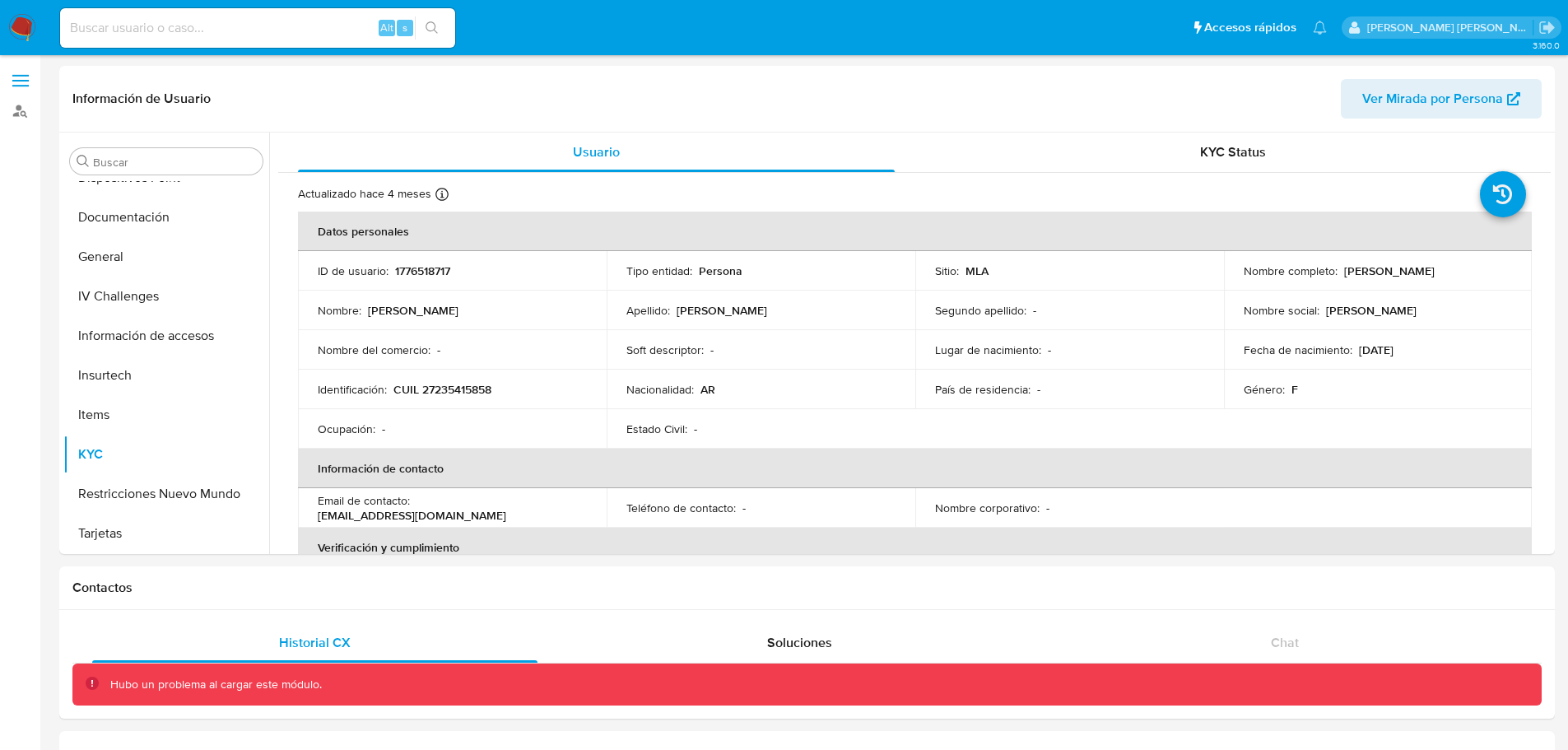
scroll to position [340, 0]
click at [166, 482] on button "Restricciones Nuevo Mundo" at bounding box center [159, 493] width 193 height 40
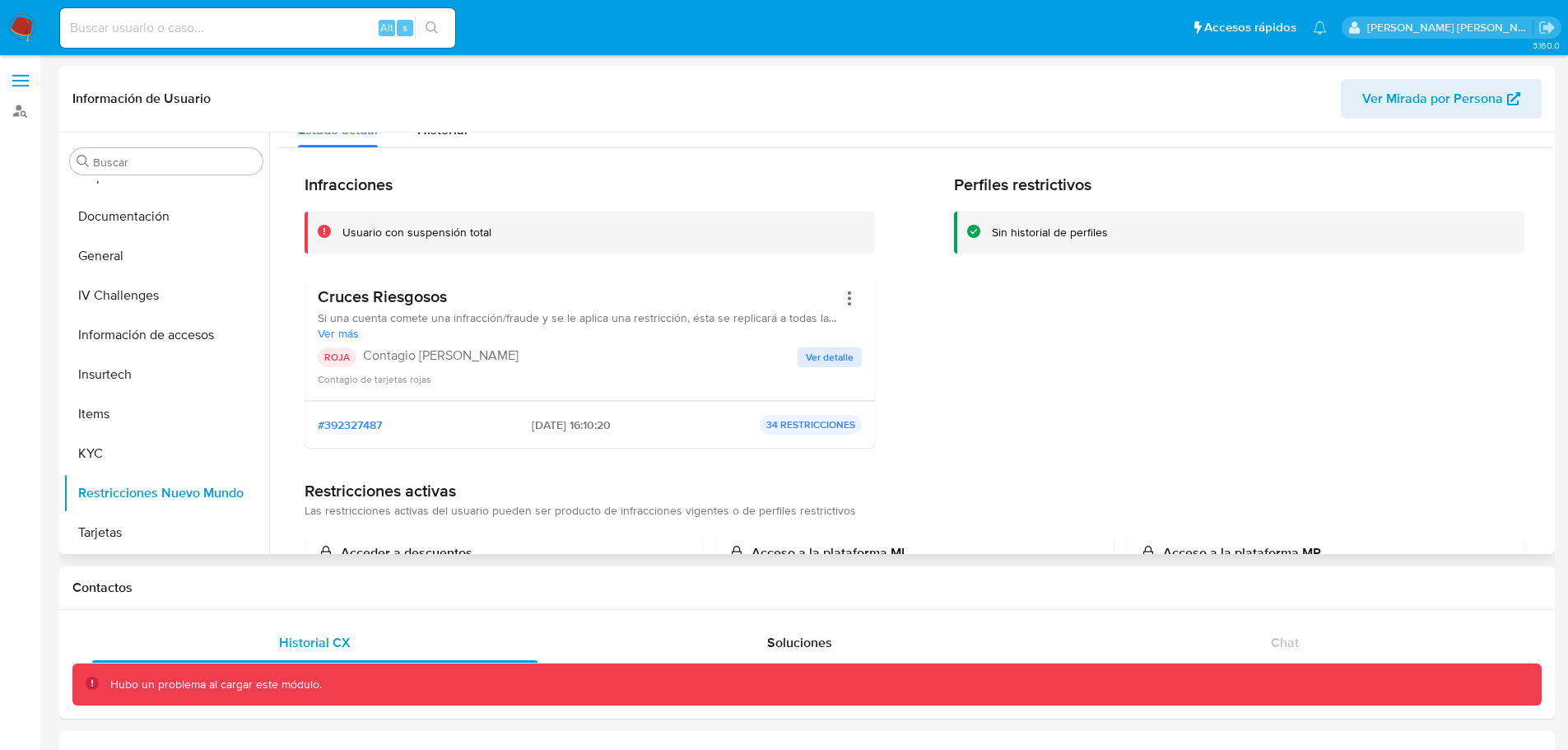
scroll to position [0, 0]
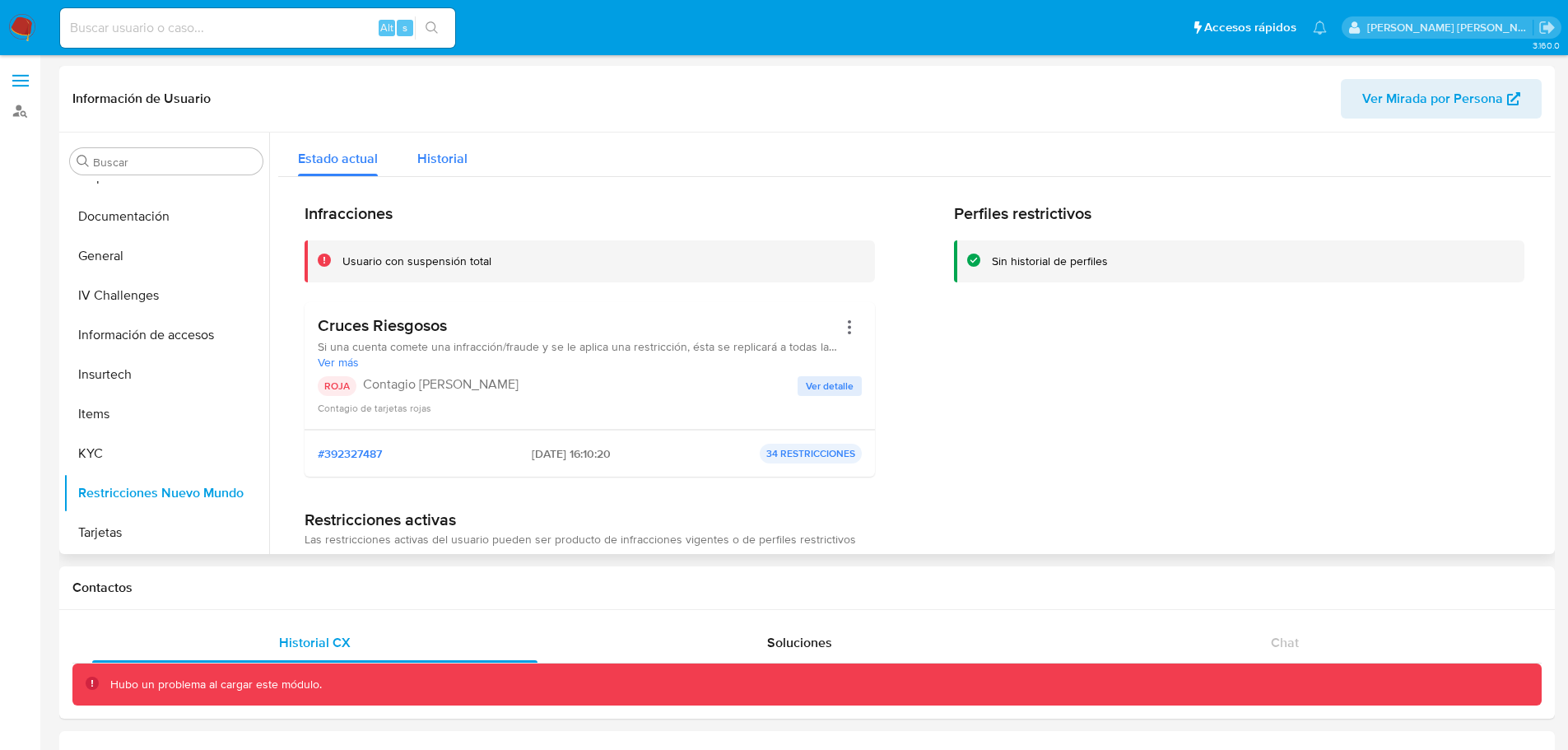
click at [401, 139] on button "Historial" at bounding box center [443, 155] width 90 height 44
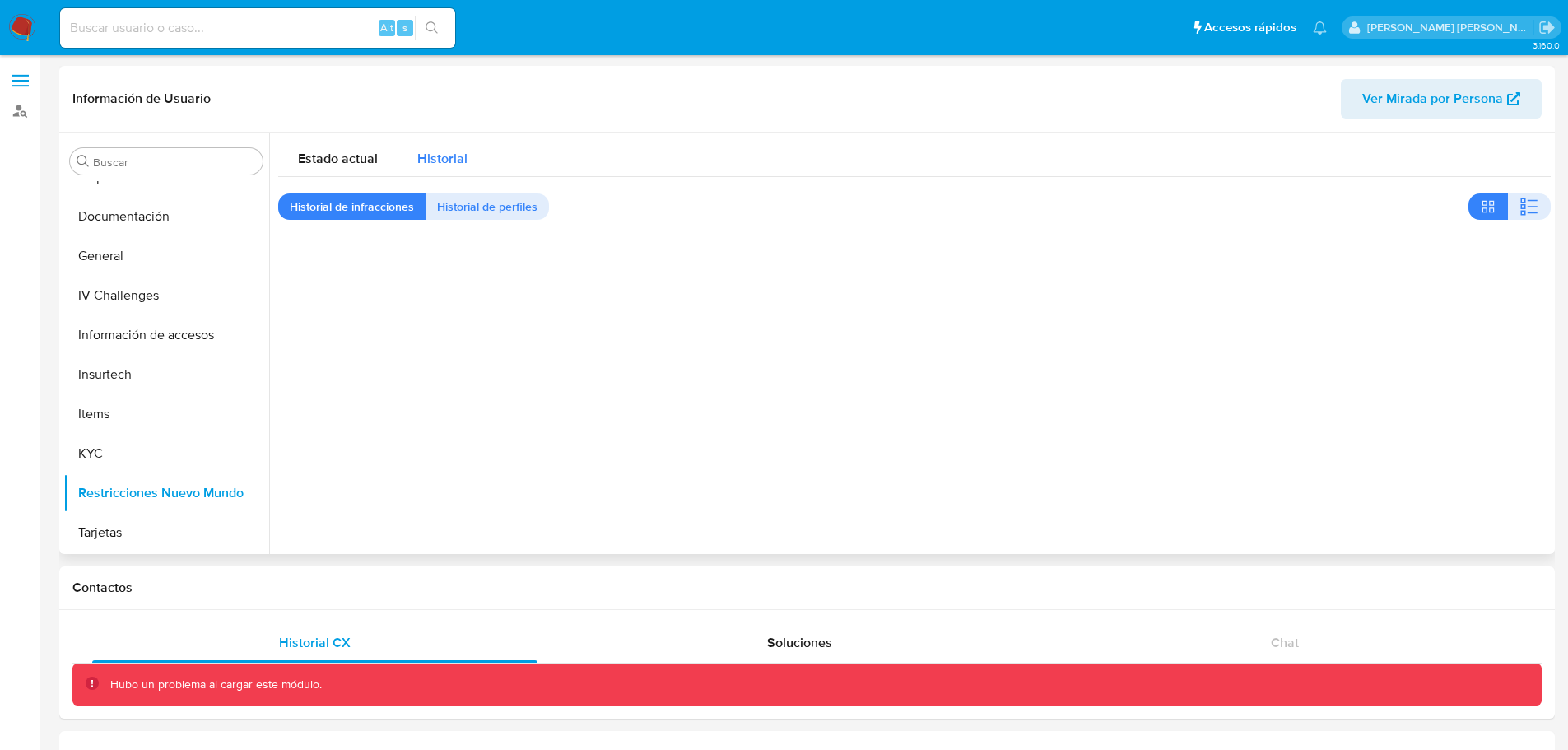
click at [466, 158] on button "Historial" at bounding box center [443, 155] width 90 height 44
click at [404, 202] on span "Historial de infracciones" at bounding box center [351, 207] width 124 height 23
click at [510, 201] on span "Historial de perfiles" at bounding box center [487, 207] width 100 height 23
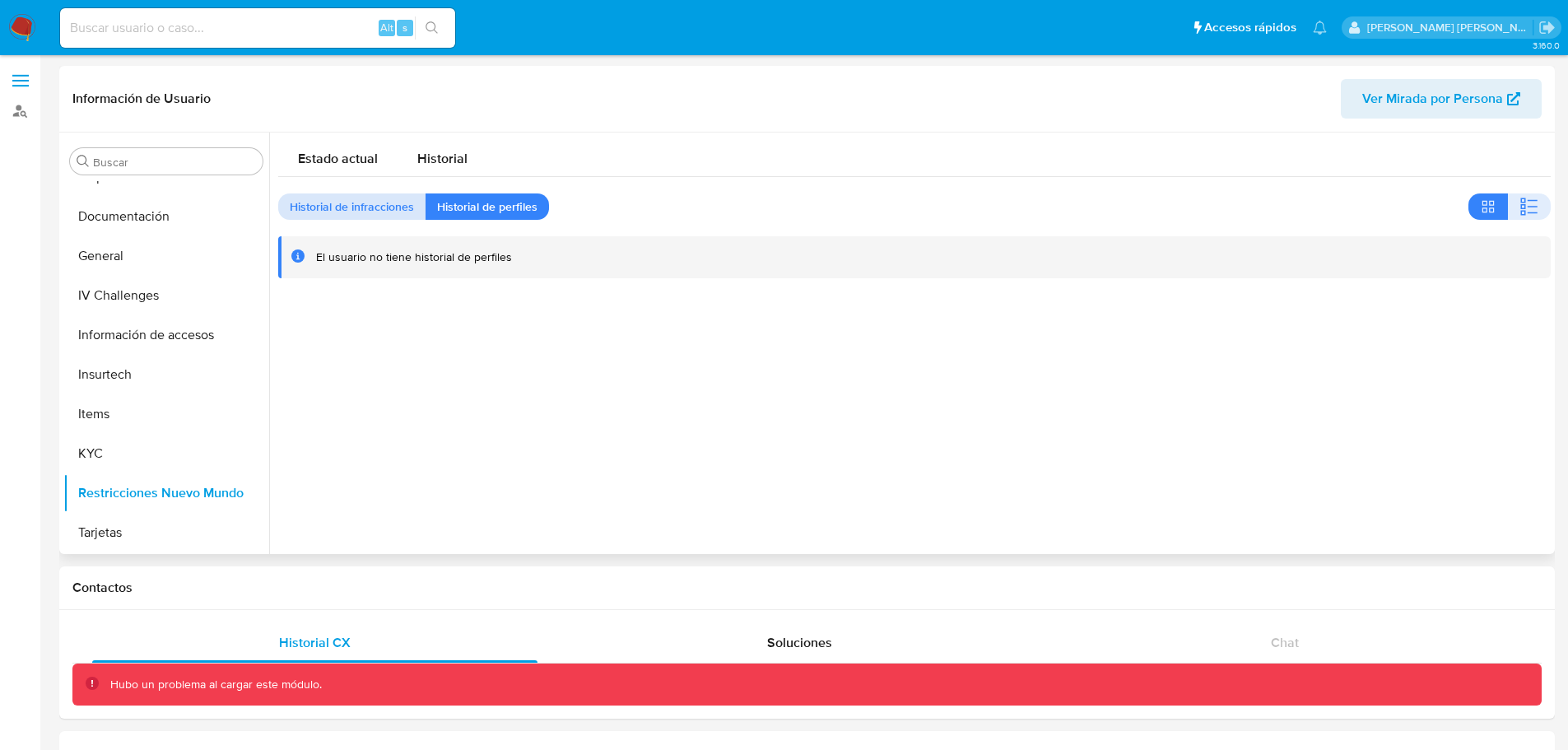
click at [371, 206] on span "Historial de infracciones" at bounding box center [351, 207] width 124 height 23
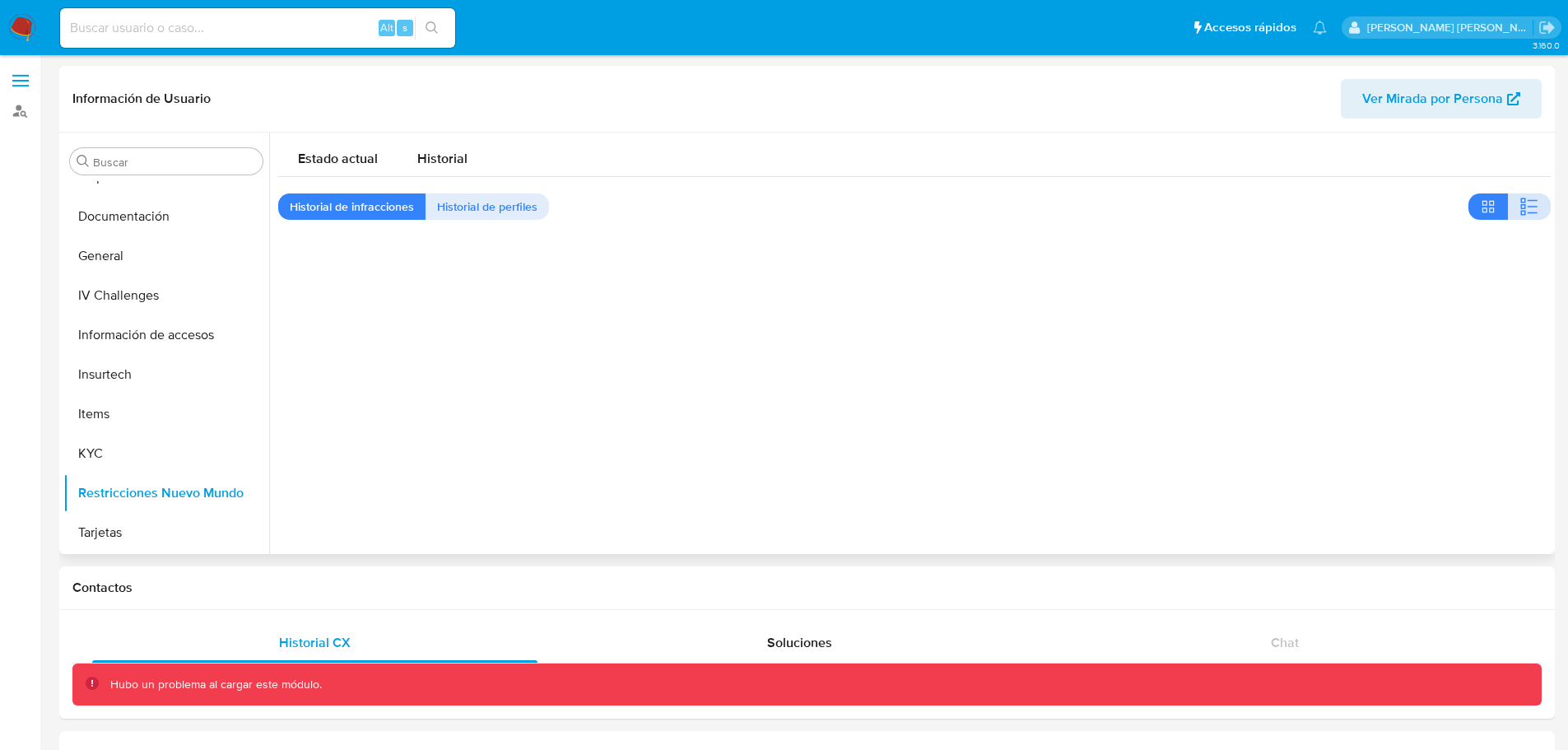
click at [1522, 202] on icon "button" at bounding box center [1529, 206] width 19 height 19
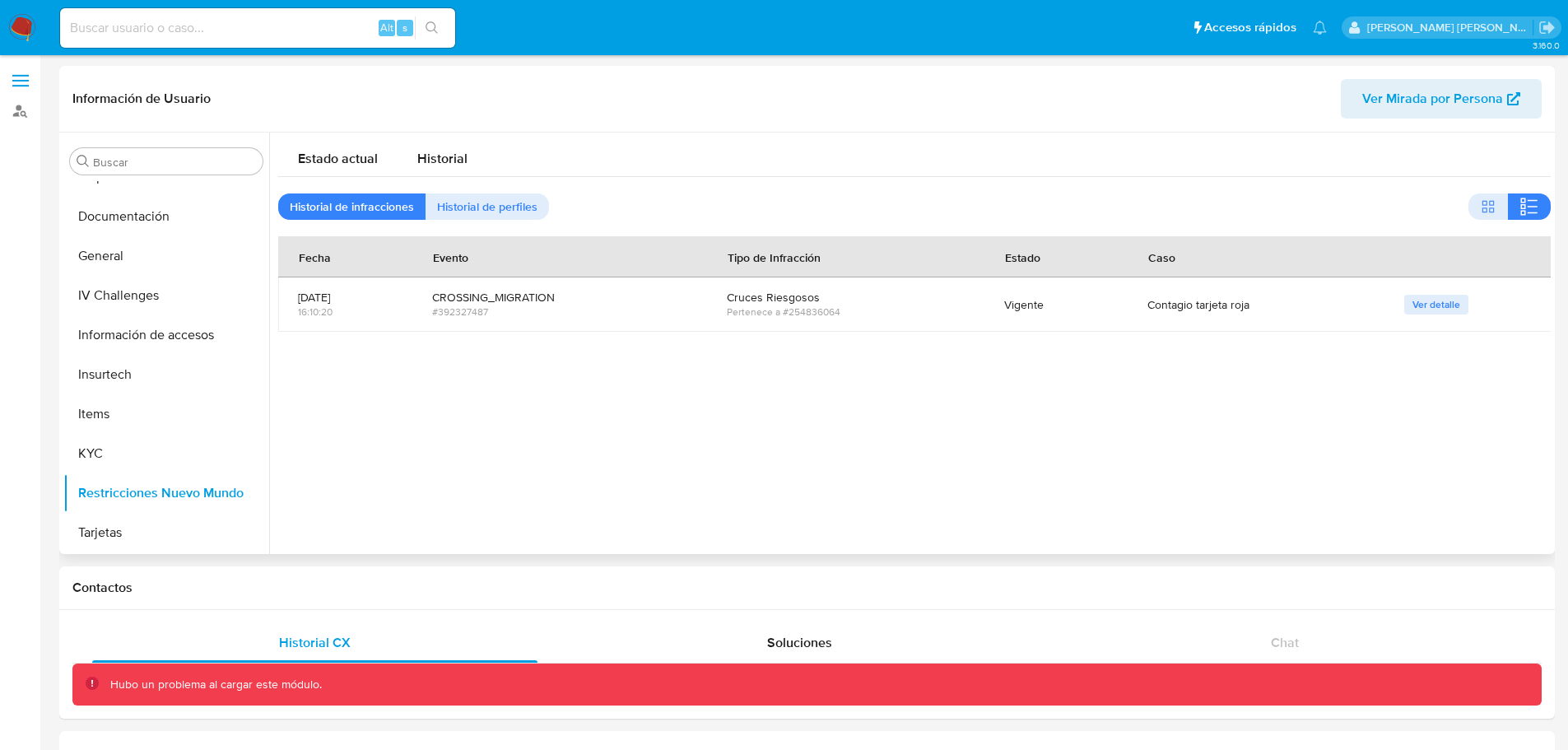
click at [489, 298] on div "CROSSING_MIGRATION" at bounding box center [559, 297] width 254 height 15
click at [1020, 305] on div "Vigente" at bounding box center [1056, 305] width 104 height 15
click at [1426, 305] on span "Ver detalle" at bounding box center [1436, 305] width 48 height 17
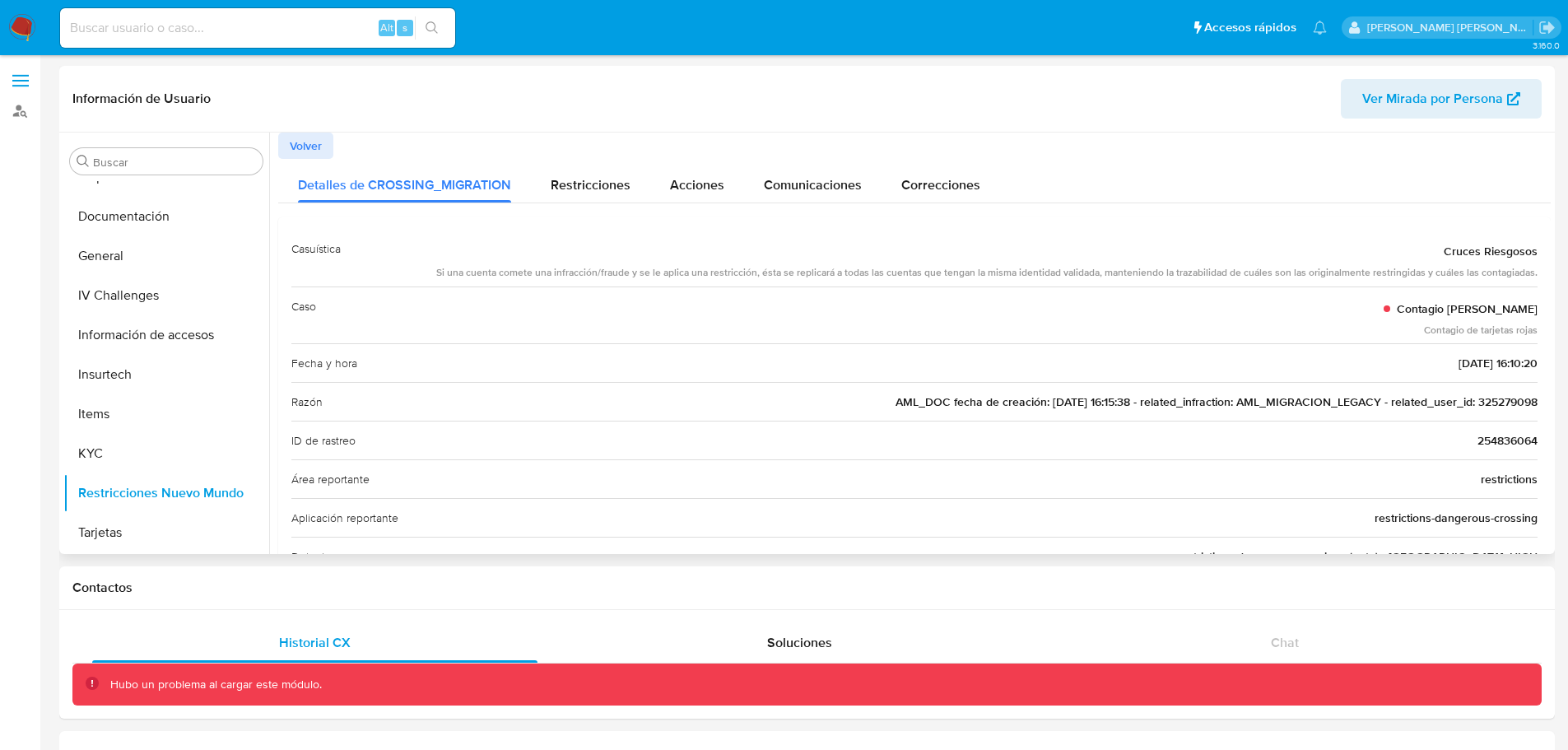
click at [290, 143] on span "Volver" at bounding box center [306, 145] width 32 height 23
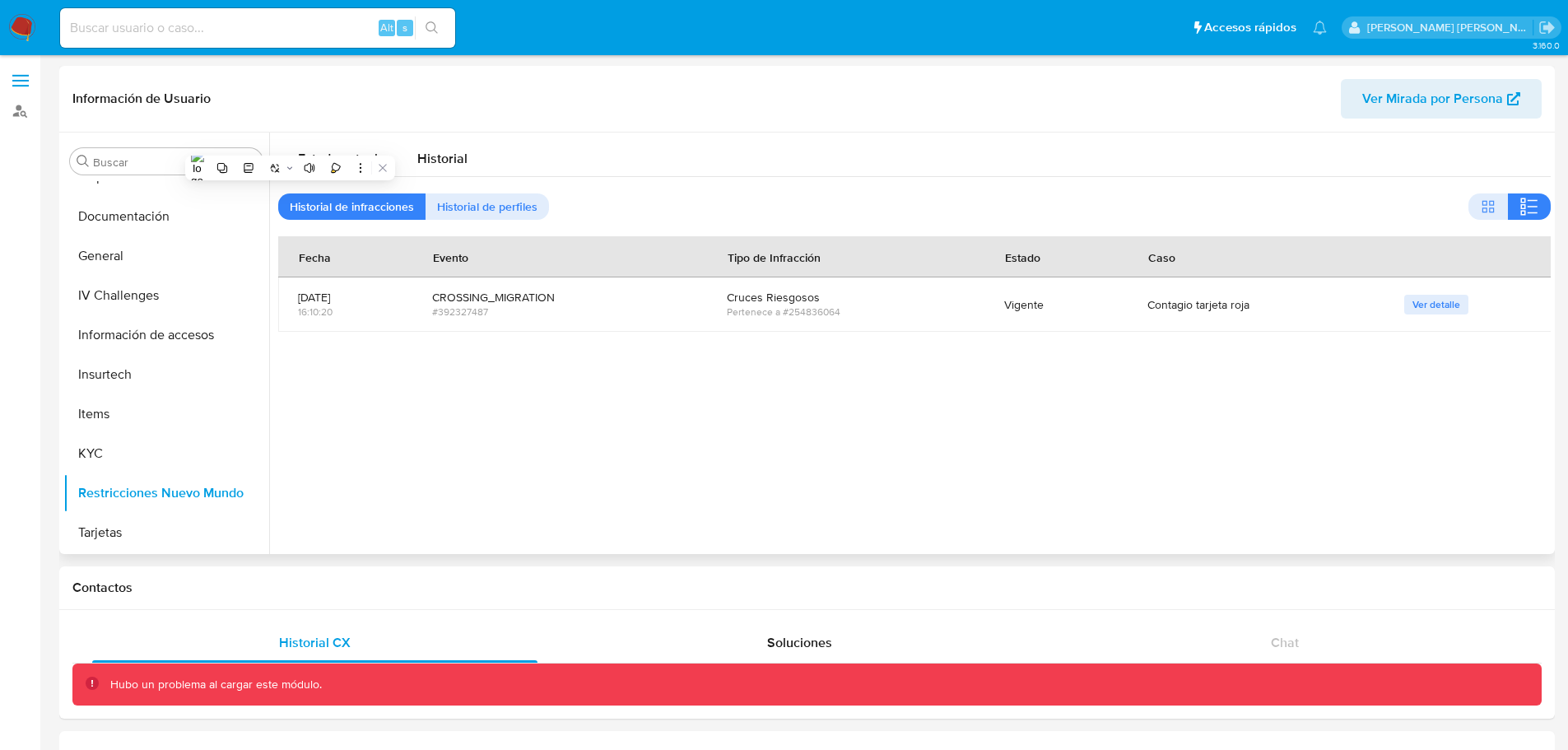
click at [526, 370] on div at bounding box center [910, 343] width 1282 height 422
click at [1424, 309] on span "Ver detalle" at bounding box center [1436, 305] width 48 height 17
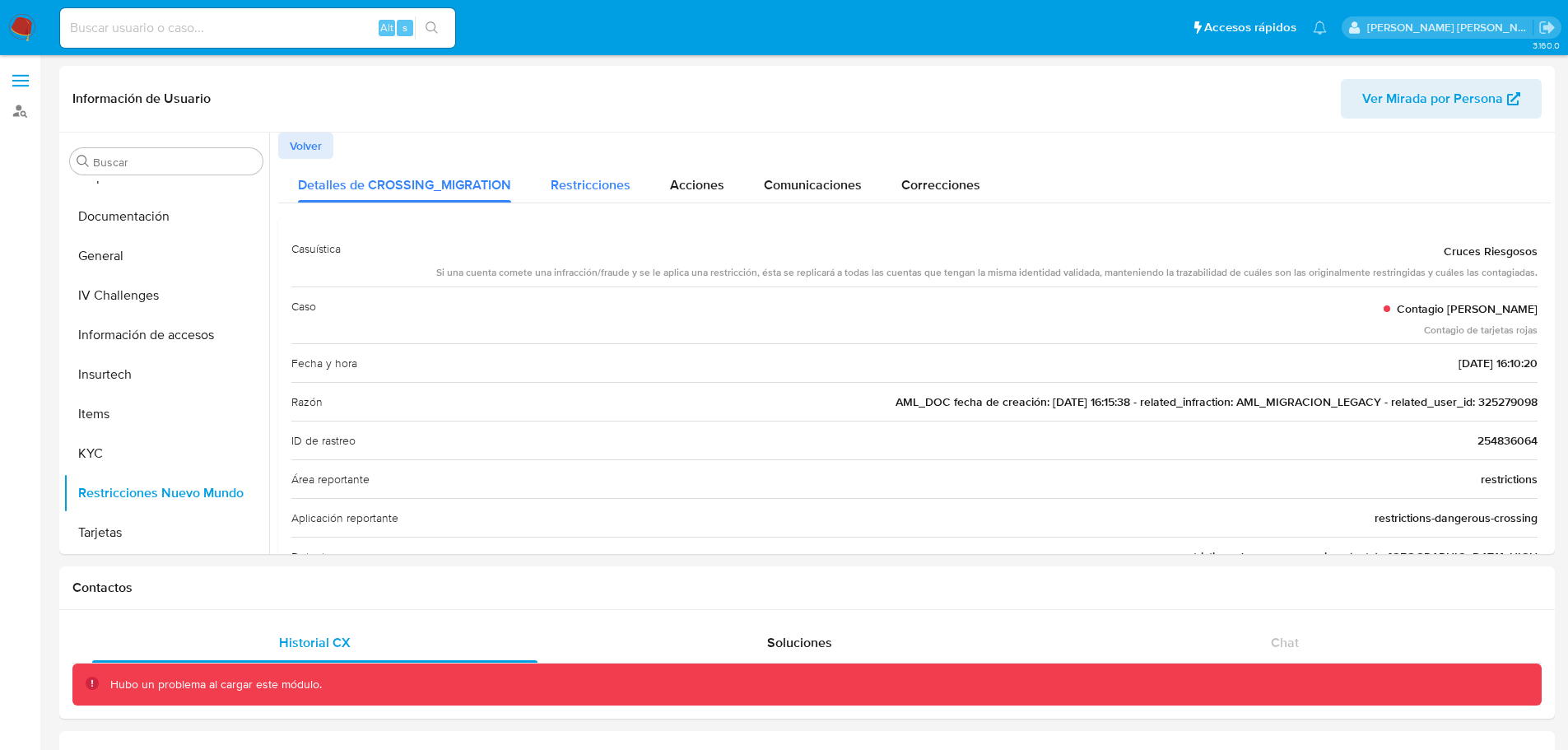
click at [571, 177] on span "Restricciones" at bounding box center [590, 185] width 80 height 19
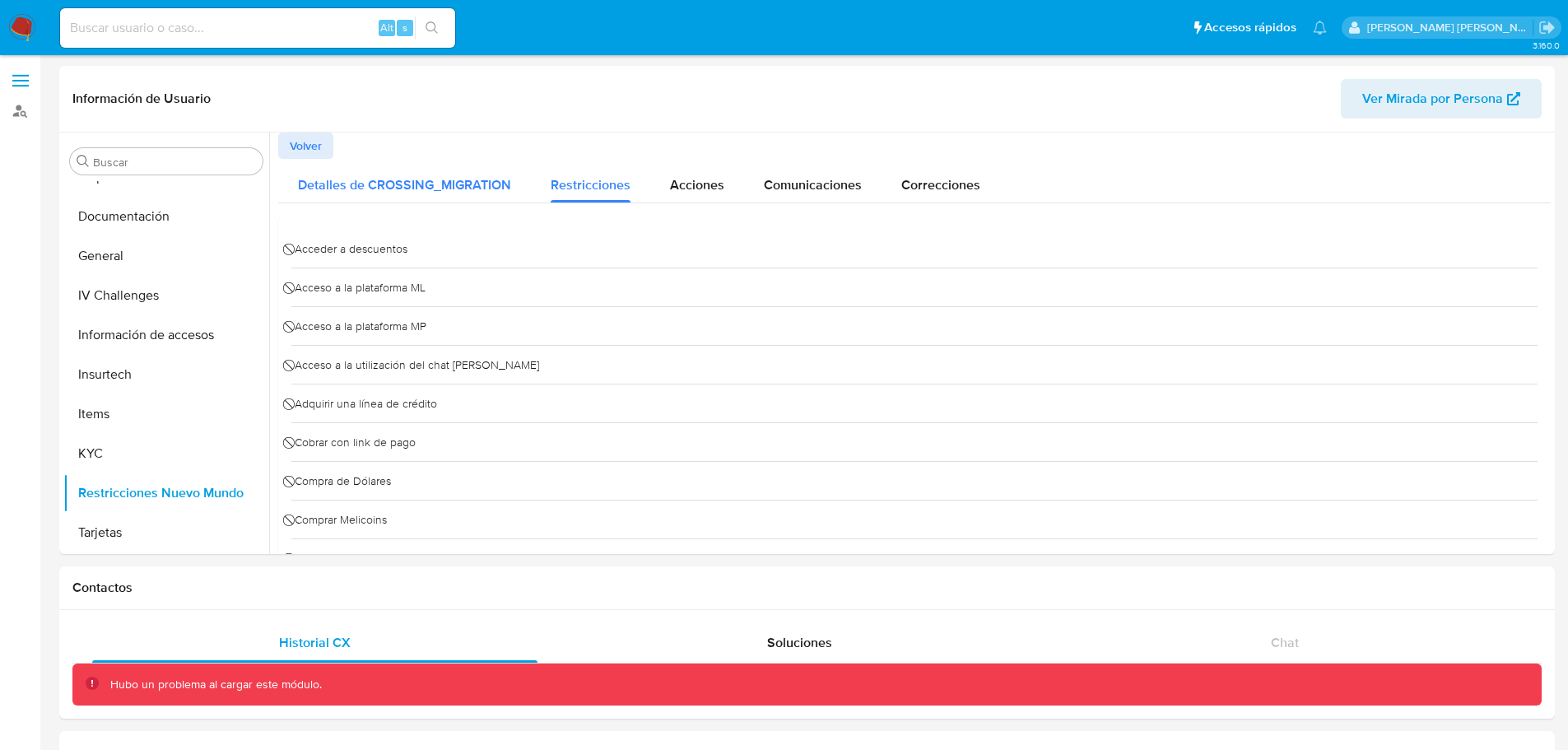
click at [401, 184] on span "Detalles de CROSSING_MIGRATION" at bounding box center [404, 185] width 213 height 19
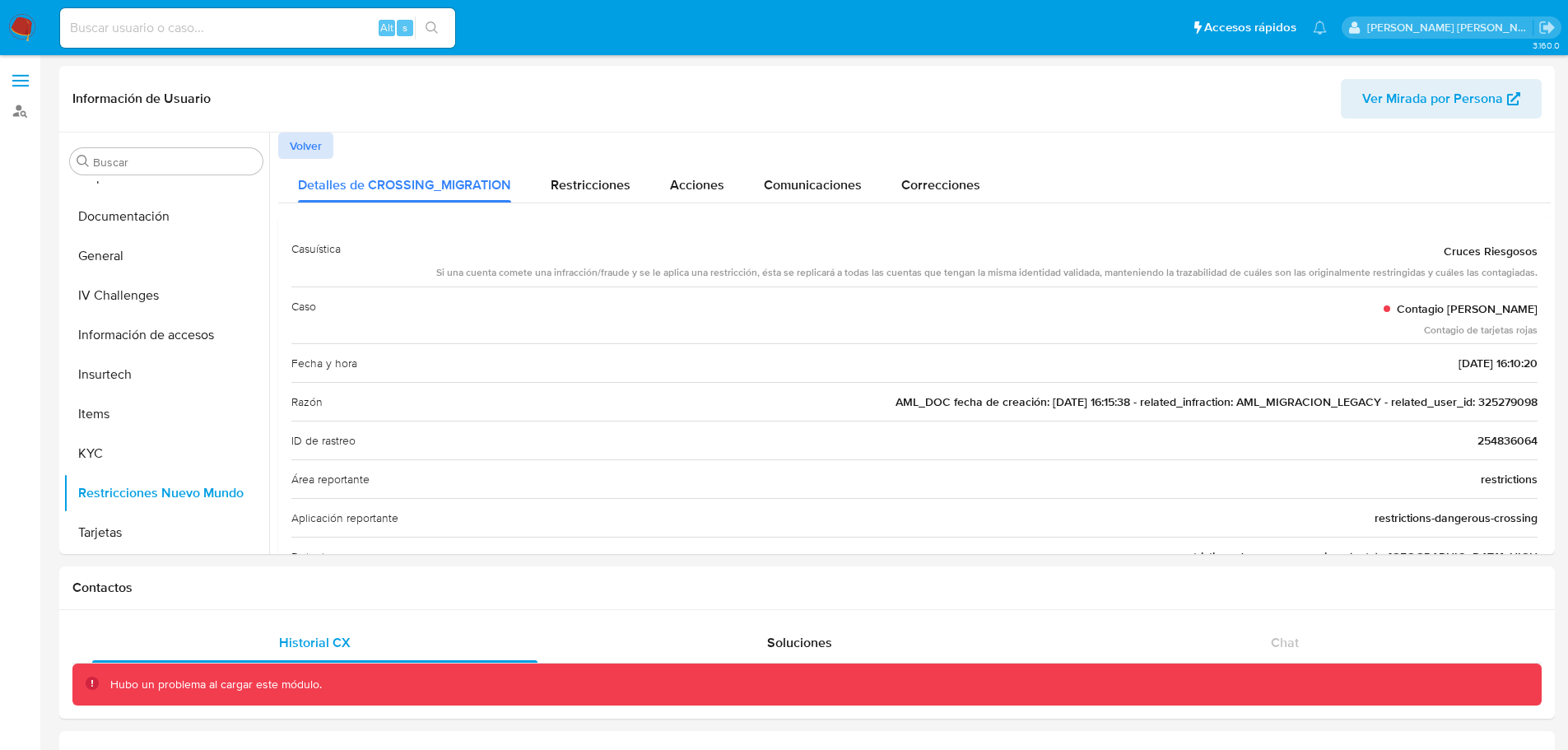
click at [328, 155] on button "Volver" at bounding box center [306, 146] width 55 height 26
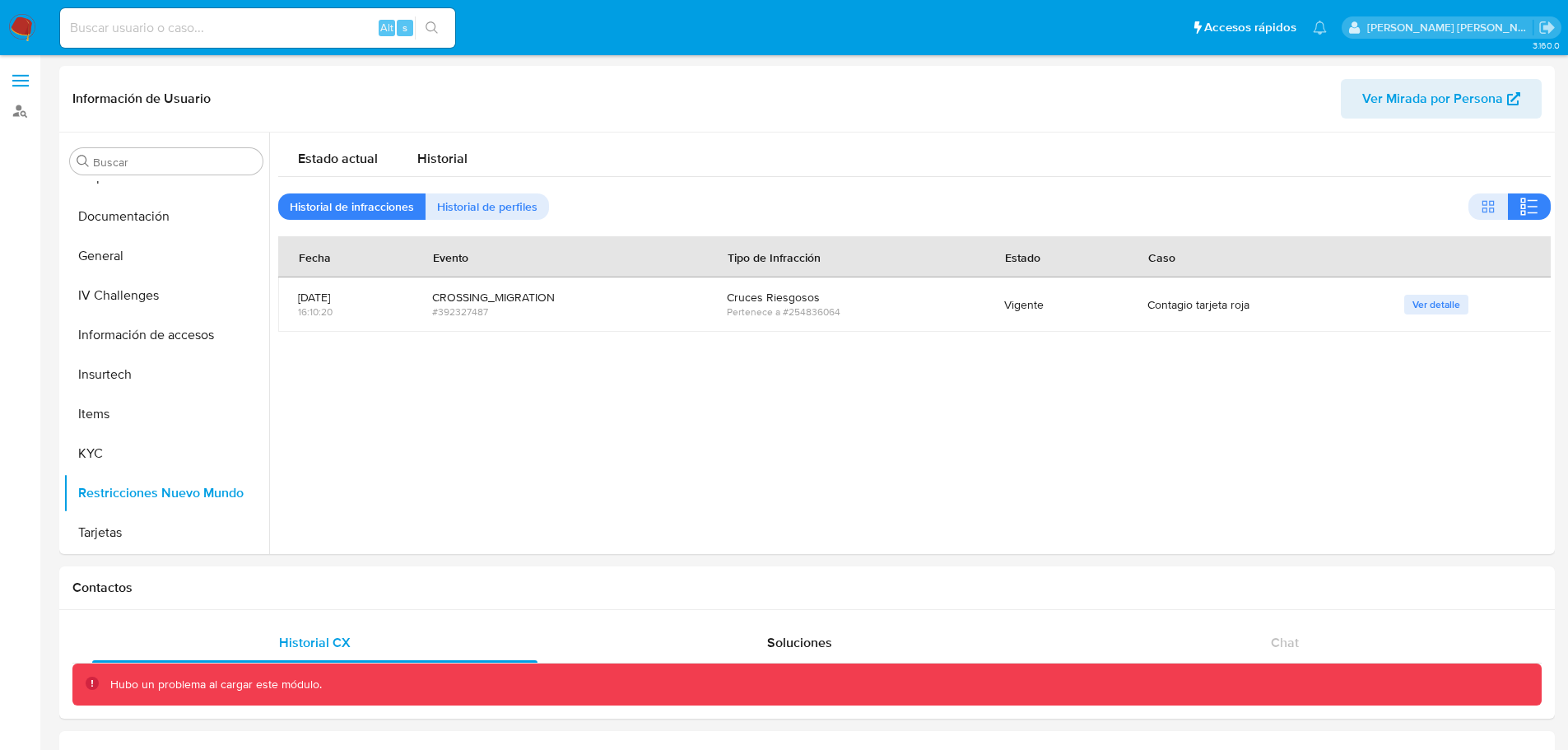
click at [1427, 305] on span "Ver detalle" at bounding box center [1436, 305] width 48 height 17
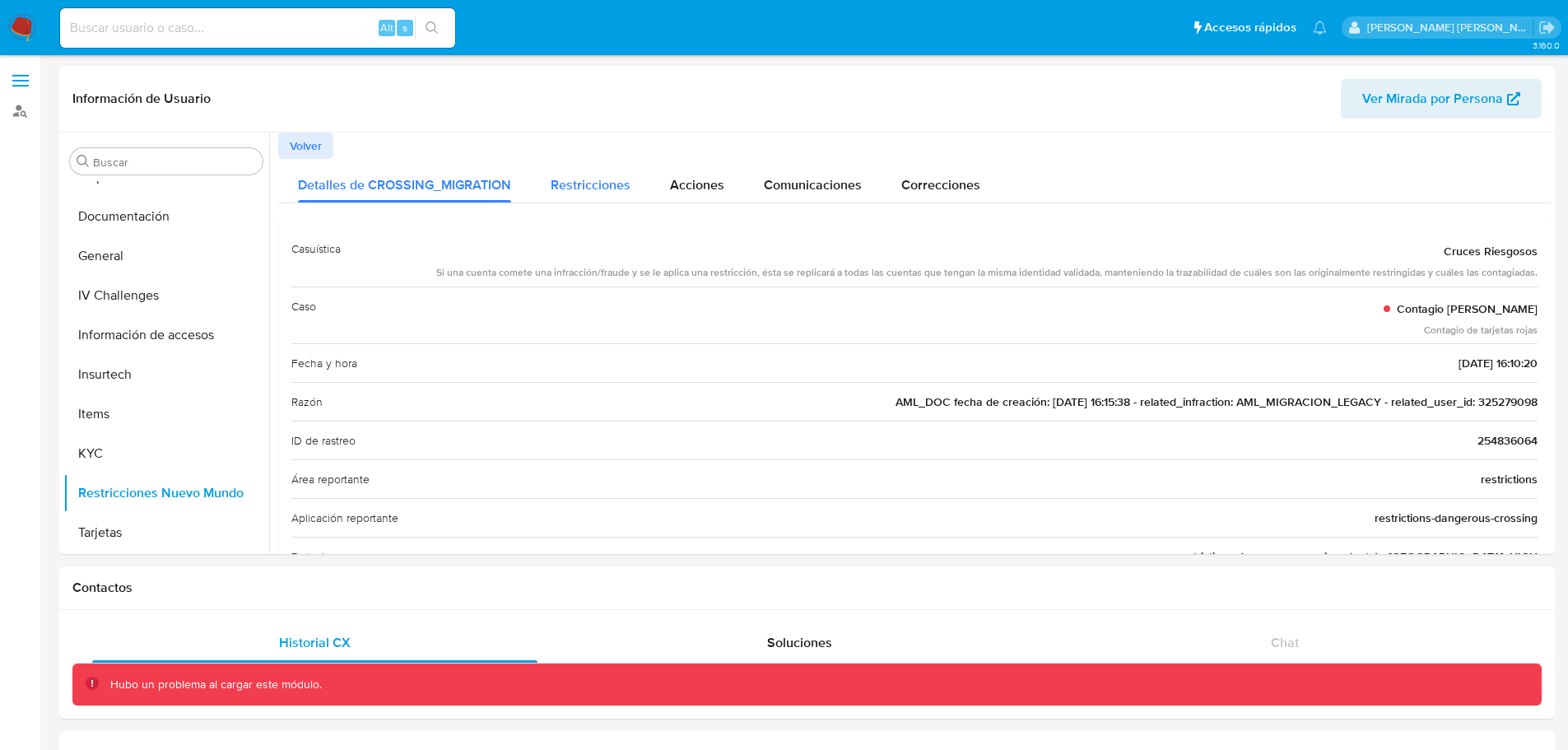
click at [589, 167] on div "Restricciones" at bounding box center [590, 180] width 80 height 44
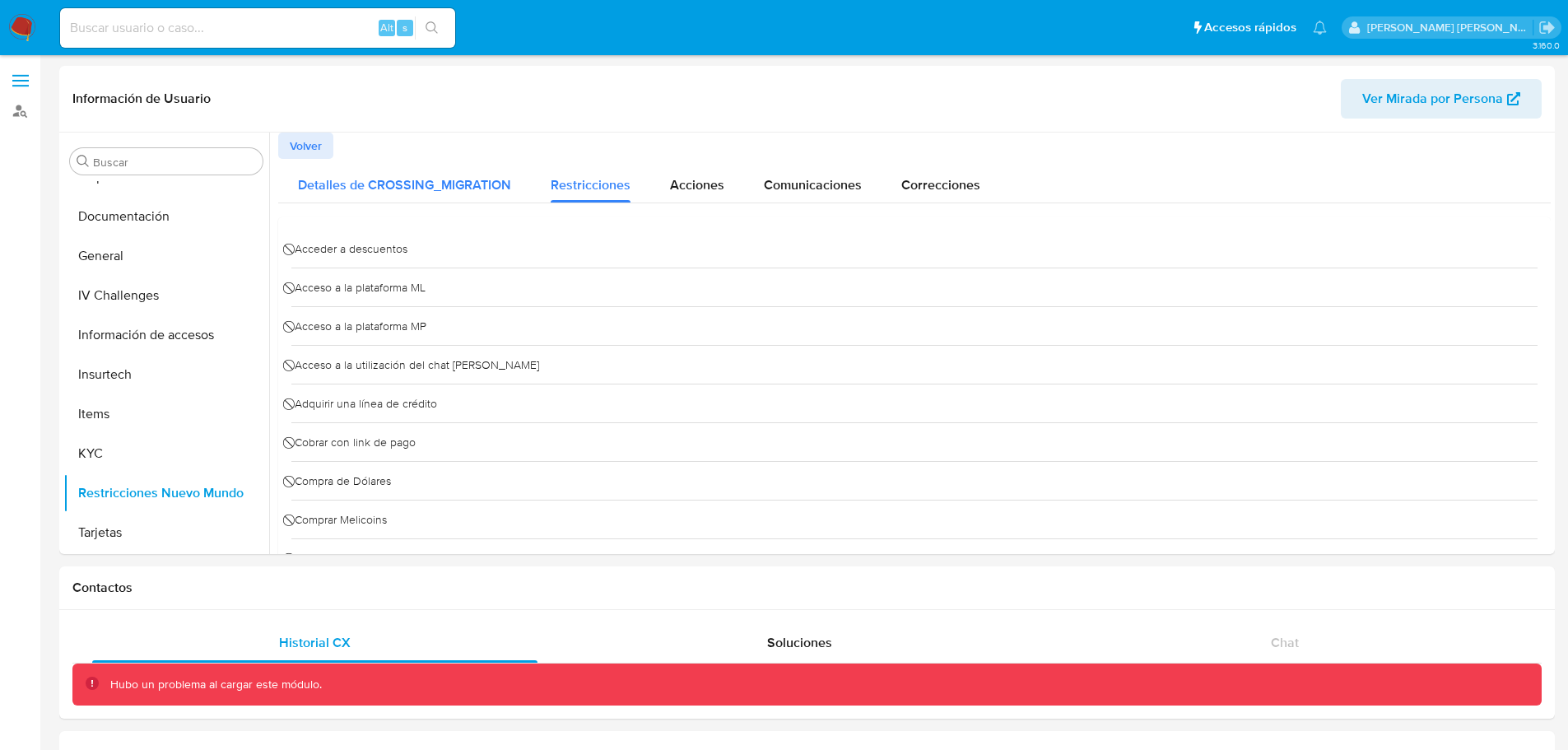
click at [456, 180] on span "Detalles de CROSSING_MIGRATION" at bounding box center [404, 185] width 213 height 19
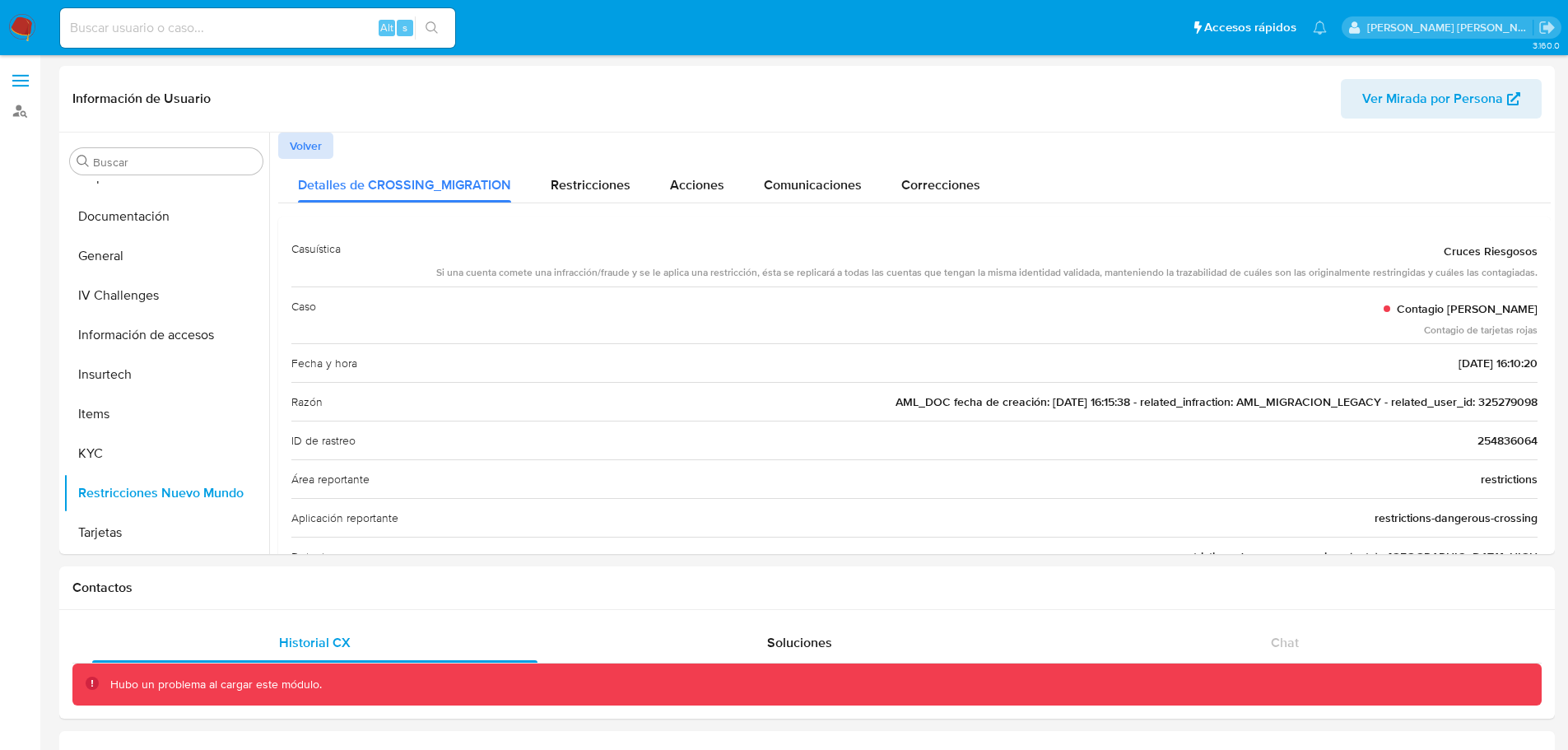
click at [328, 143] on button "Volver" at bounding box center [306, 146] width 55 height 26
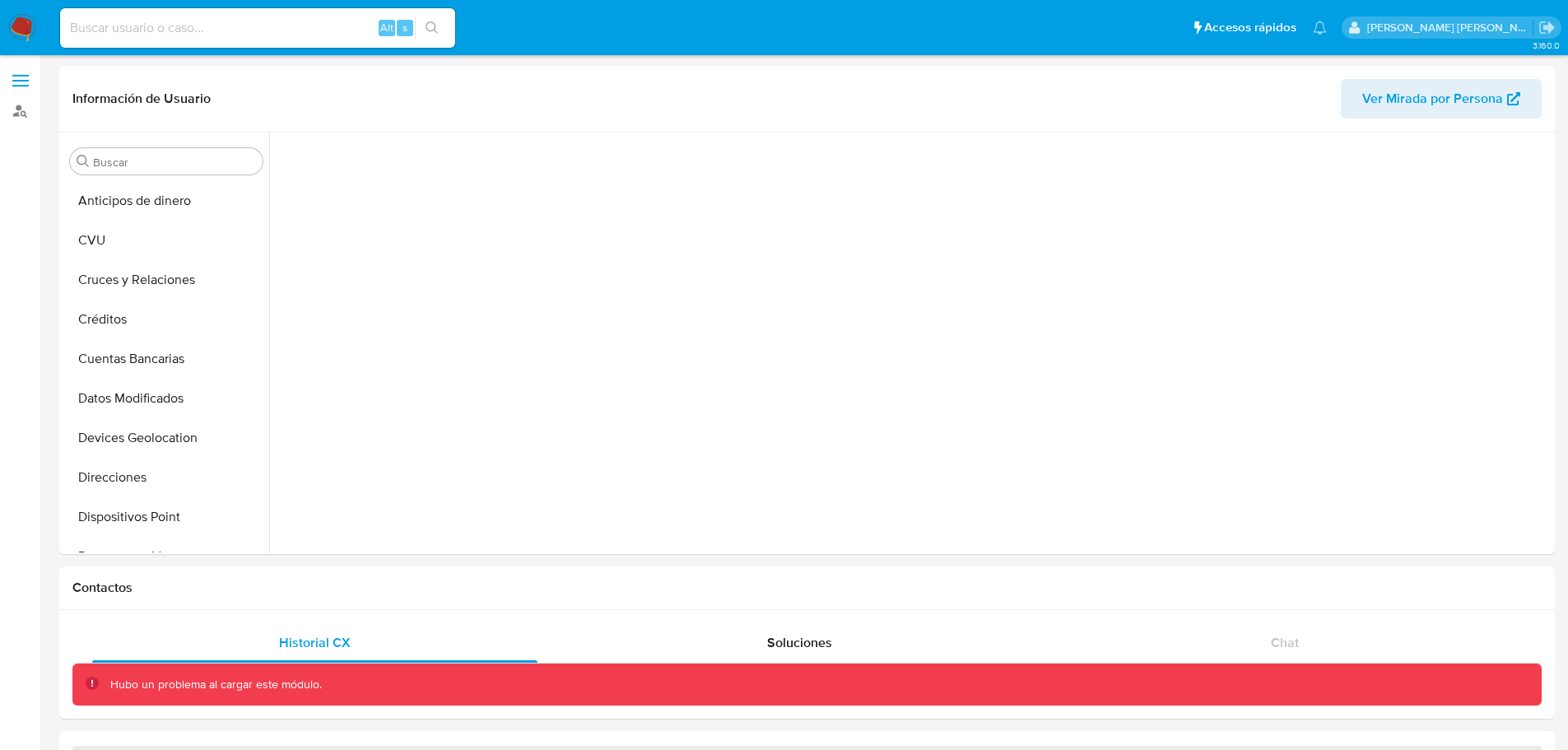
scroll to position [340, 0]
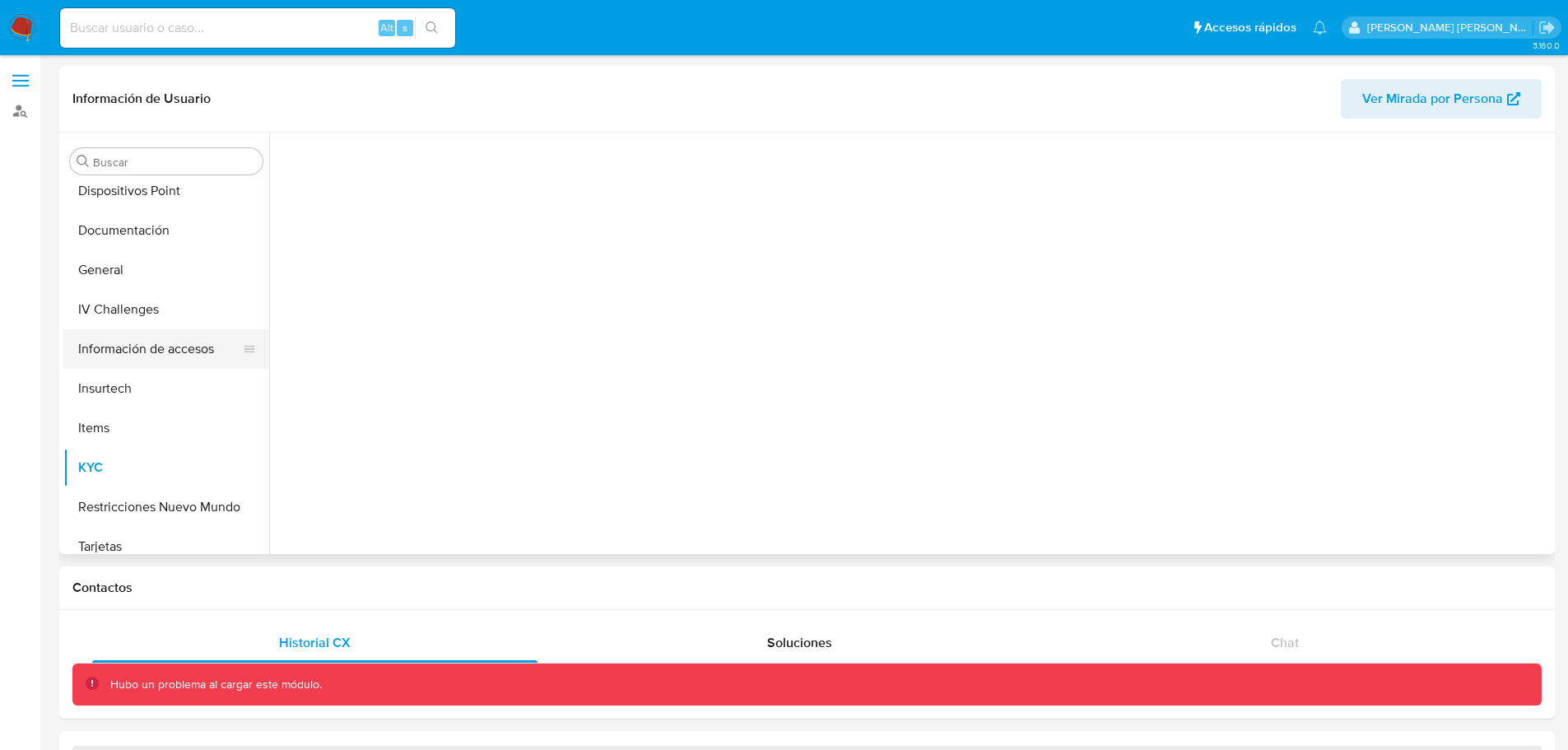
scroll to position [340, 0]
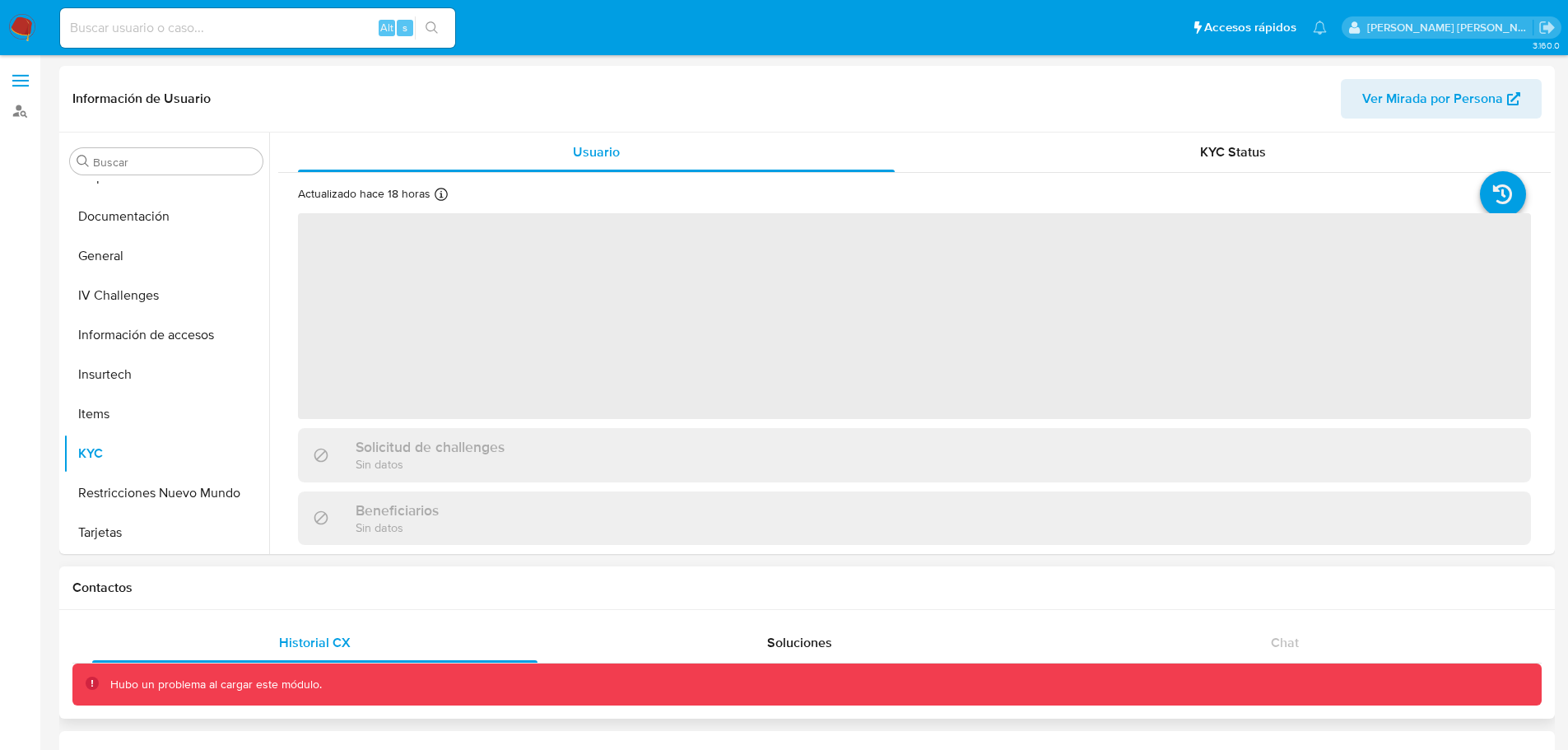
select select "10"
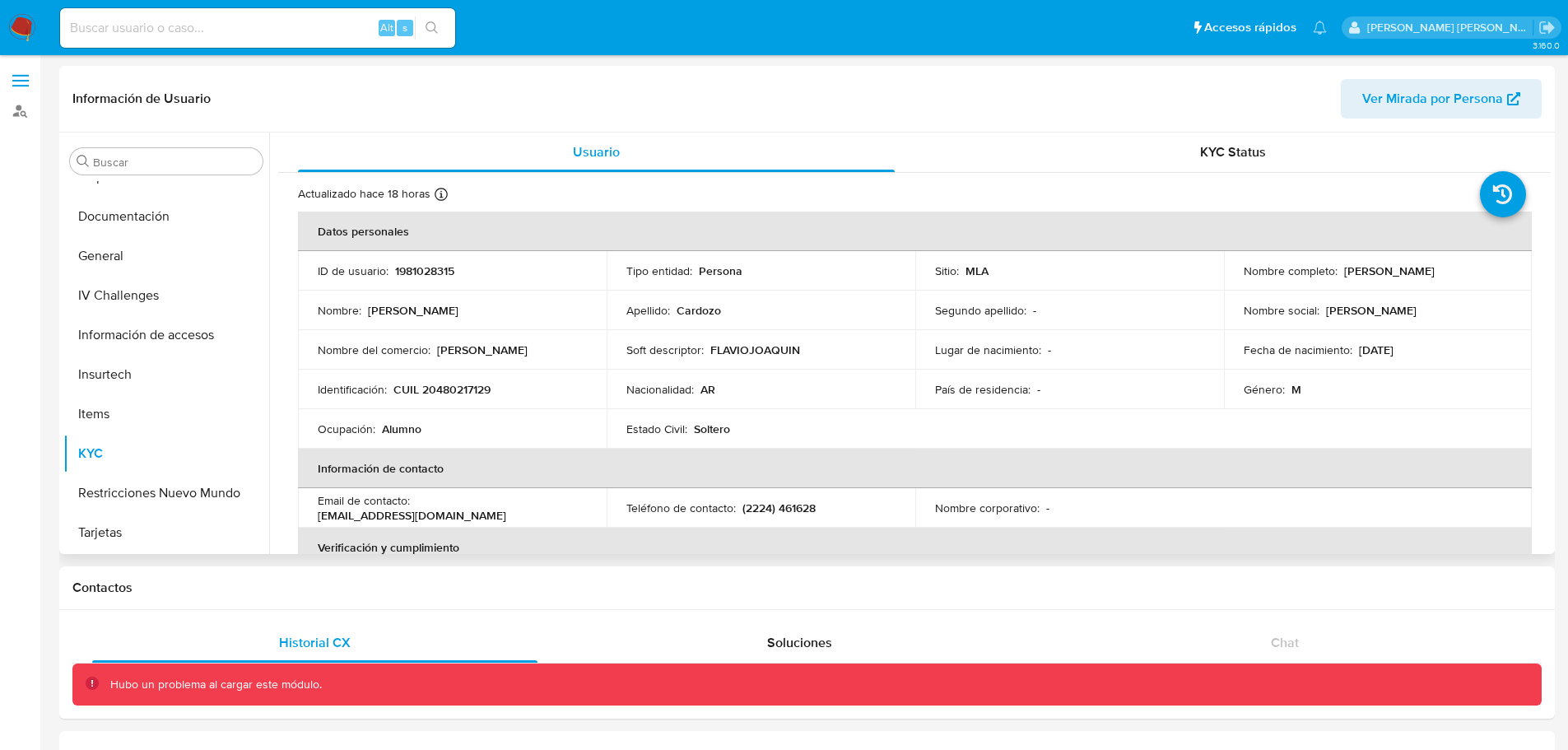
click at [428, 315] on p "[PERSON_NAME]" at bounding box center [413, 310] width 91 height 15
click at [136, 499] on button "Restricciones Nuevo Mundo" at bounding box center [159, 493] width 193 height 40
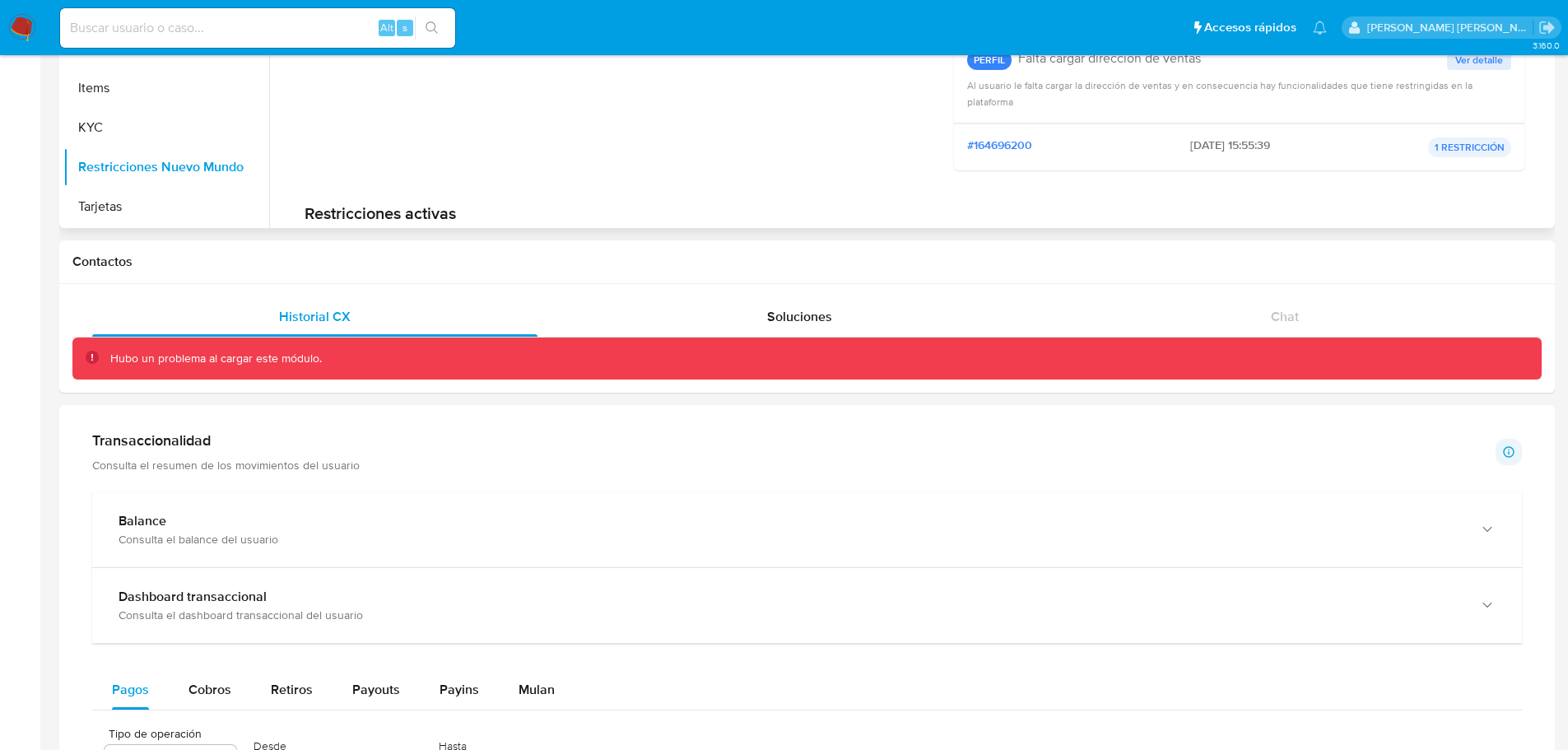
scroll to position [152, 0]
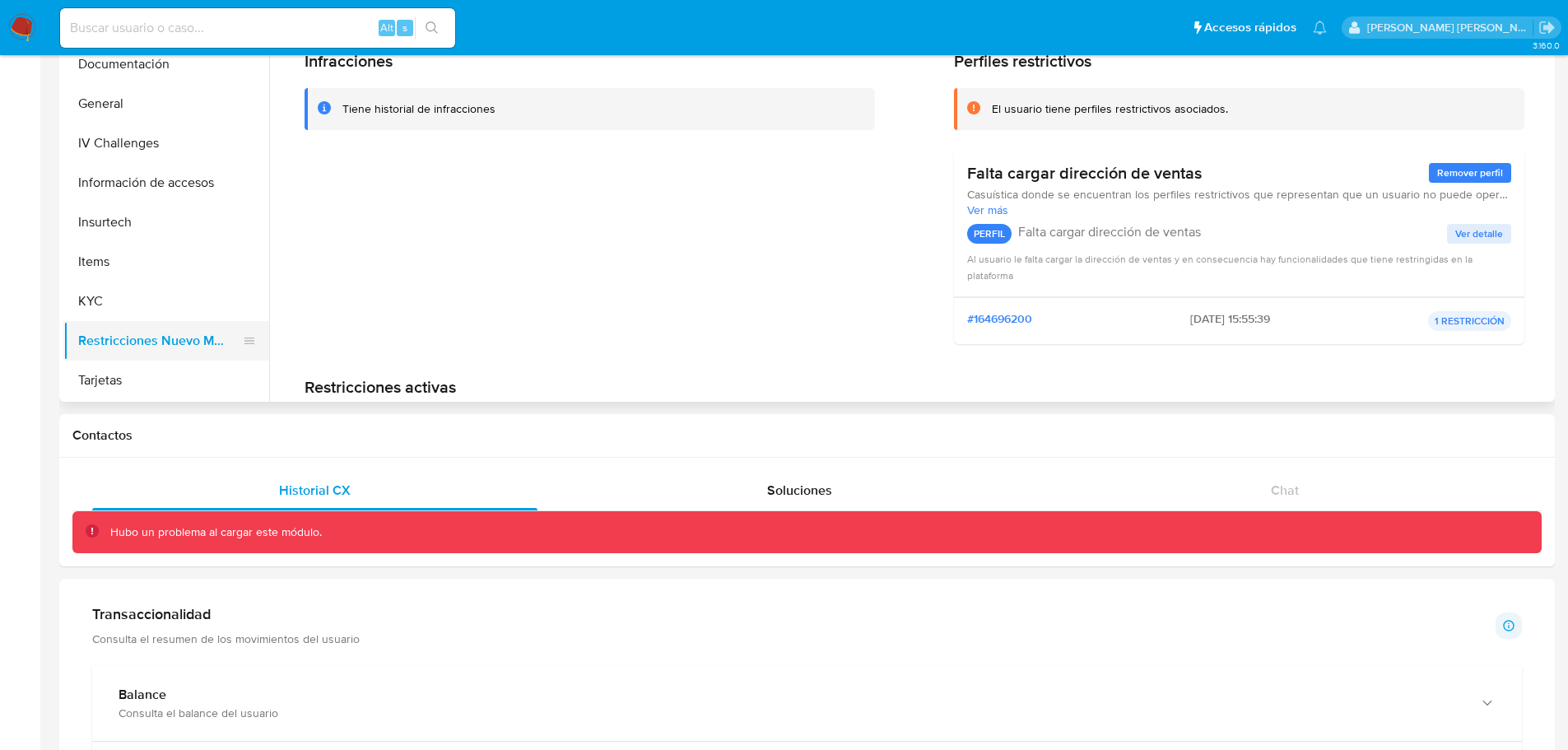
click at [140, 341] on button "Restricciones Nuevo Mundo" at bounding box center [159, 341] width 193 height 40
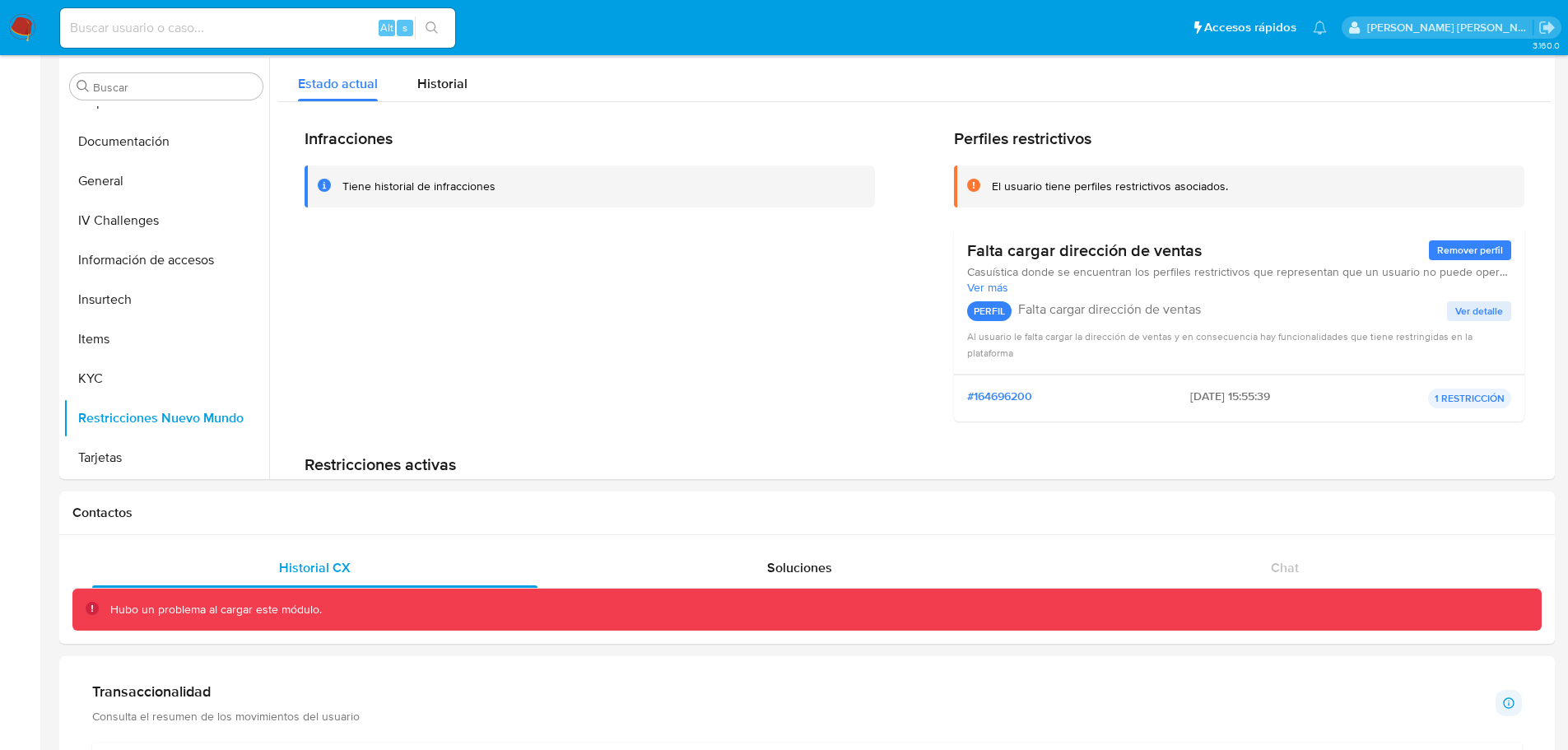
scroll to position [0, 0]
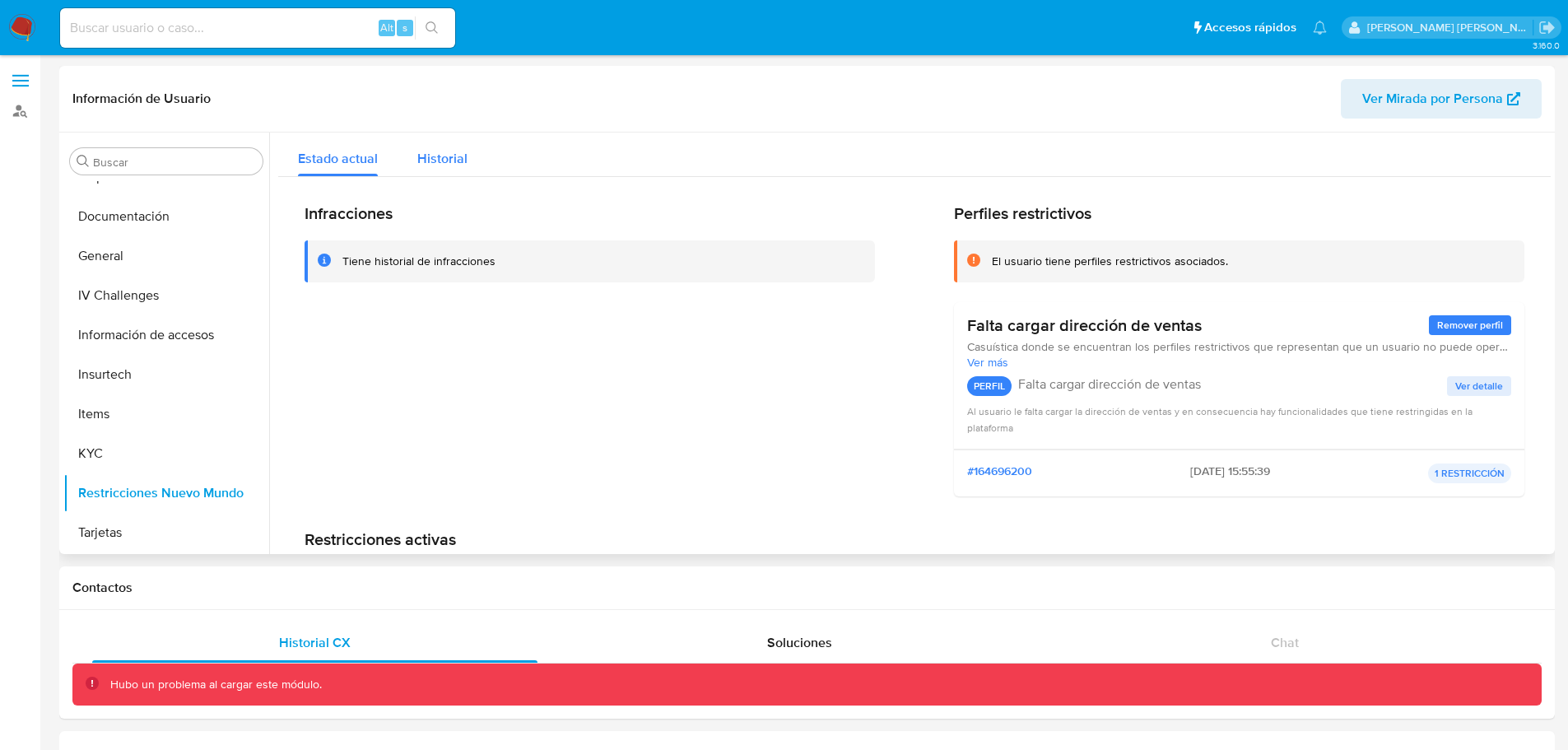
click at [441, 147] on div "Historial" at bounding box center [442, 155] width 50 height 44
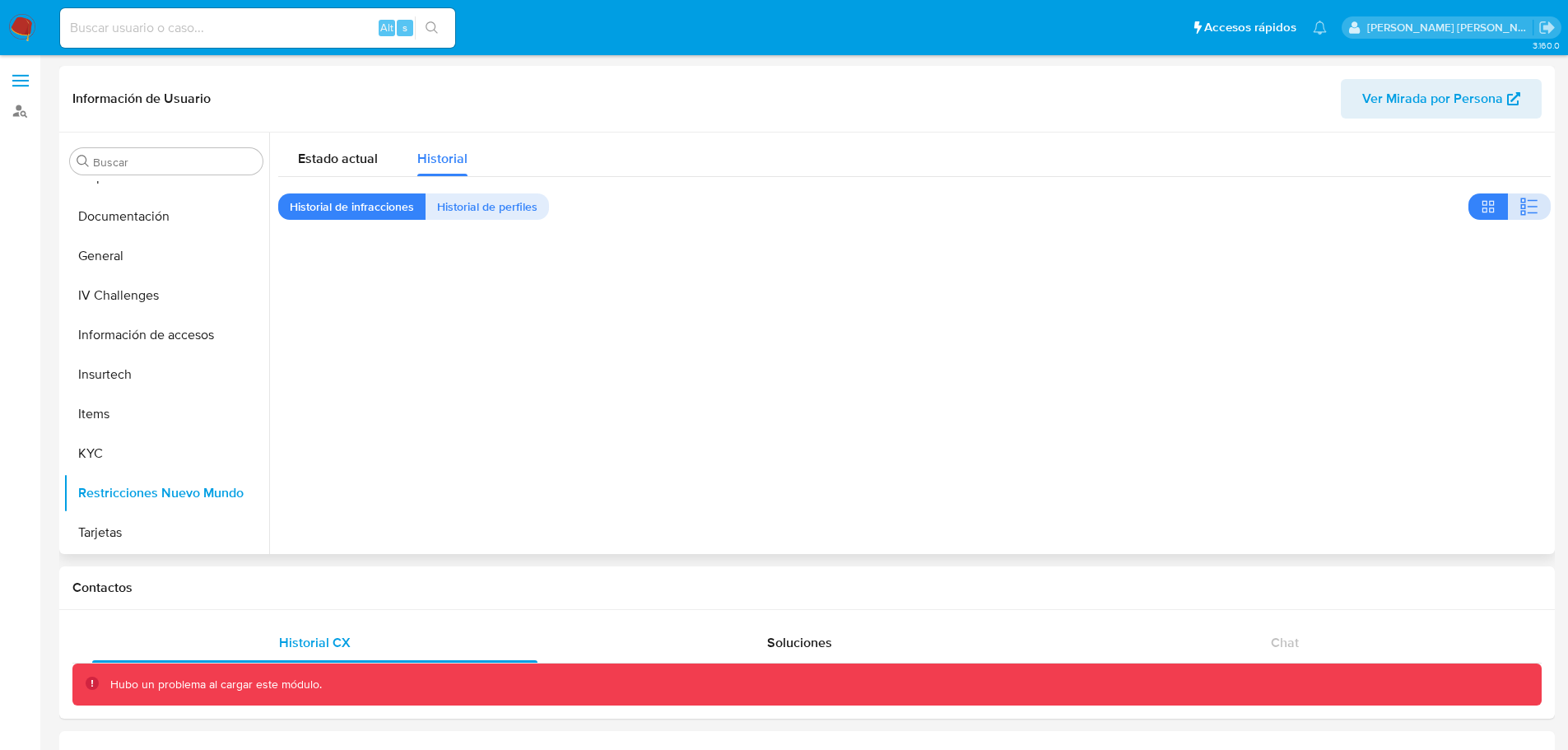
click at [1535, 200] on button "button" at bounding box center [1529, 207] width 43 height 26
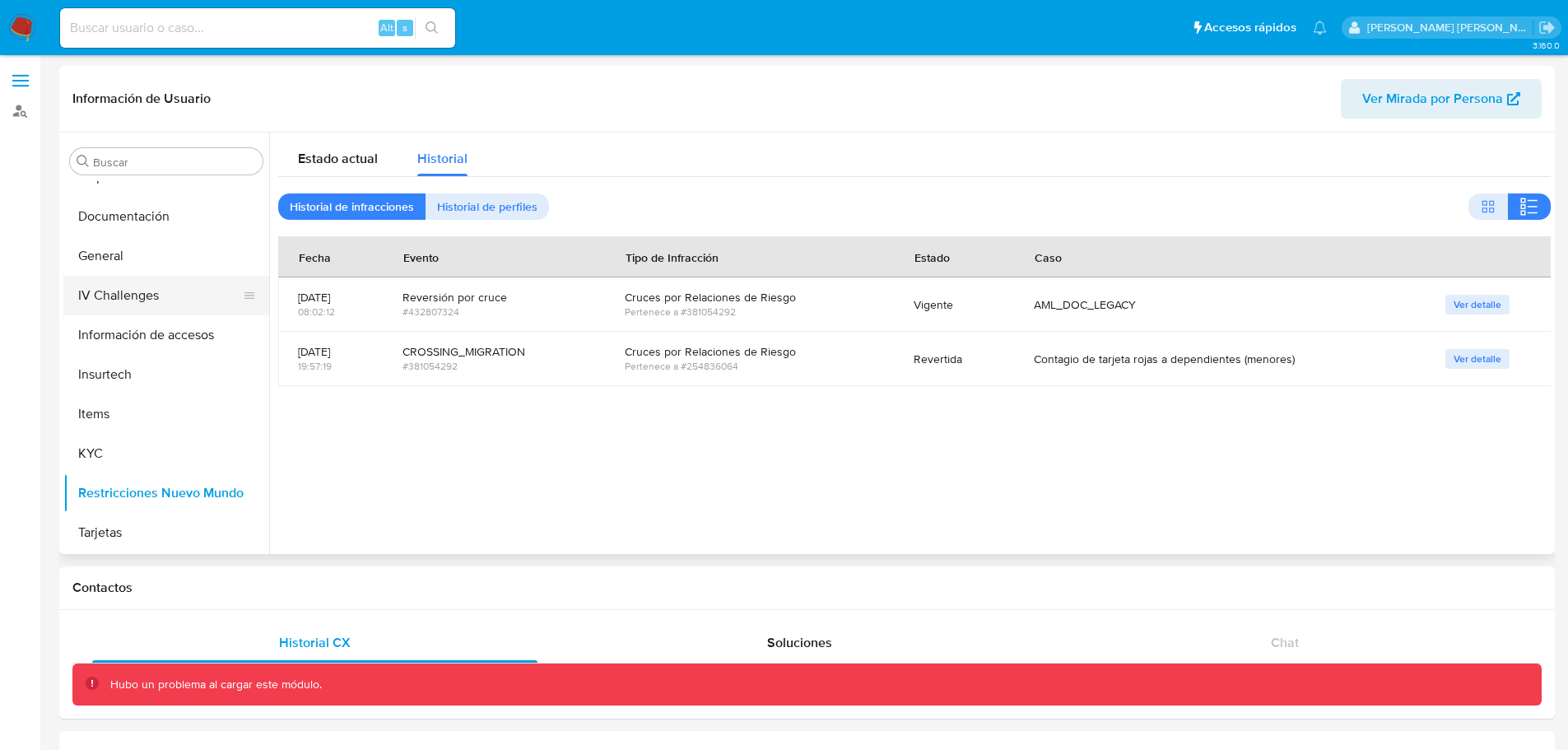
click at [154, 298] on button "IV Challenges" at bounding box center [159, 295] width 193 height 40
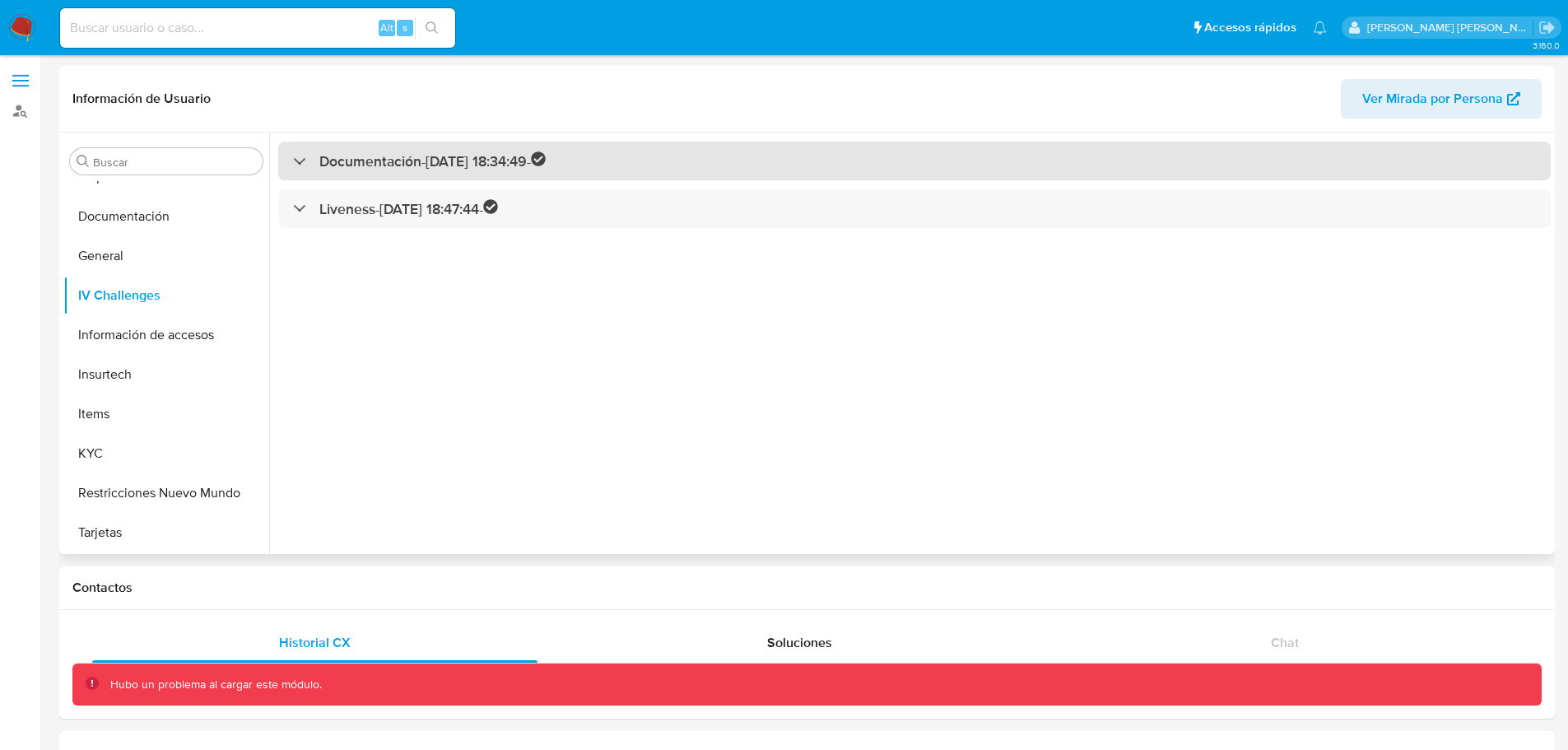
click at [401, 160] on h3 "Documentación - 08/09/2024 18:34:49 -" at bounding box center [432, 161] width 226 height 19
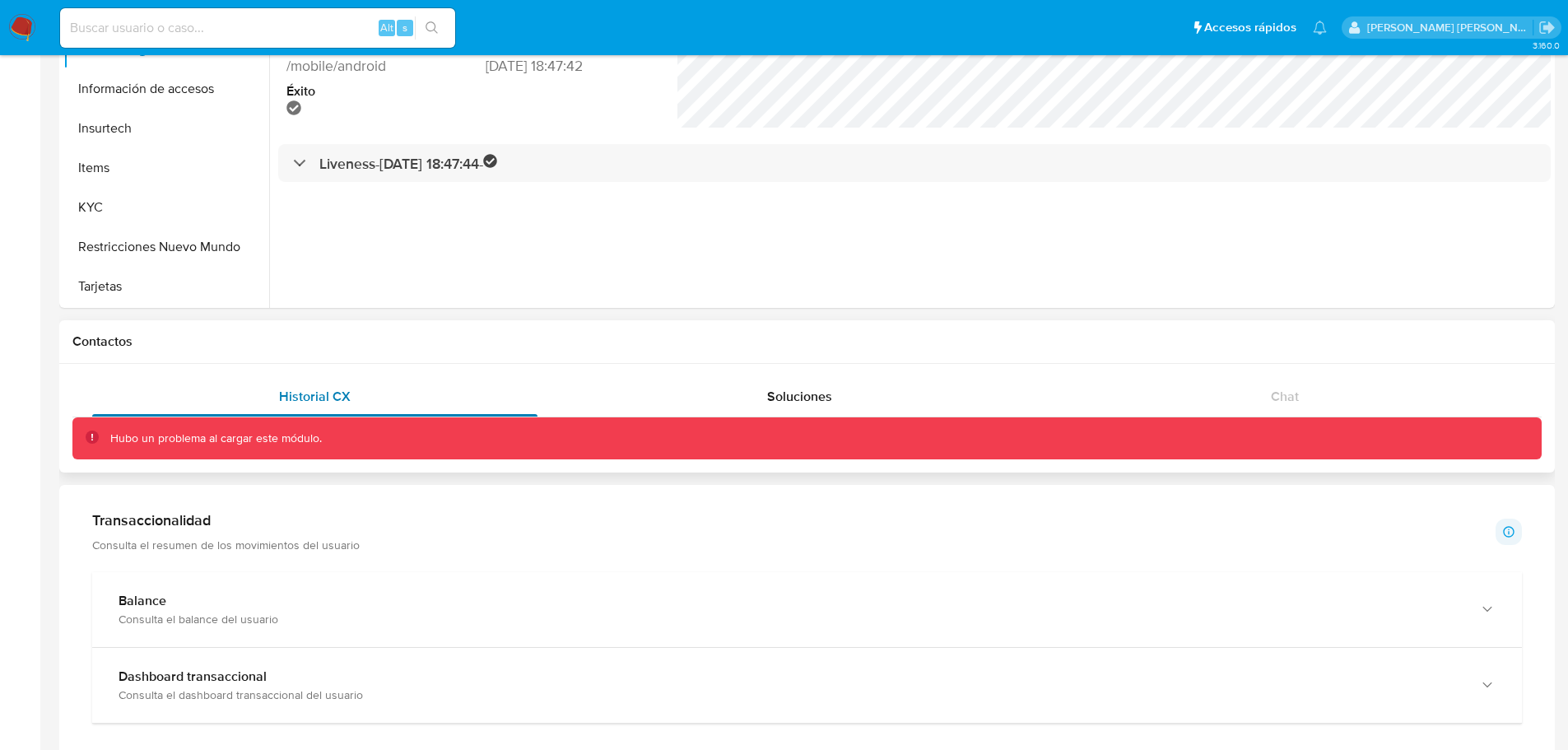
scroll to position [246, 0]
click at [141, 251] on button "Restricciones Nuevo Mundo" at bounding box center [159, 246] width 193 height 40
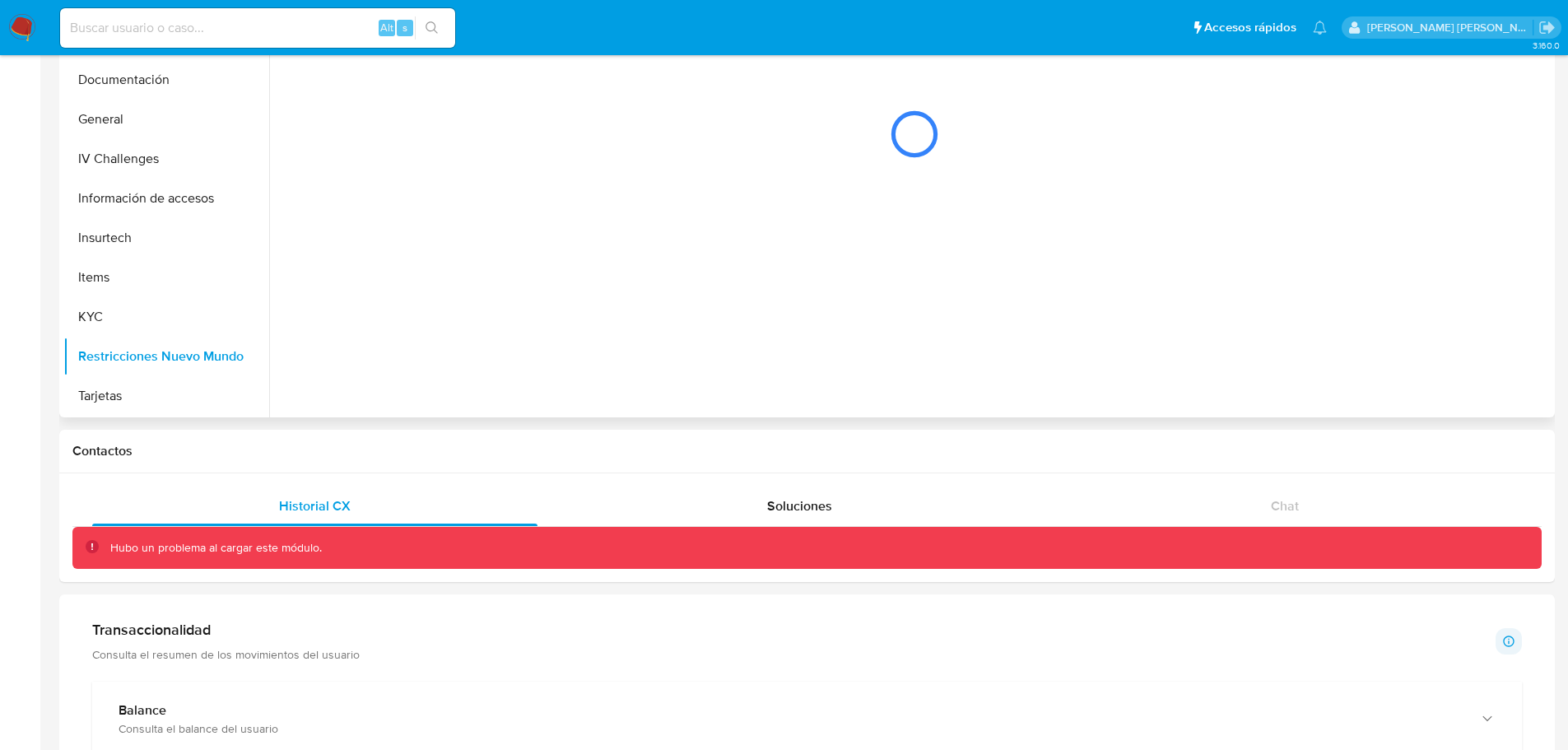
scroll to position [0, 0]
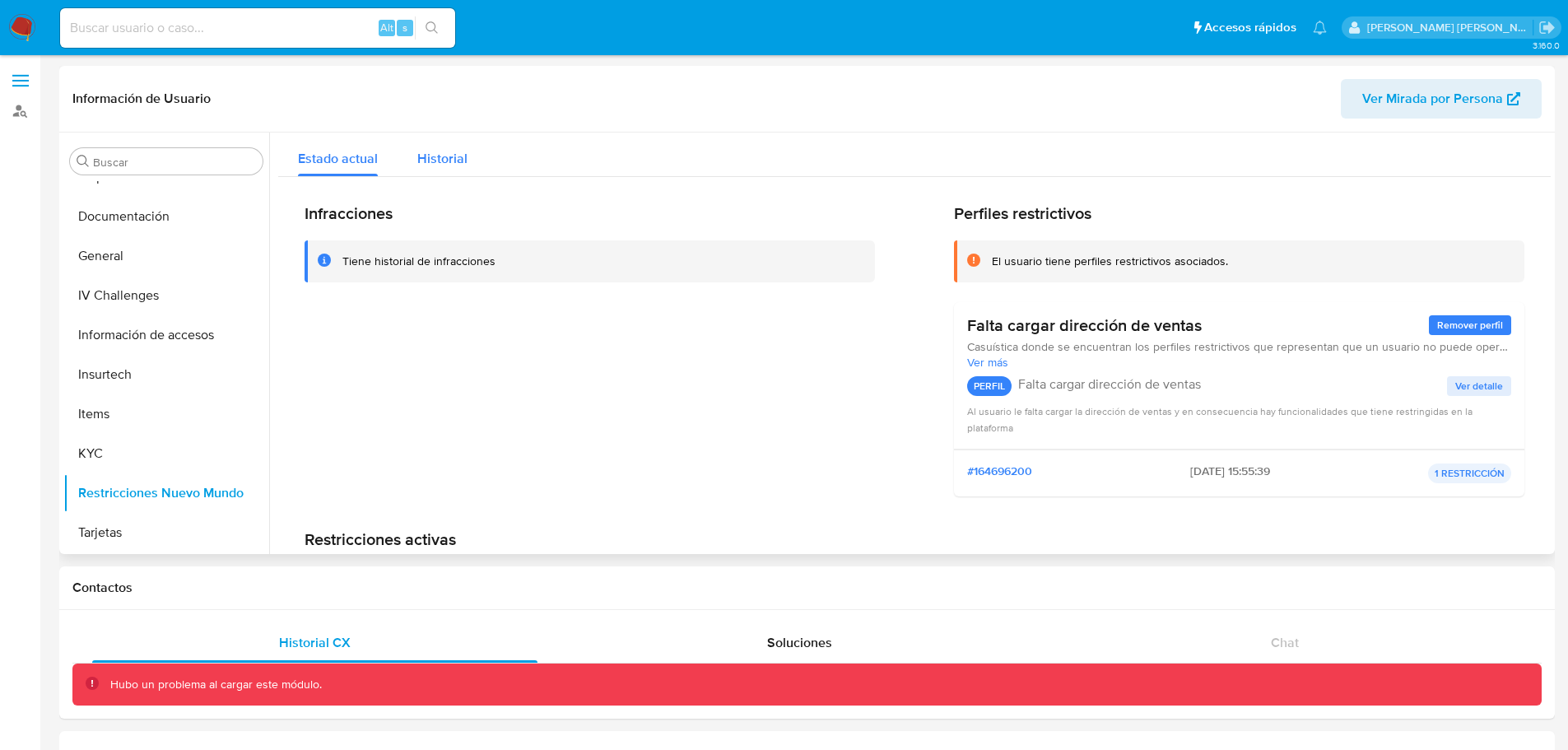
click at [459, 164] on span "Historial" at bounding box center [442, 158] width 50 height 19
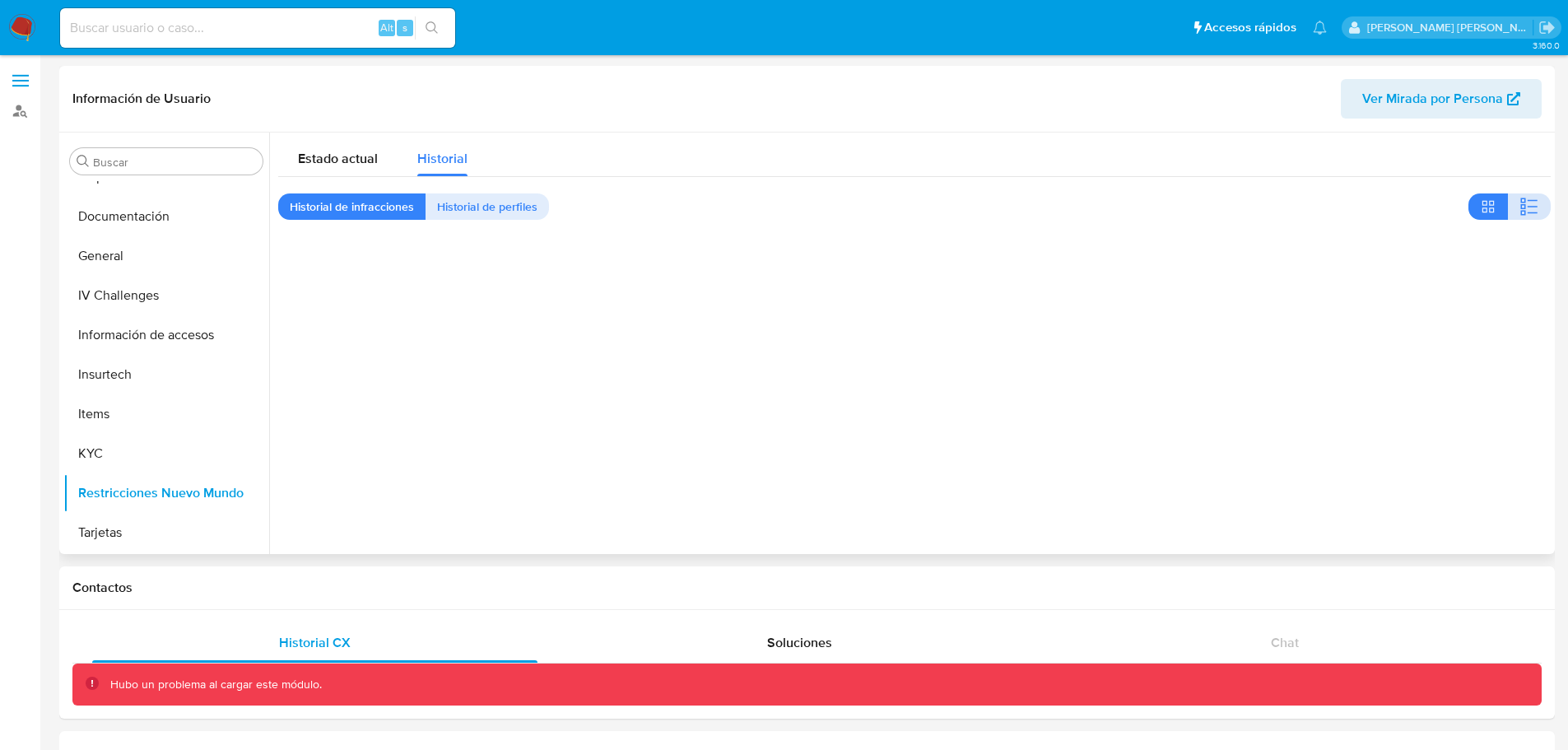
click at [1532, 197] on icon "button" at bounding box center [1529, 206] width 19 height 19
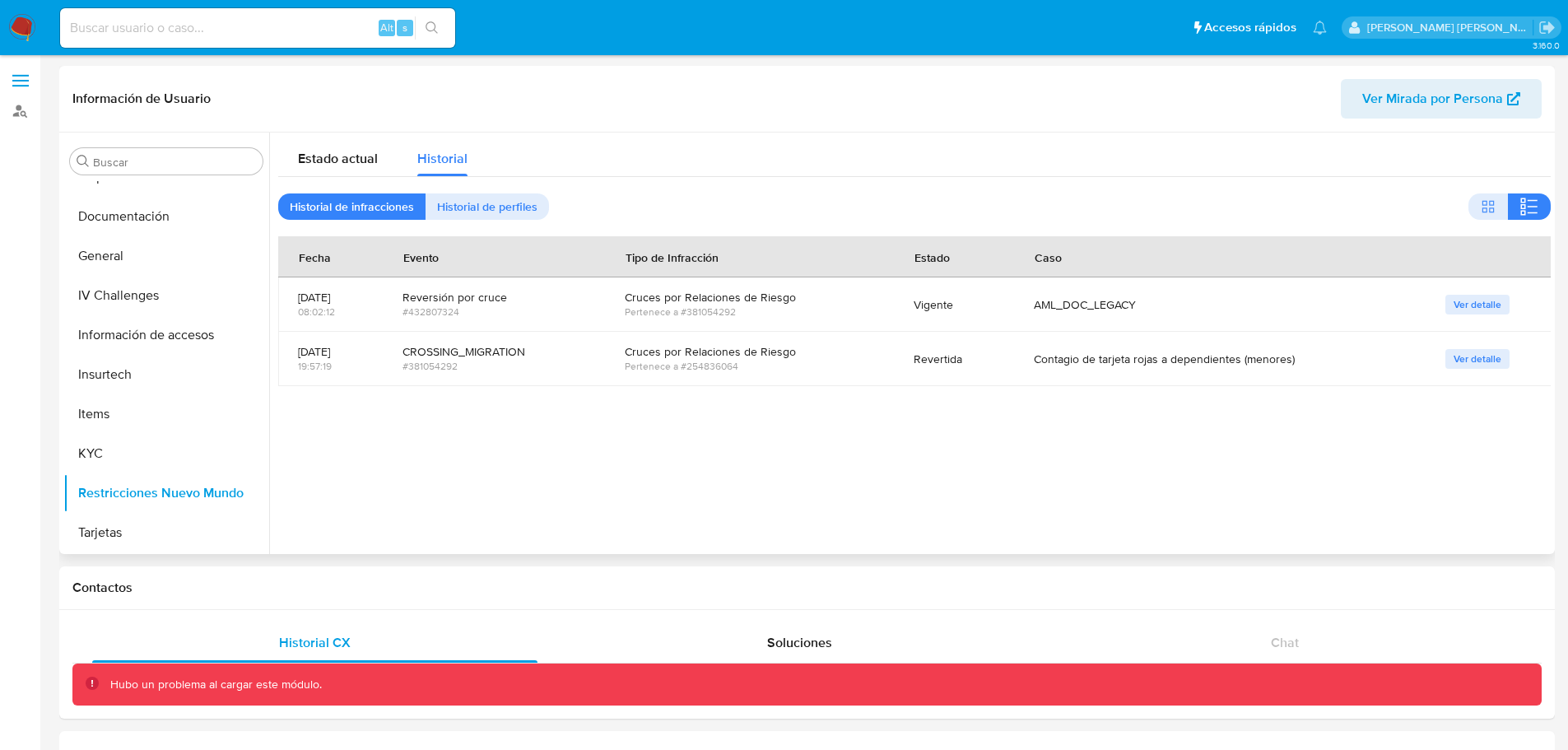
click at [739, 301] on div "Cruces por Relaciones de Riesgo" at bounding box center [749, 297] width 249 height 15
click at [1105, 299] on div "AML_DOC_LEGACY" at bounding box center [1219, 305] width 372 height 15
click at [1471, 297] on span "Ver detalle" at bounding box center [1477, 305] width 48 height 17
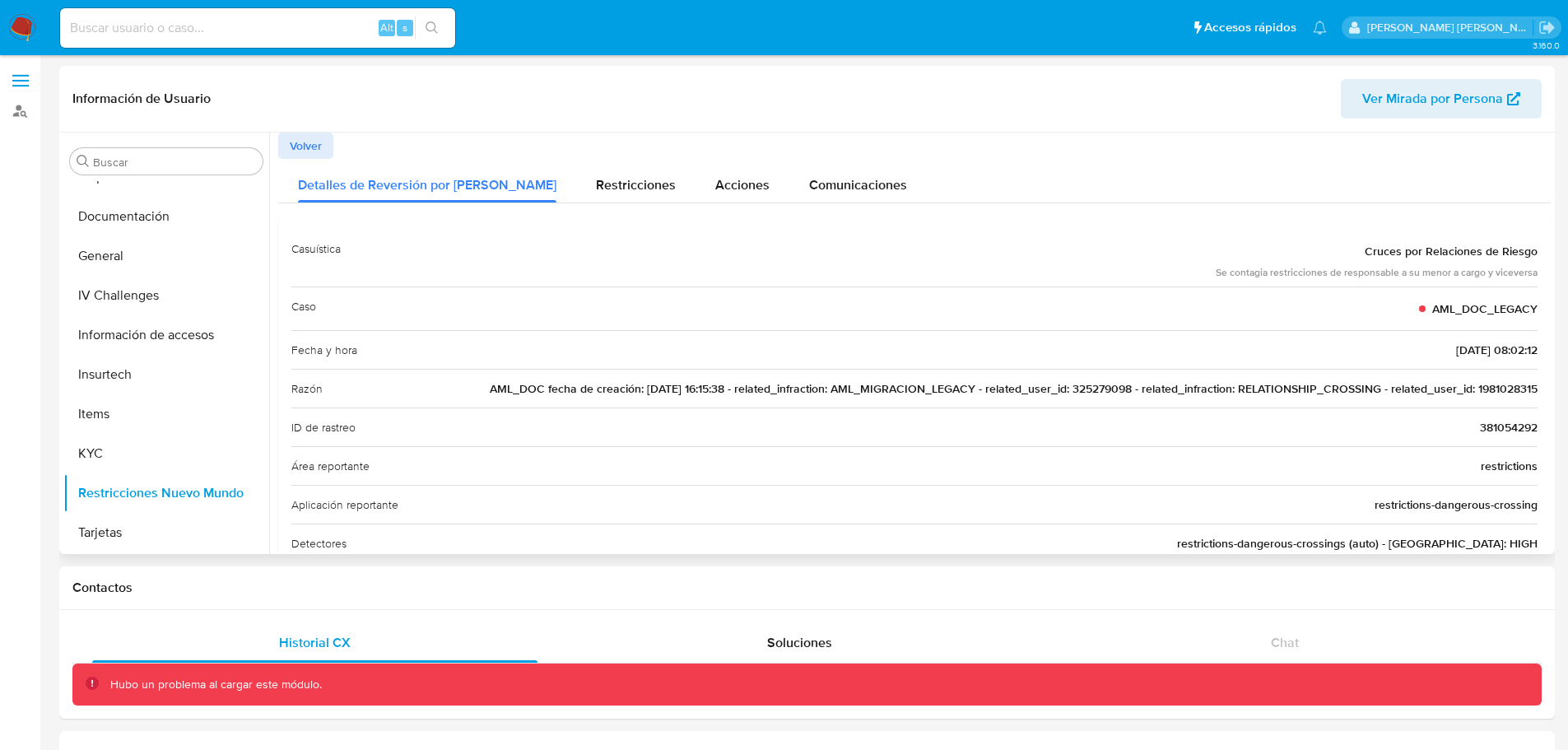
click at [1094, 390] on span "AML_DOC fecha de creación: 10/01/2022 16:15:38 - related_infraction: AML_MIGRAC…" at bounding box center [1013, 388] width 1048 height 17
click at [1162, 386] on span "AML_DOC fecha de creación: 10/01/2022 16:15:38 - related_infraction: AML_MIGRAC…" at bounding box center [1013, 388] width 1048 height 17
click at [1285, 389] on span "AML_DOC fecha de creación: 10/01/2022 16:15:38 - related_infraction: AML_MIGRAC…" at bounding box center [1013, 388] width 1048 height 17
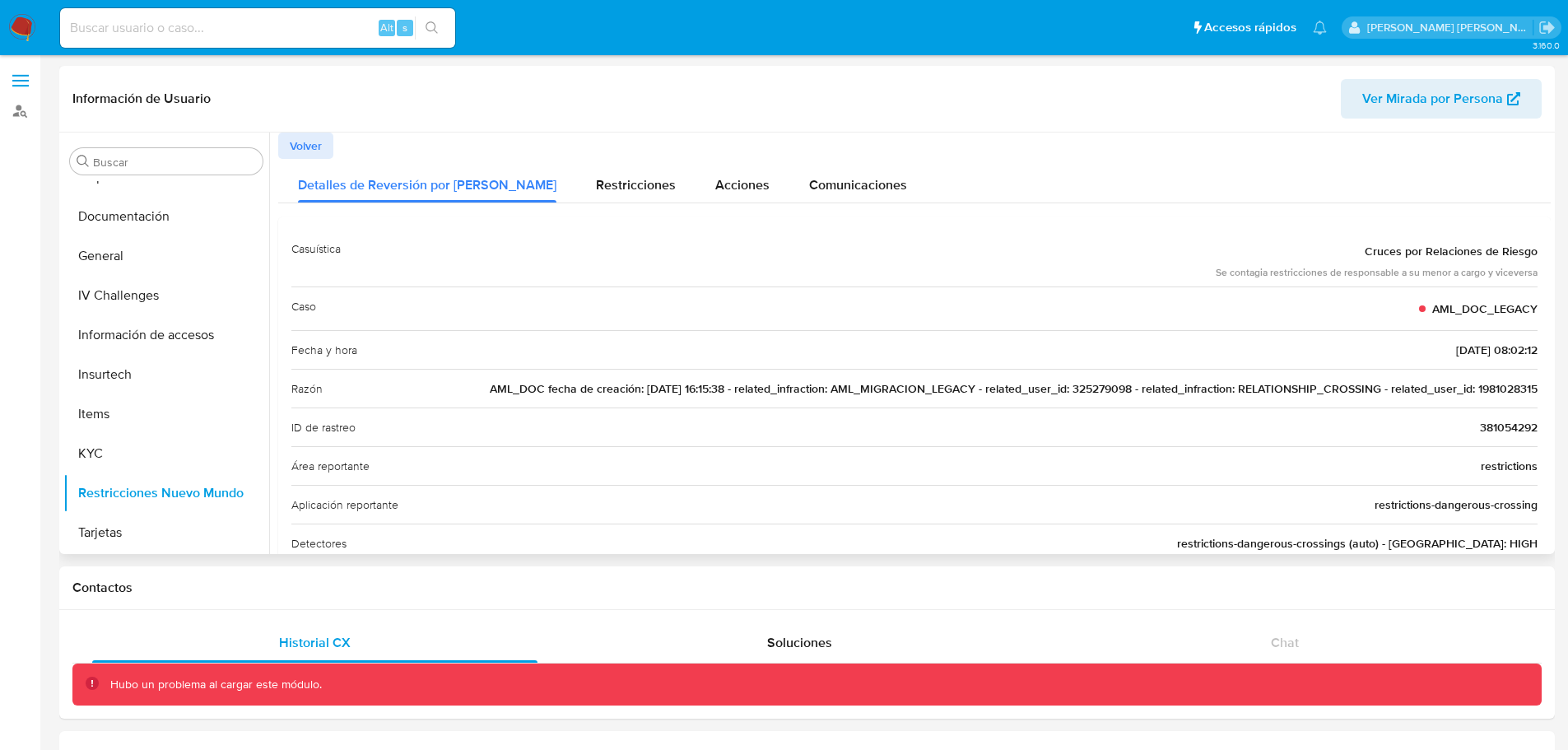
click at [1285, 389] on span "AML_DOC fecha de creación: 10/01/2022 16:15:38 - related_infraction: AML_MIGRAC…" at bounding box center [1013, 388] width 1048 height 17
click at [1094, 389] on span "AML_DOC fecha de creación: 10/01/2022 16:15:38 - related_infraction: AML_MIGRAC…" at bounding box center [1013, 388] width 1048 height 17
click at [1034, 374] on div "Razón AML_DOC fecha de creación: 10/01/2022 16:15:38 - related_infraction: AML_…" at bounding box center [914, 388] width 1246 height 39
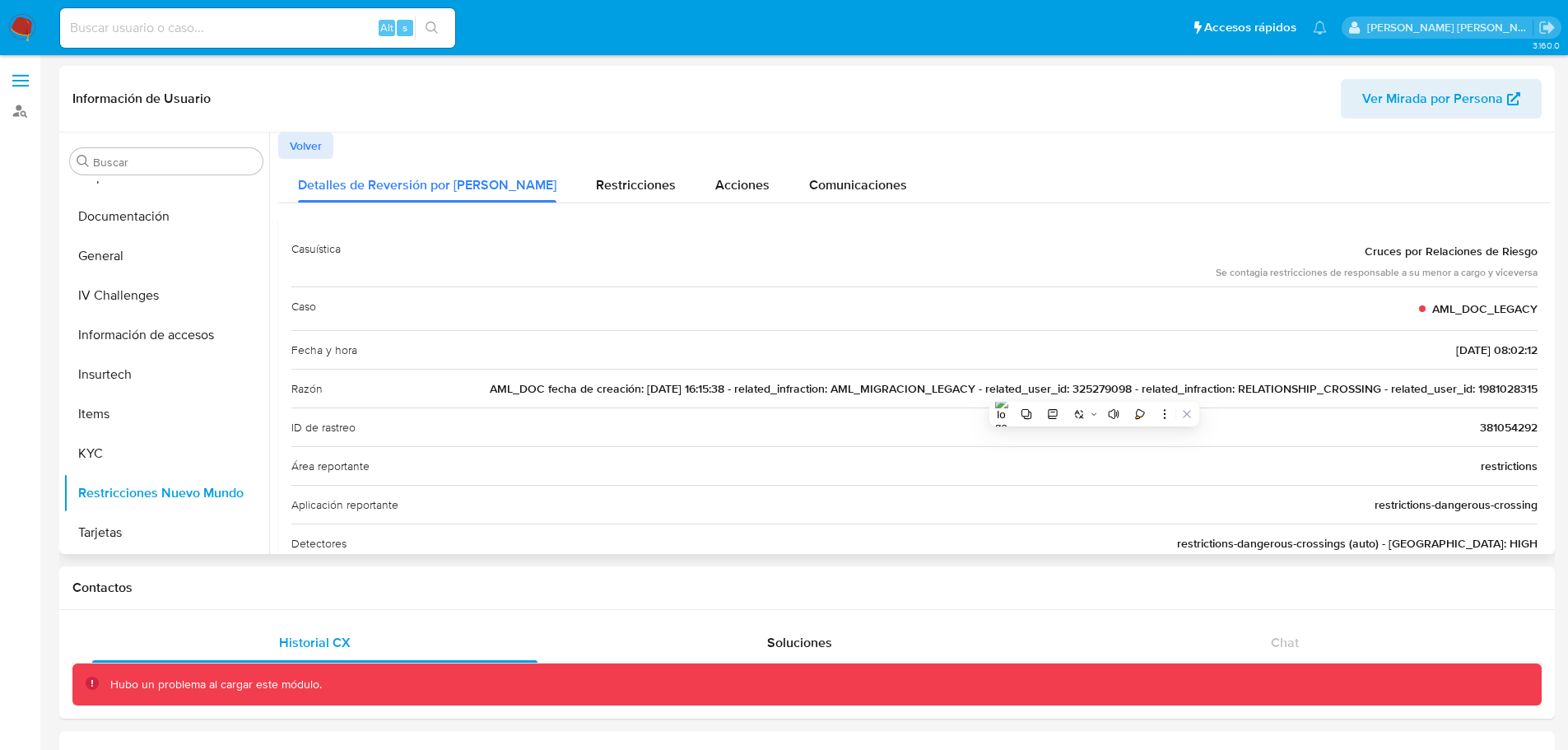
click at [1034, 374] on div "Razón AML_DOC fecha de creación: 10/01/2022 16:15:38 - related_infraction: AML_…" at bounding box center [914, 388] width 1246 height 39
click at [771, 392] on span "AML_DOC fecha de creación: 10/01/2022 16:15:38 - related_infraction: AML_MIGRAC…" at bounding box center [1013, 388] width 1048 height 17
drag, startPoint x: 831, startPoint y: 386, endPoint x: 943, endPoint y: 392, distance: 112.2
click at [943, 392] on span "AML_DOC fecha de creación: 10/01/2022 16:15:38 - related_infraction: AML_MIGRAC…" at bounding box center [1013, 388] width 1048 height 17
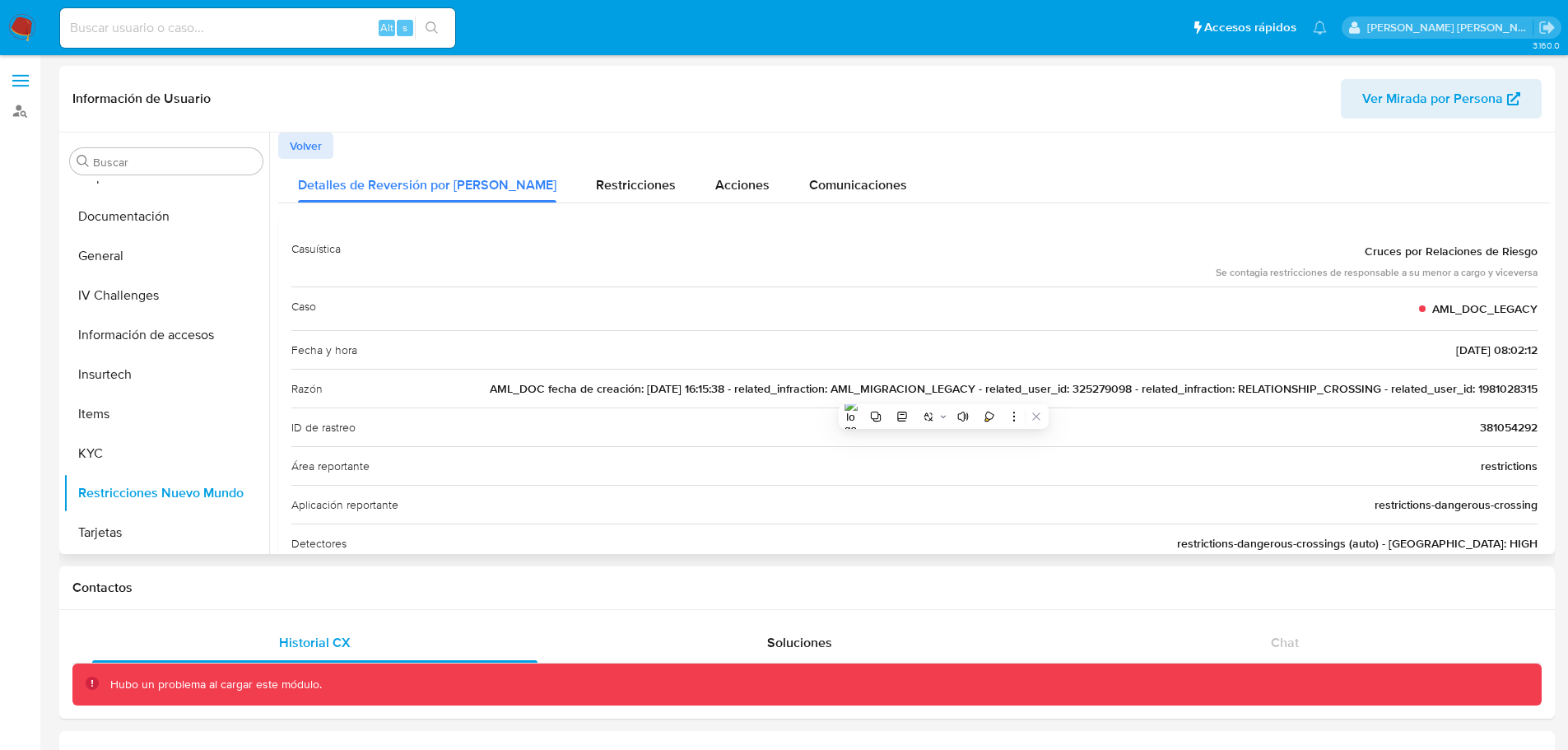
click at [909, 380] on span "AML_DOC fecha de creación: 10/01/2022 16:15:38 - related_infraction: AML_MIGRAC…" at bounding box center [1013, 388] width 1048 height 17
click at [316, 134] on span "Volver" at bounding box center [306, 145] width 32 height 23
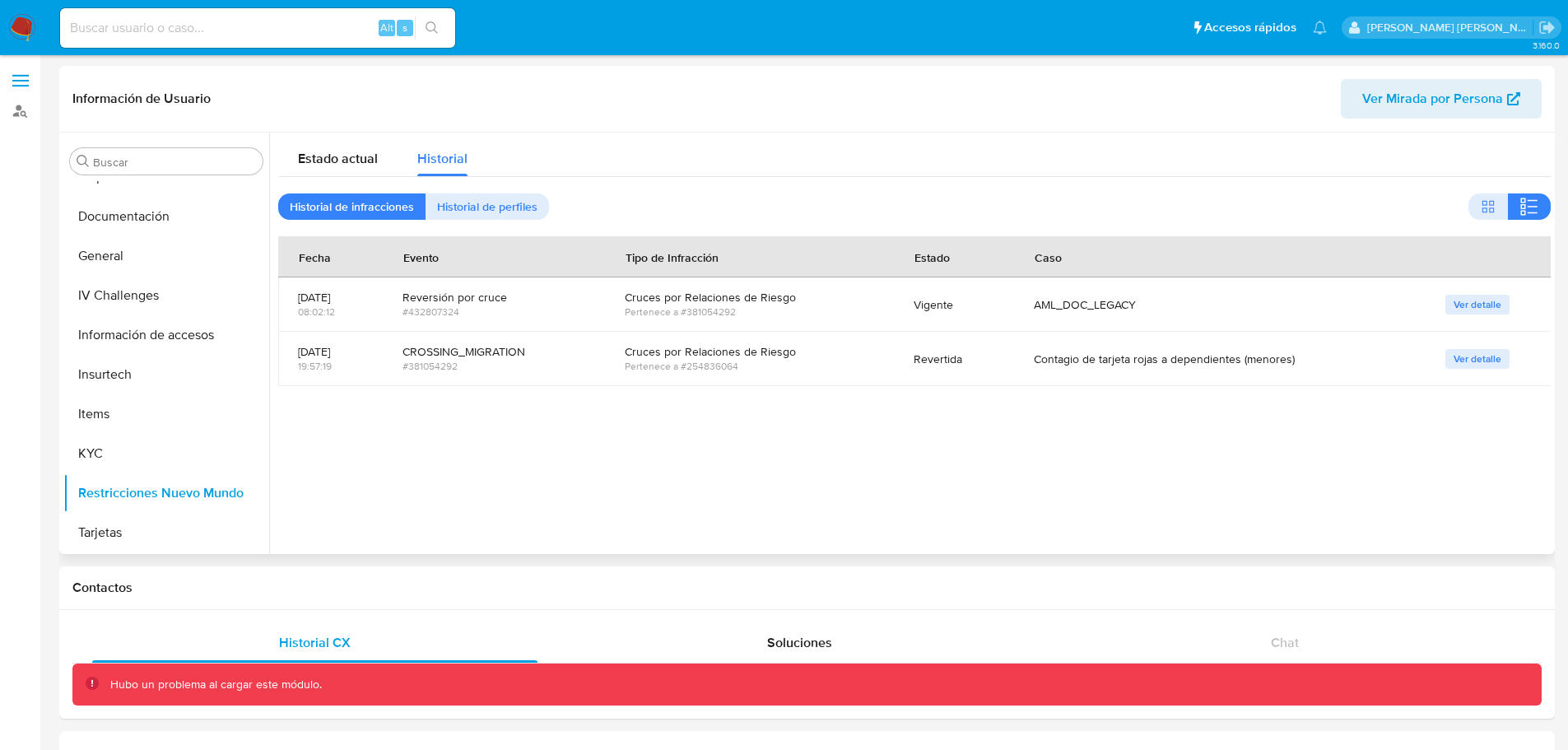
click at [722, 300] on div "Cruces por Relaciones de Riesgo" at bounding box center [749, 297] width 249 height 15
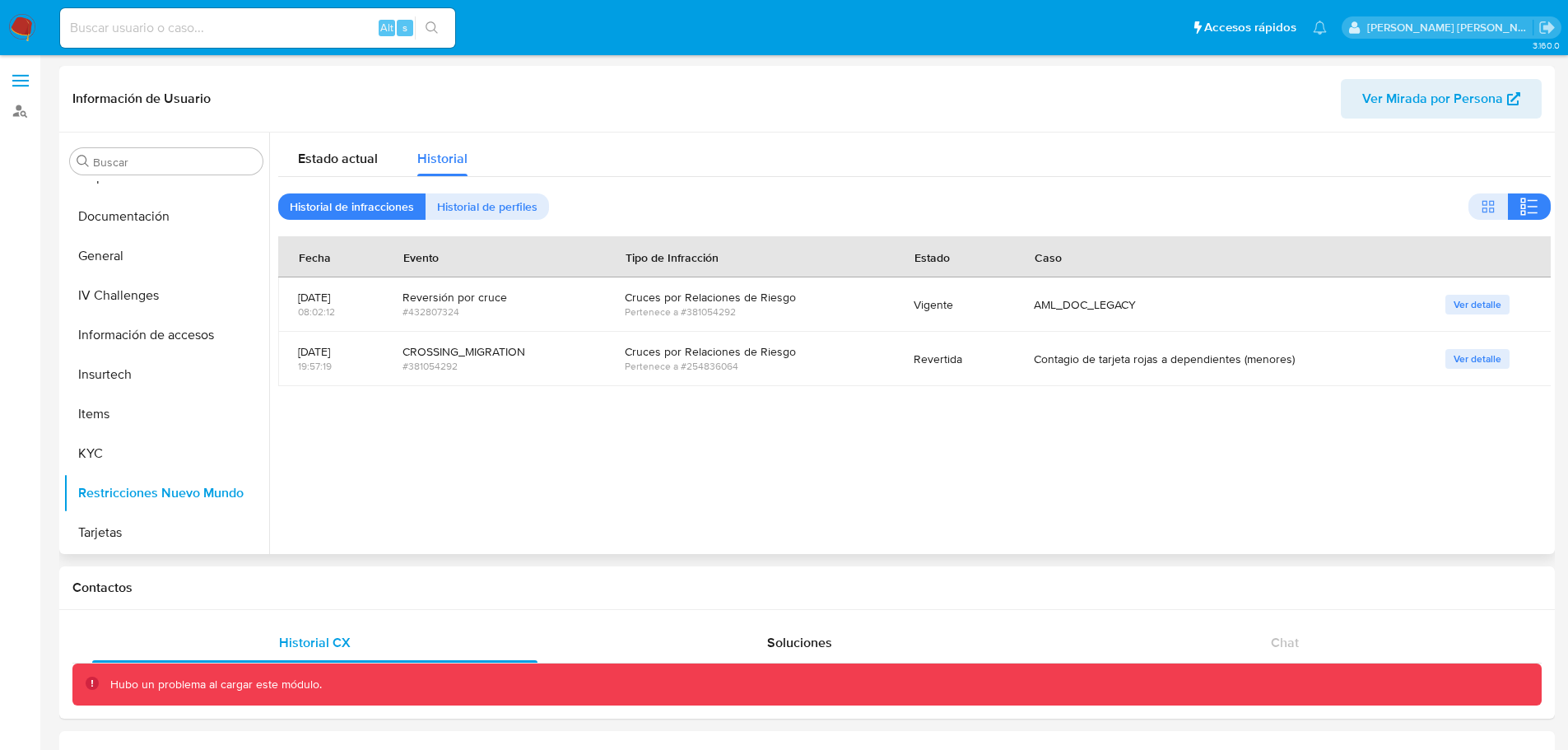
click at [1112, 295] on div "AML_DOC_LEGACY" at bounding box center [1219, 304] width 372 height 40
click at [1136, 474] on div at bounding box center [910, 343] width 1282 height 422
click at [320, 294] on div "18/04/2025" at bounding box center [330, 297] width 65 height 15
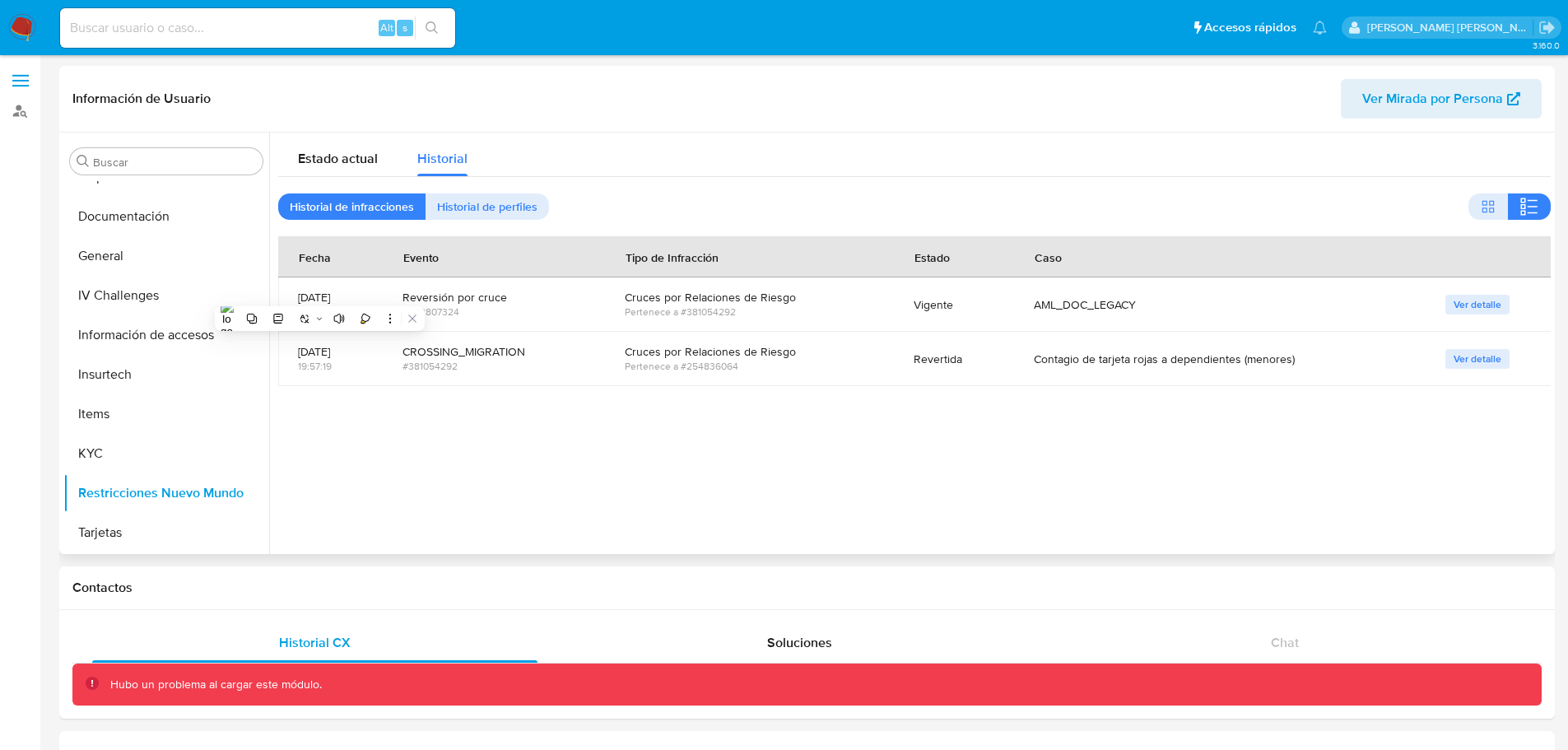
click at [320, 294] on div "18/04/2025" at bounding box center [330, 297] width 65 height 15
click at [664, 316] on div "Pertenece a #381054292" at bounding box center [749, 312] width 249 height 15
click at [362, 380] on div "08/09/2024 19:57:19" at bounding box center [330, 359] width 65 height 55
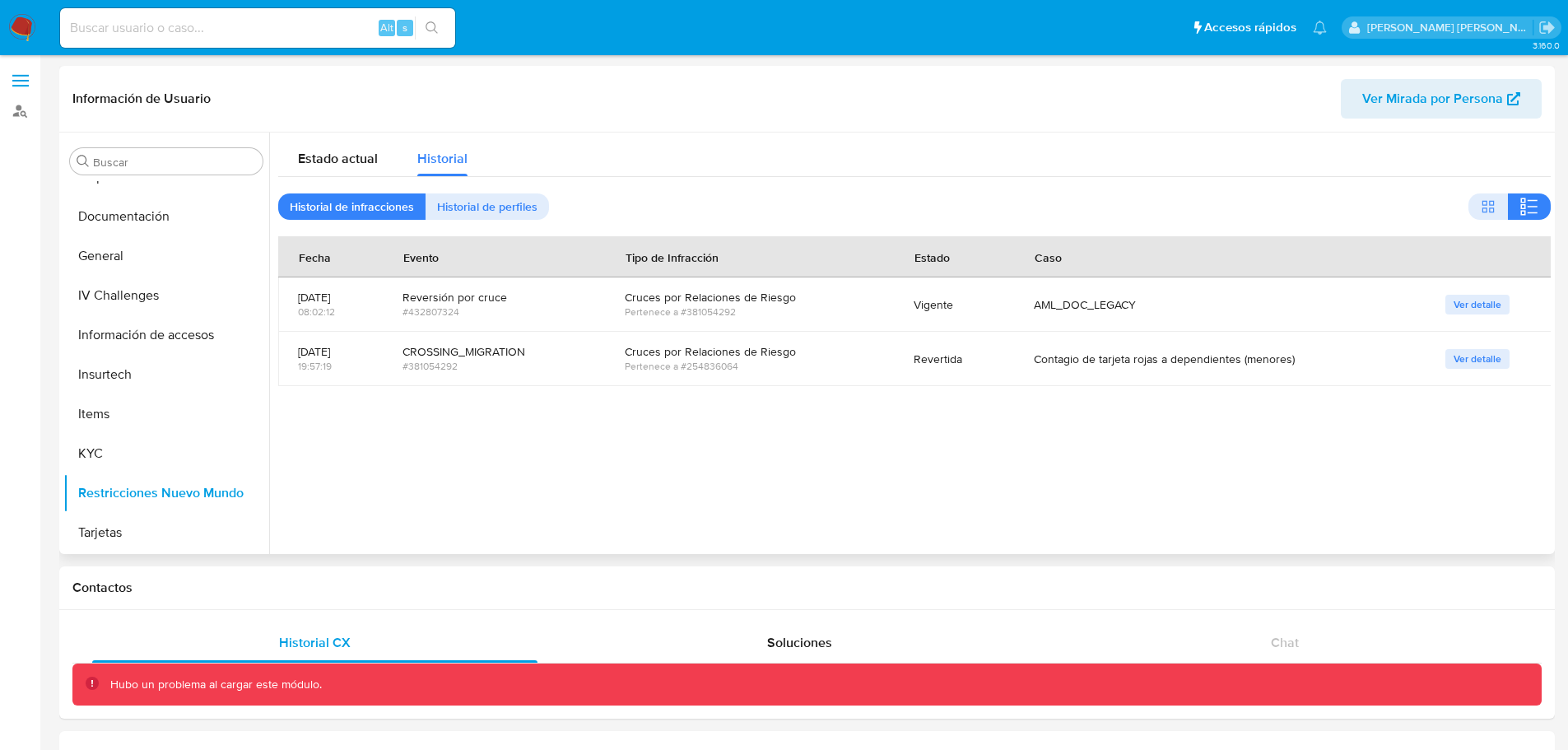
click at [526, 347] on div "CROSSING_MIGRATION" at bounding box center [494, 351] width 183 height 15
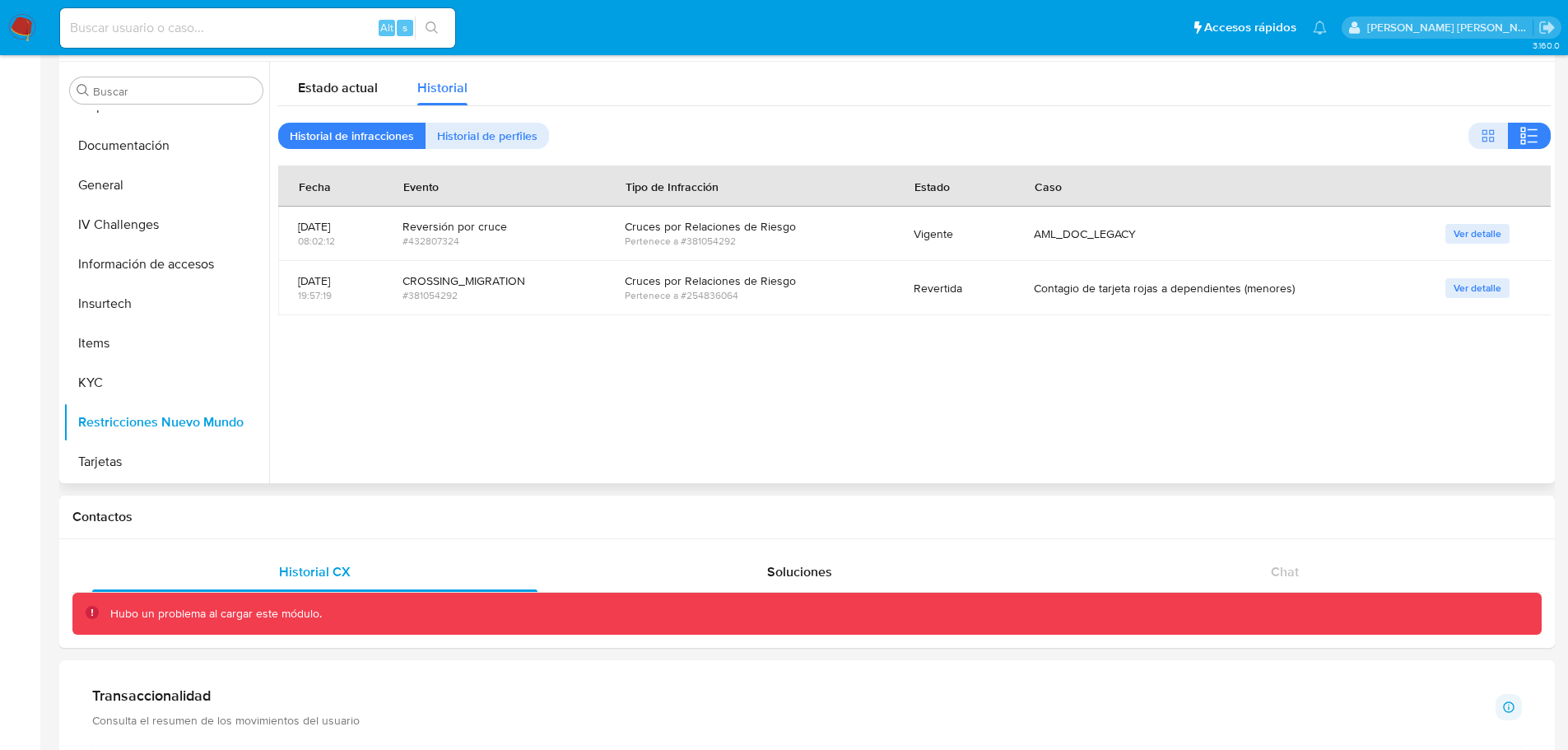
scroll to position [70, 0]
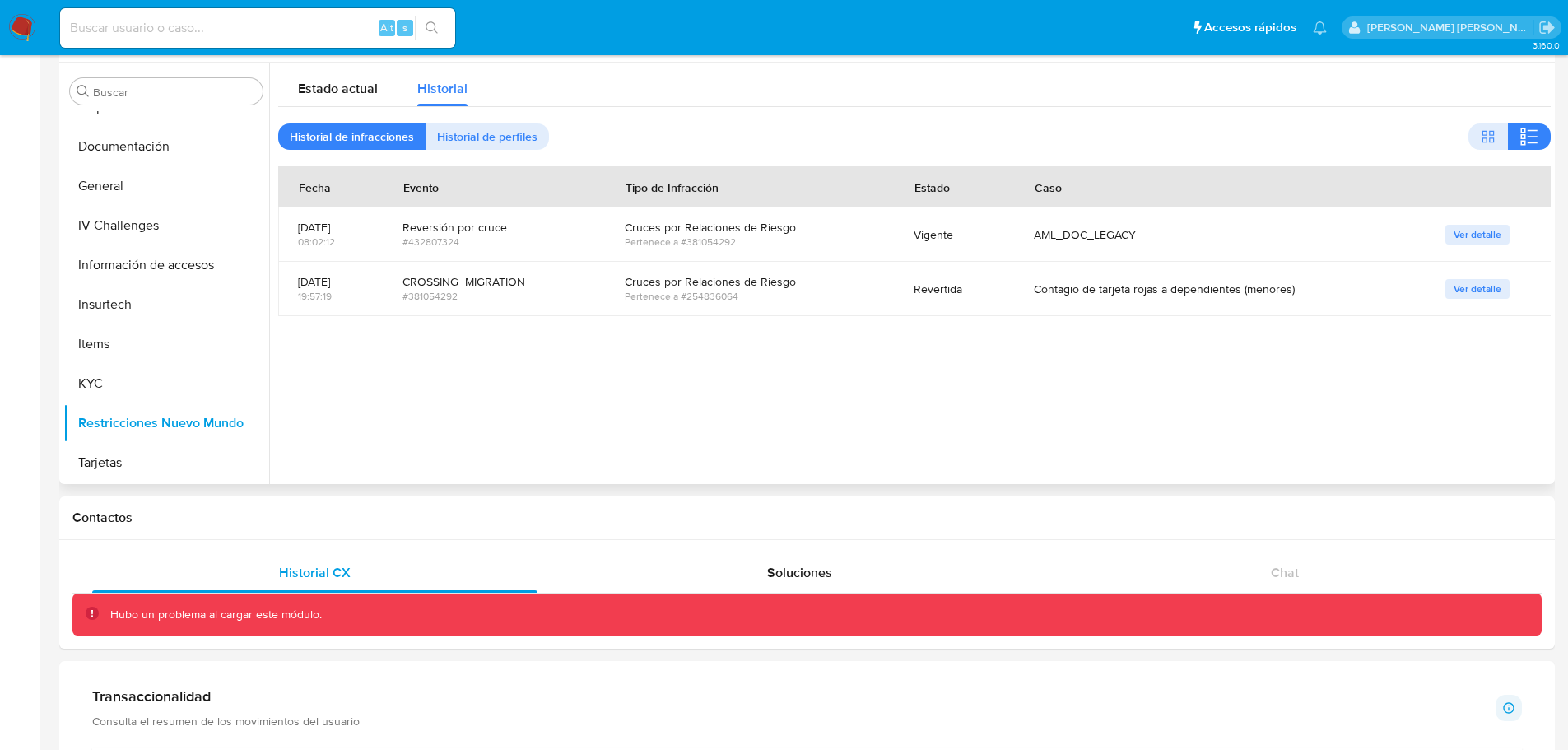
click at [1171, 246] on div "AML_DOC_LEGACY" at bounding box center [1219, 234] width 372 height 40
click at [585, 286] on div "CROSSING_MIGRATION" at bounding box center [494, 281] width 183 height 15
click at [512, 282] on div "CROSSING_MIGRATION" at bounding box center [494, 281] width 183 height 15
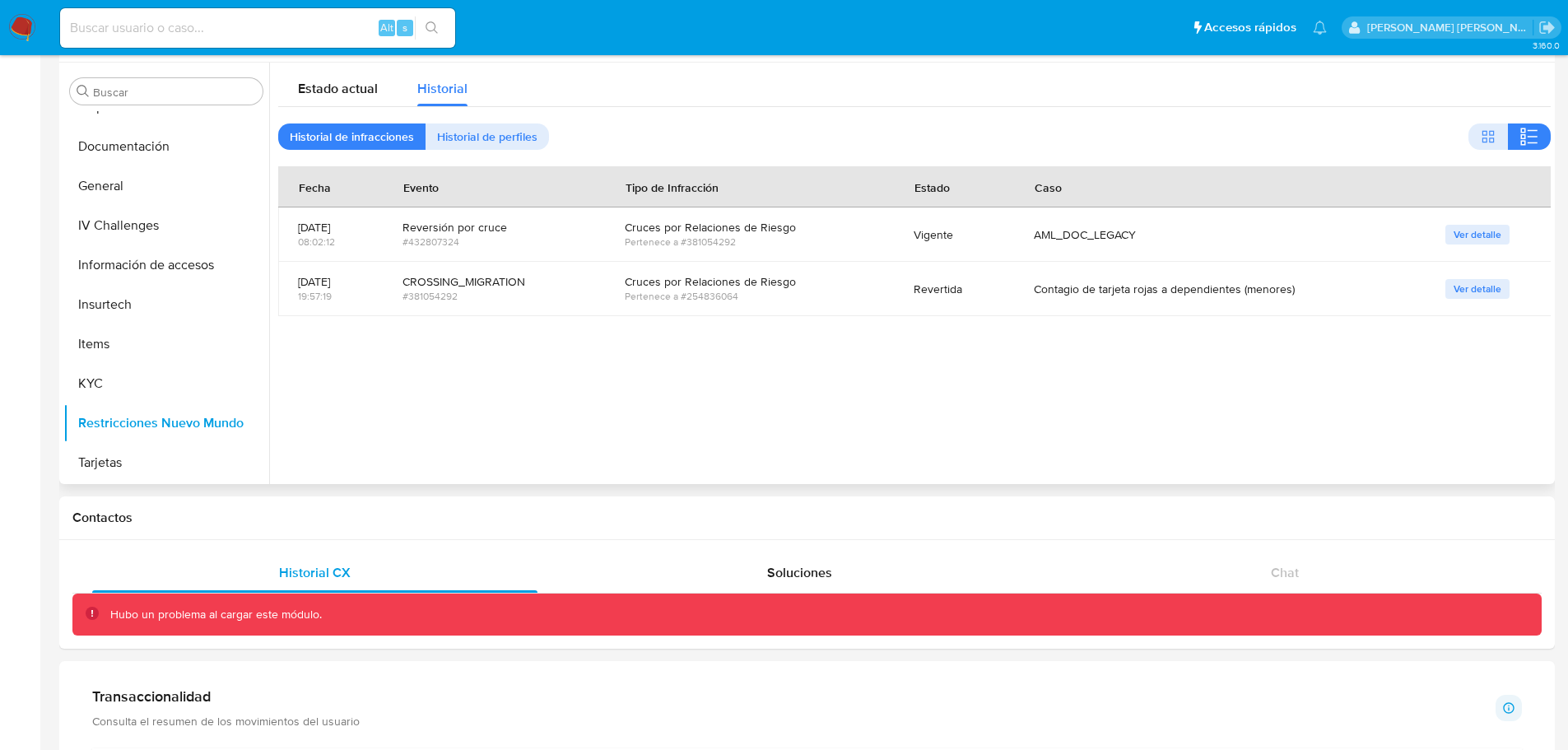
click at [512, 282] on div "CROSSING_MIGRATION" at bounding box center [494, 281] width 183 height 15
click at [757, 282] on div "Cruces por Relaciones de Riesgo" at bounding box center [749, 281] width 249 height 15
click at [1493, 304] on td "Ver detalle" at bounding box center [1488, 289] width 126 height 55
click at [1483, 288] on span "Ver detalle" at bounding box center [1477, 289] width 48 height 17
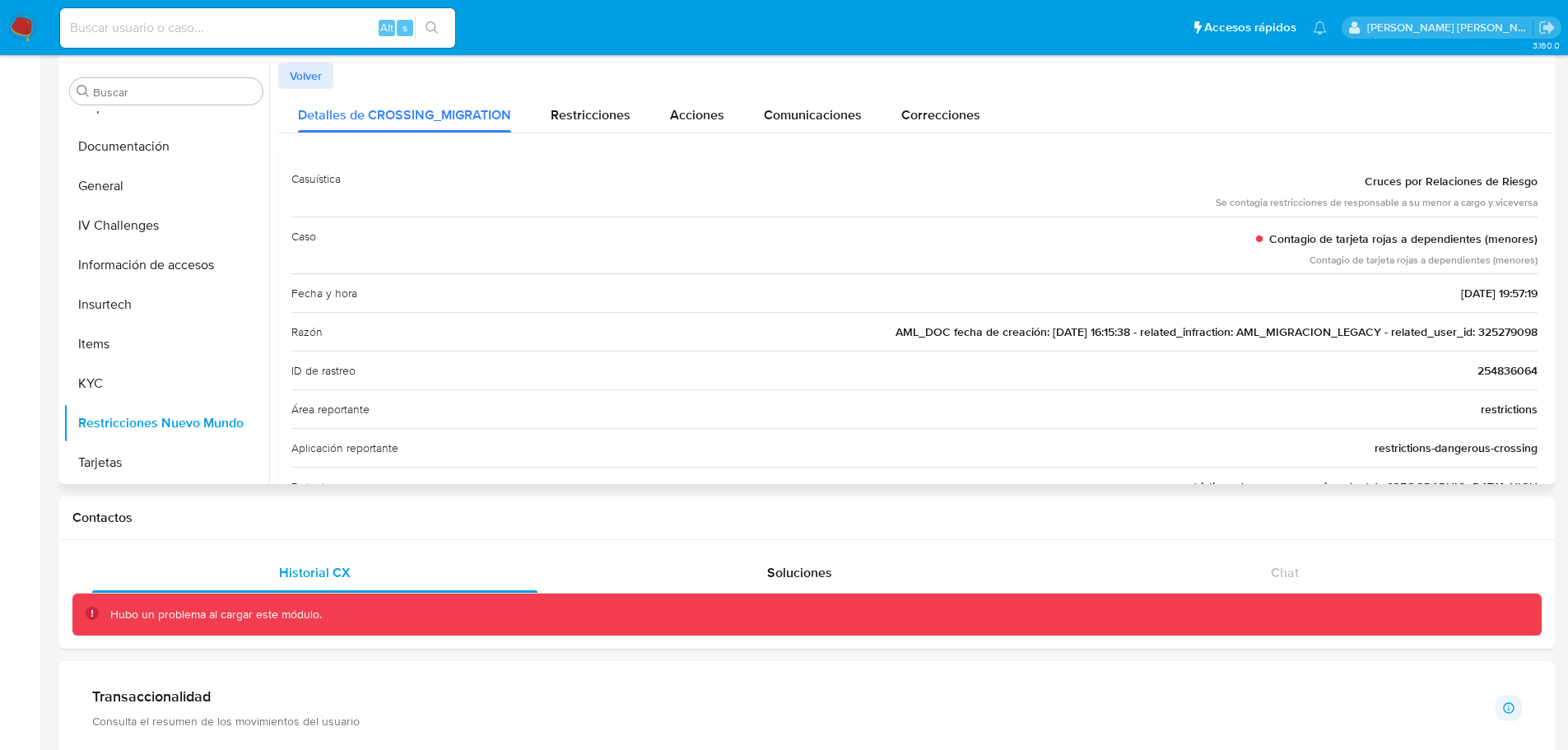
click at [540, 81] on div "Volver" at bounding box center [914, 76] width 1272 height 26
click at [574, 103] on div "Restricciones" at bounding box center [590, 111] width 80 height 44
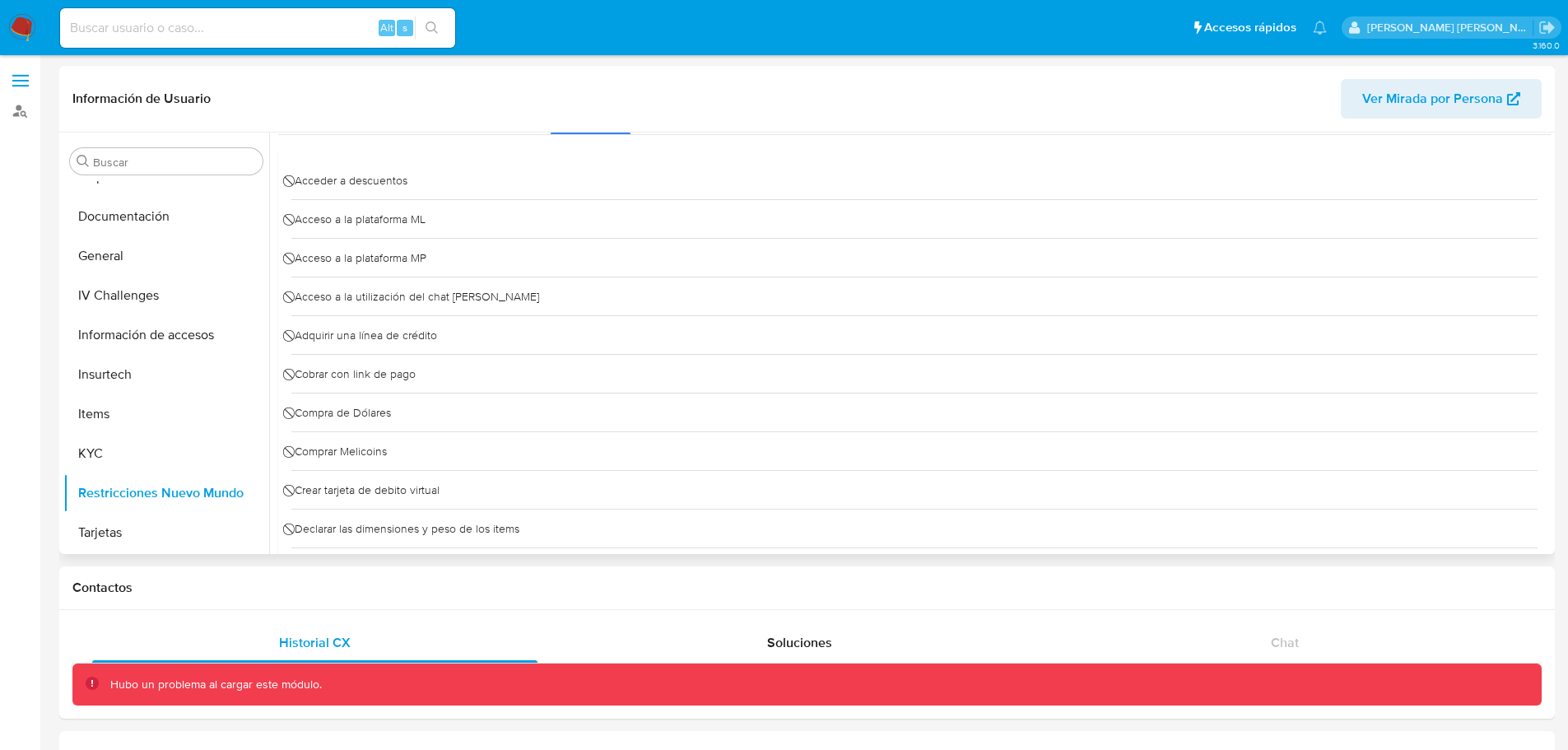
scroll to position [0, 0]
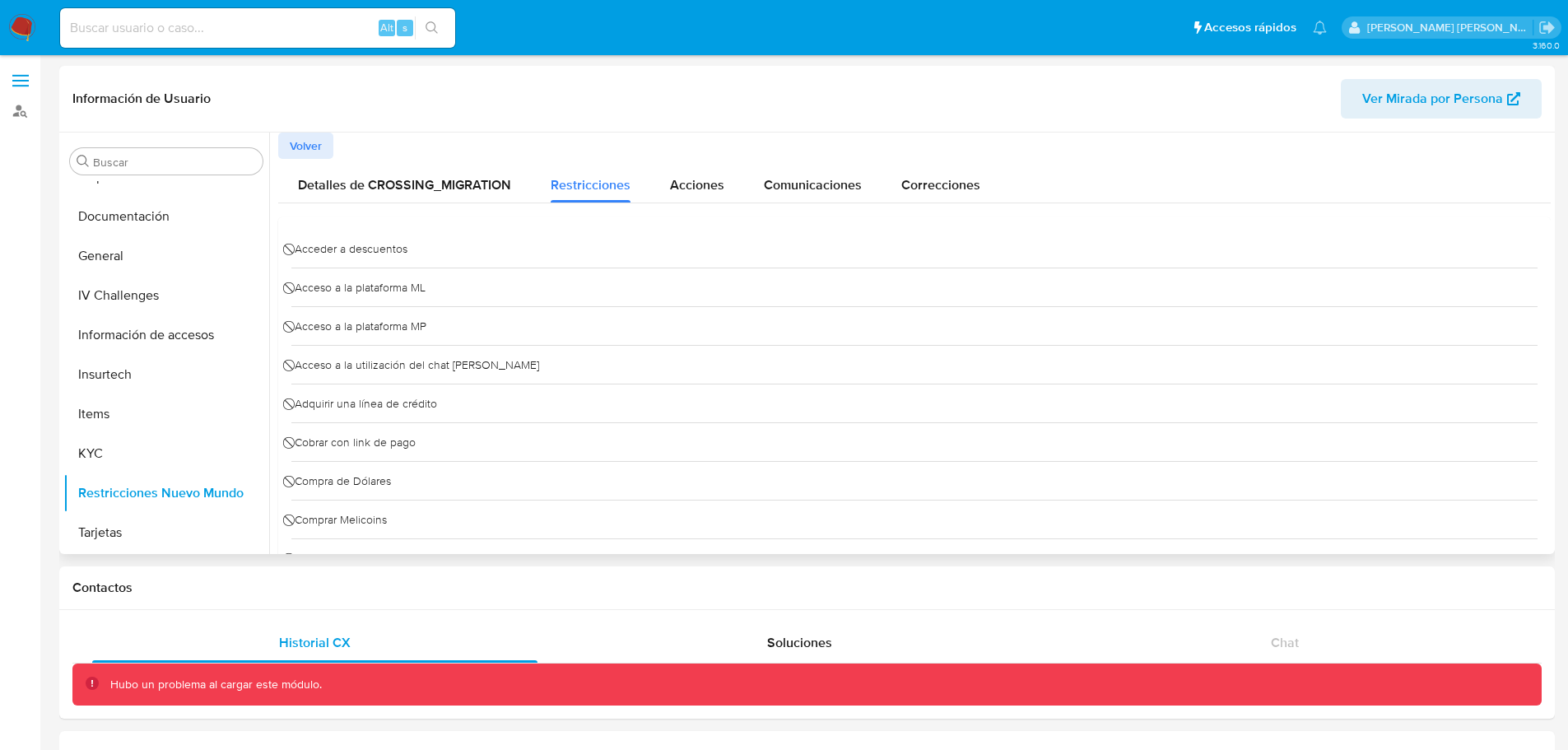
click at [423, 158] on div "Volver" at bounding box center [914, 146] width 1272 height 26
click at [428, 180] on span "Detalles de CROSSING_MIGRATION" at bounding box center [404, 185] width 213 height 19
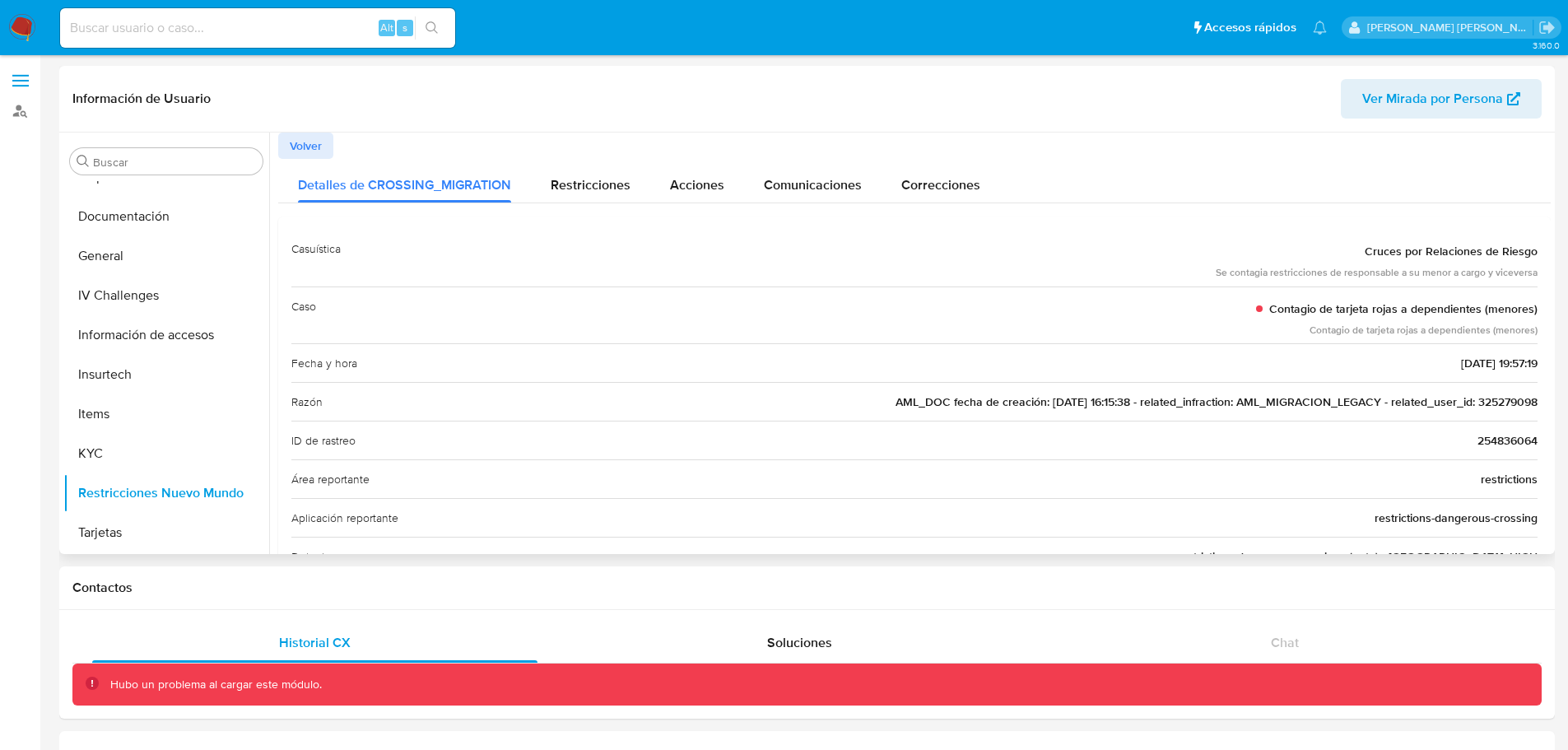
click at [304, 155] on span "Volver" at bounding box center [306, 145] width 32 height 23
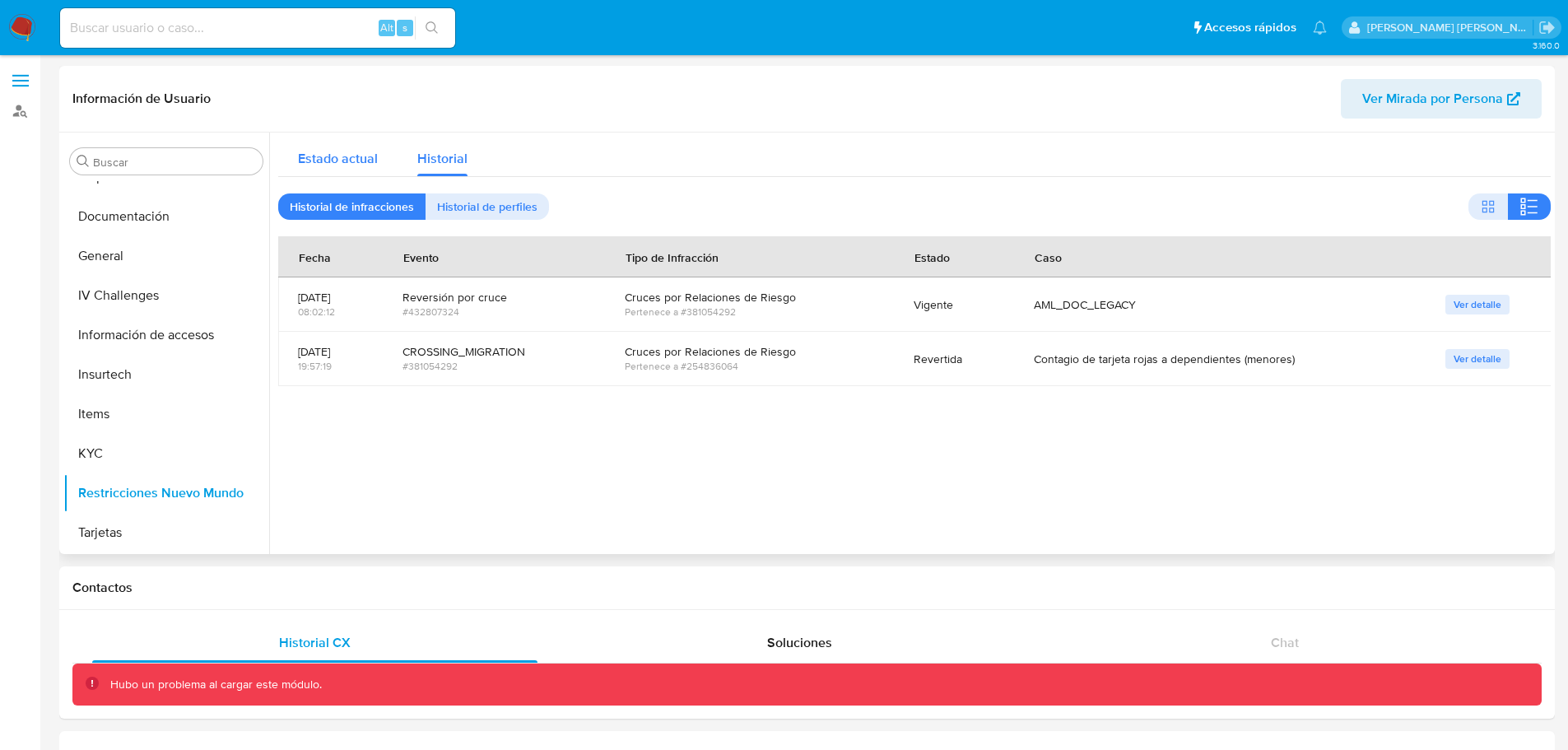
click at [367, 135] on div "Estado actual" at bounding box center [337, 155] width 80 height 44
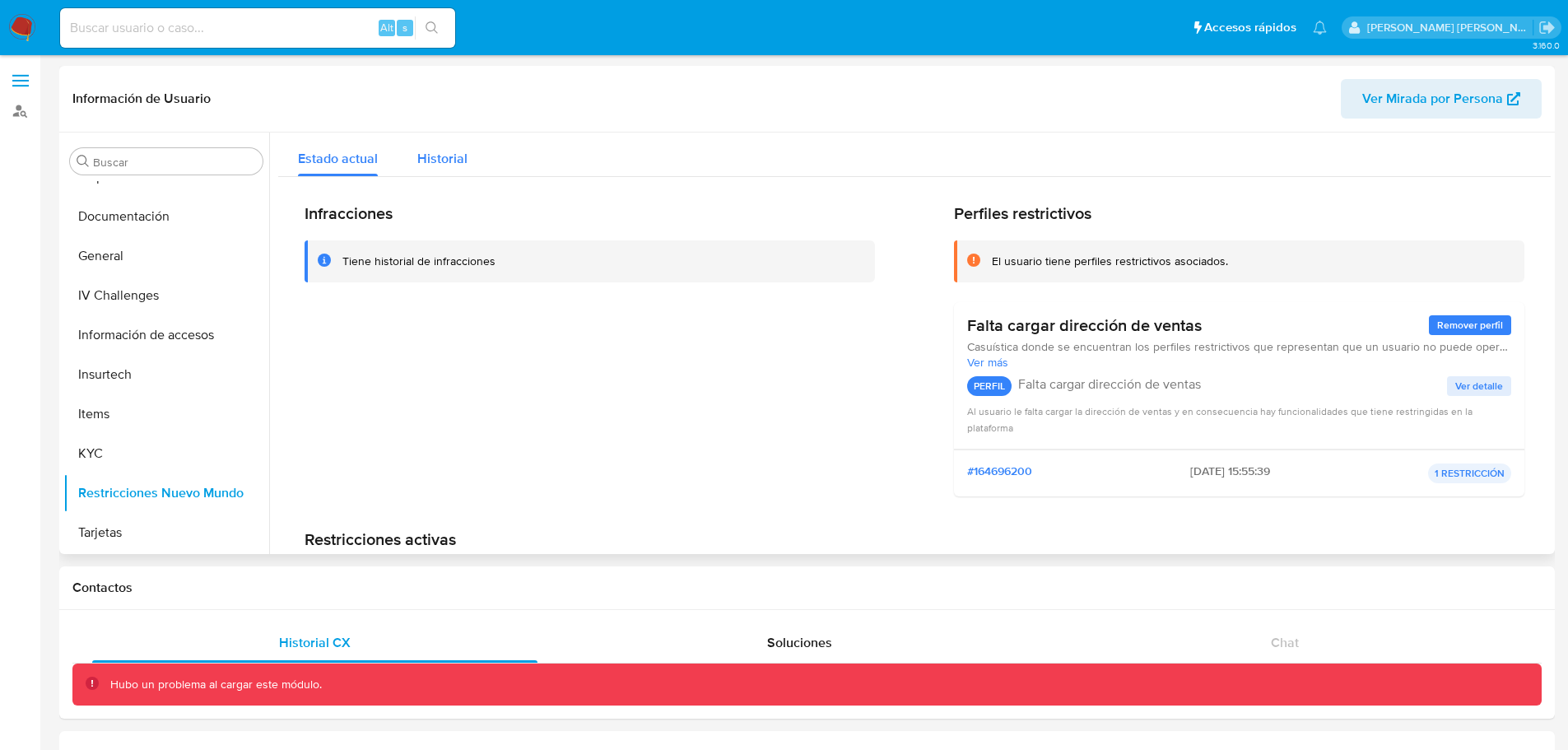
click at [421, 164] on span "Historial" at bounding box center [442, 158] width 50 height 19
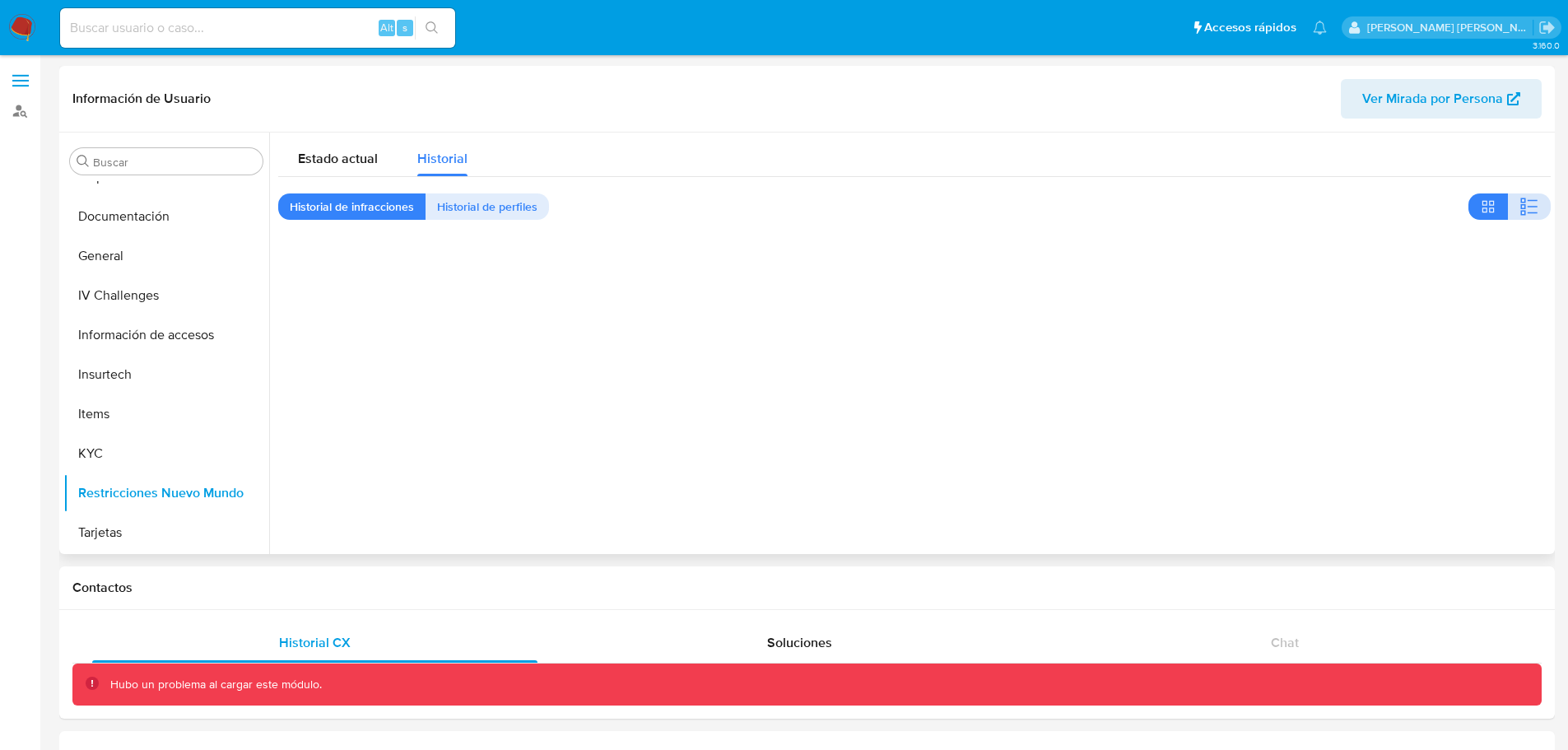
click at [1529, 201] on icon "button" at bounding box center [1532, 201] width 10 height 2
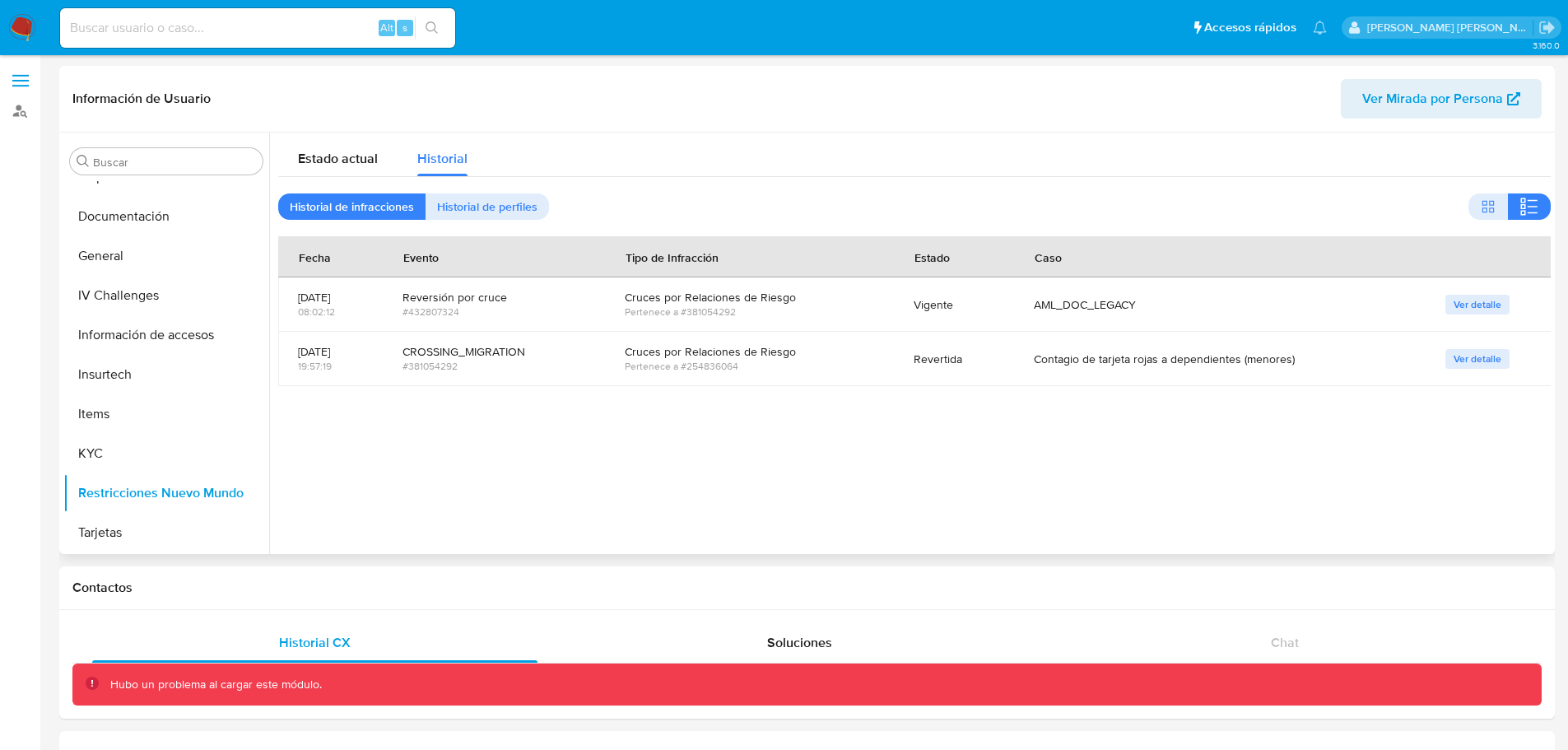
click at [1116, 301] on div "AML_DOC_LEGACY" at bounding box center [1219, 305] width 372 height 15
click at [756, 447] on div at bounding box center [910, 343] width 1282 height 422
click at [498, 349] on div "CROSSING_MIGRATION" at bounding box center [494, 351] width 183 height 15
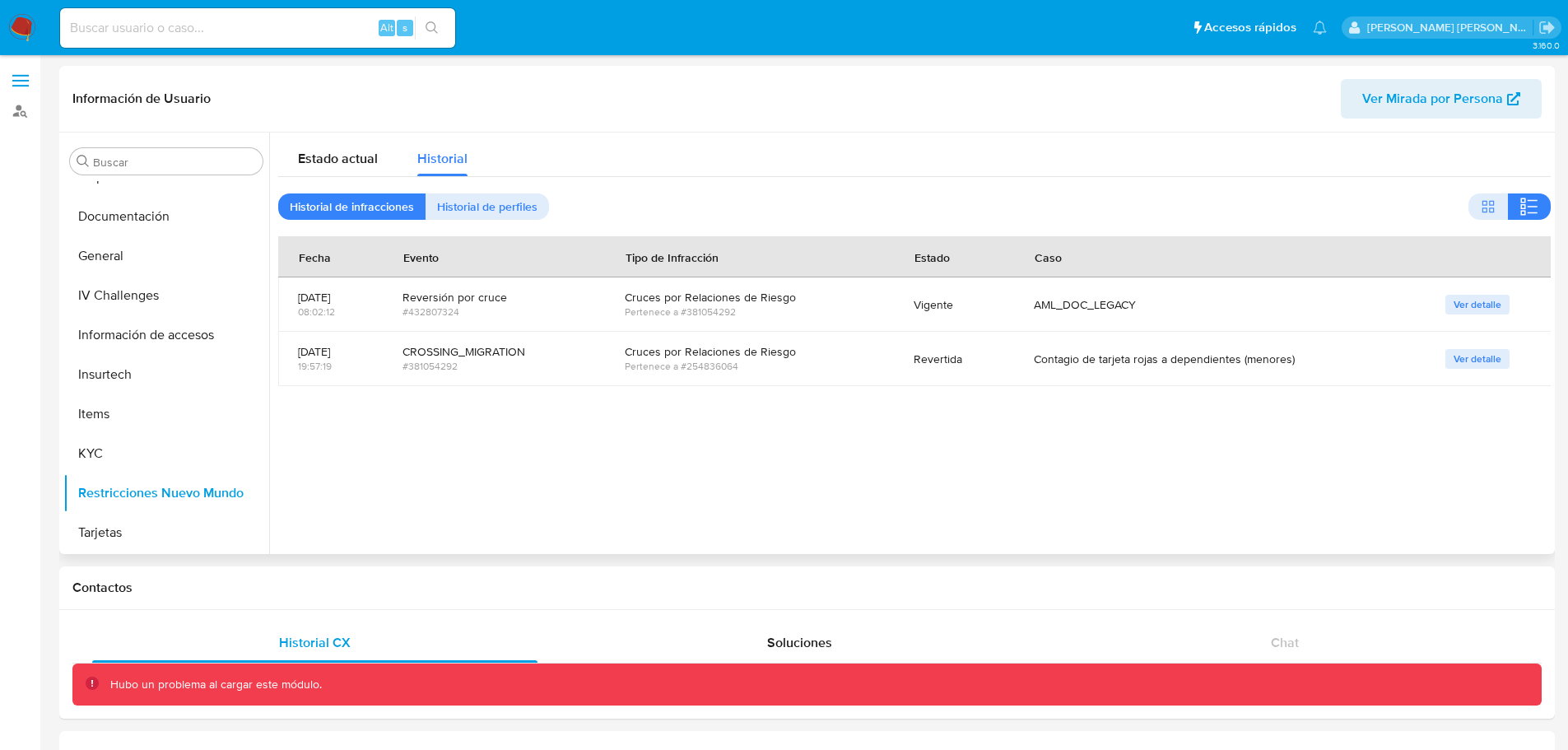
click at [498, 349] on div "CROSSING_MIGRATION" at bounding box center [494, 351] width 183 height 15
click at [499, 349] on div "CROSSING_MIGRATION" at bounding box center [494, 351] width 183 height 15
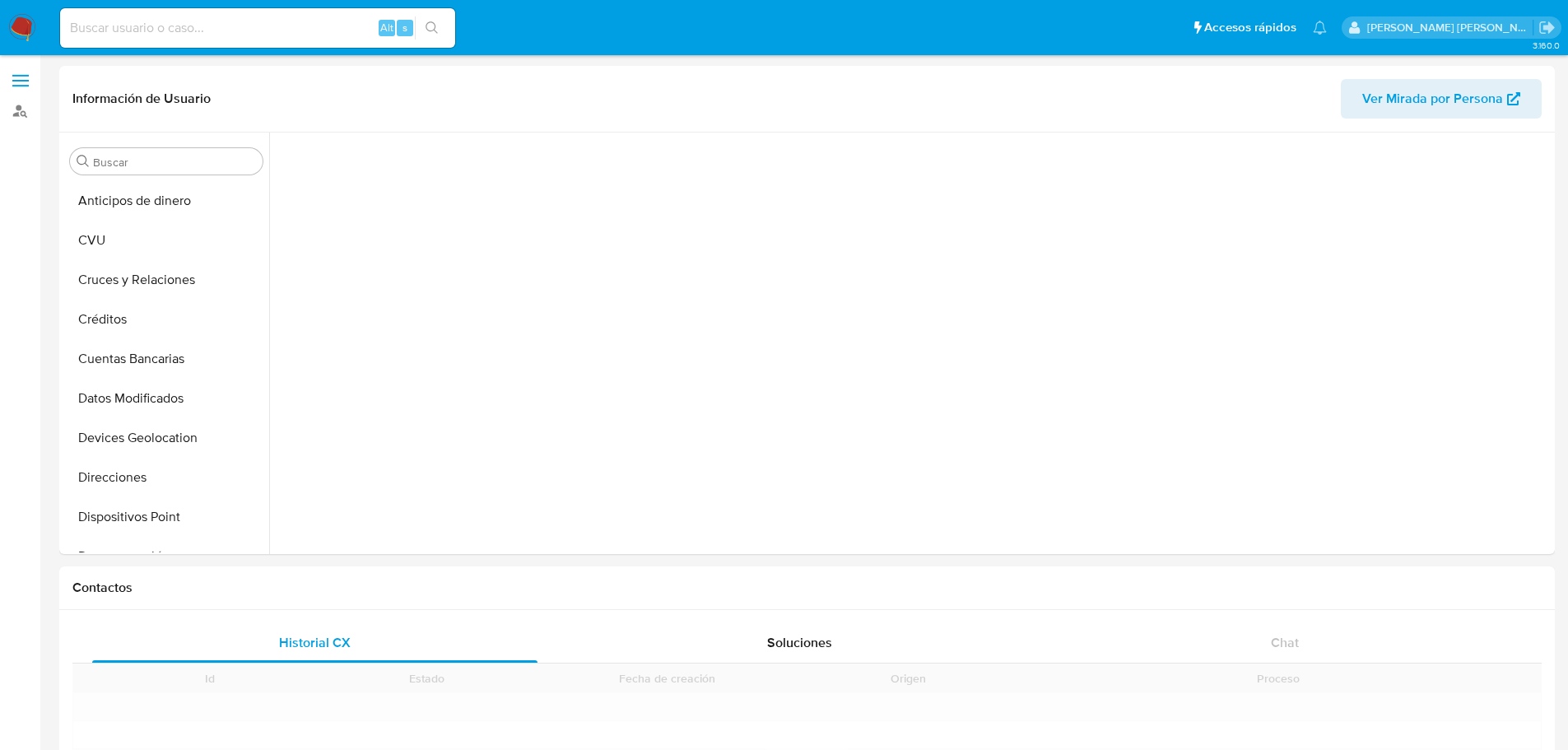
scroll to position [340, 0]
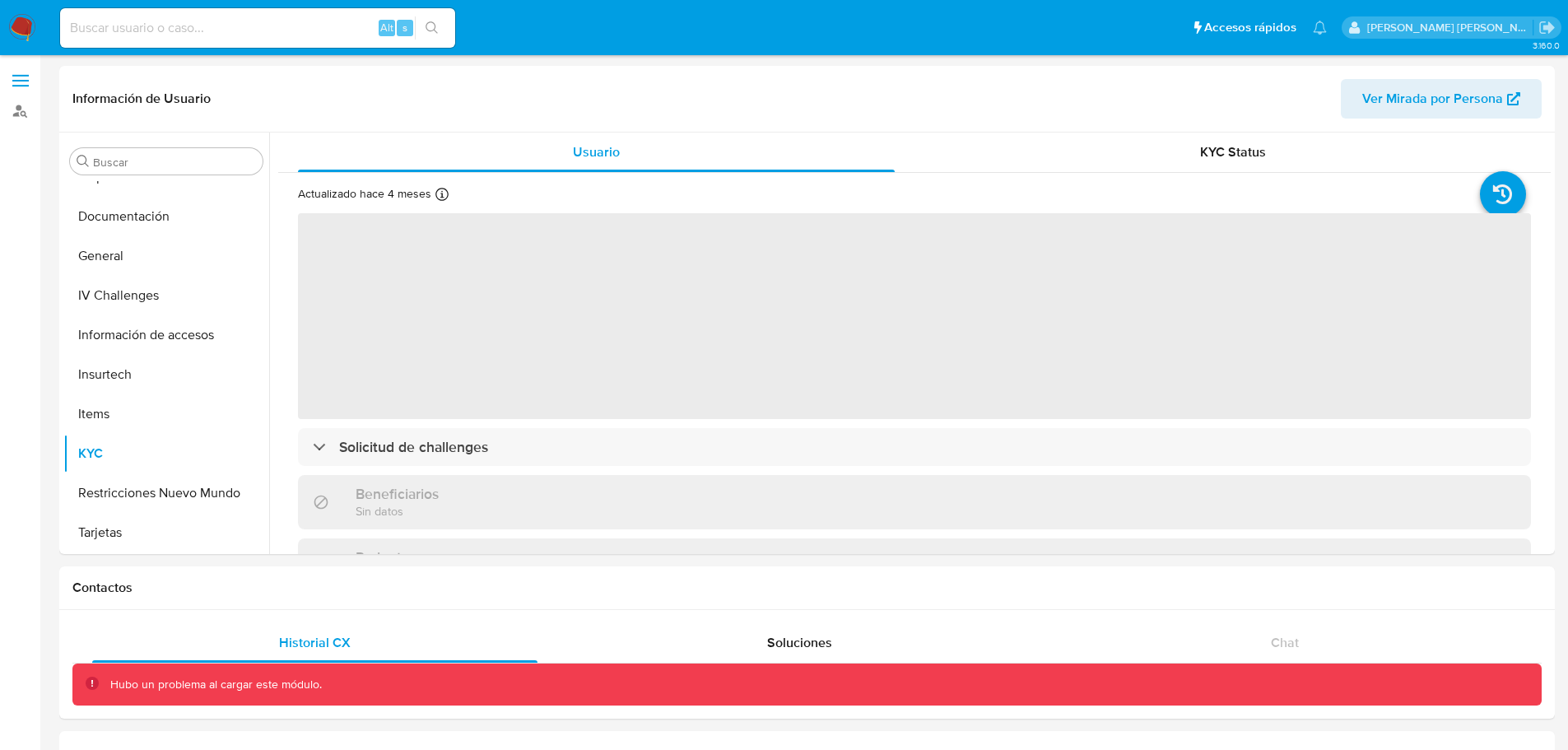
select select "10"
